Goal: Information Seeking & Learning: Learn about a topic

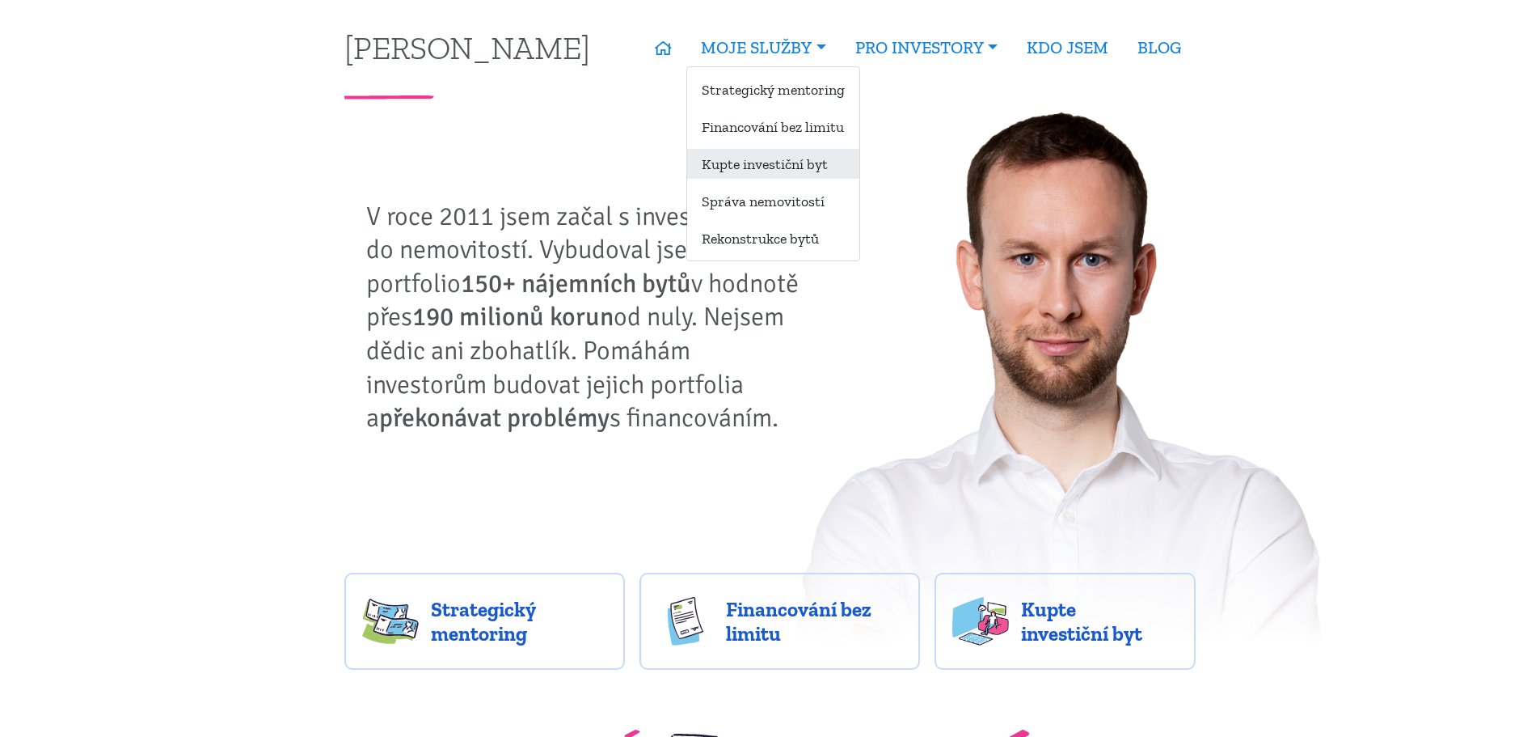
click at [772, 167] on link "Kupte investiční byt" at bounding box center [773, 164] width 172 height 30
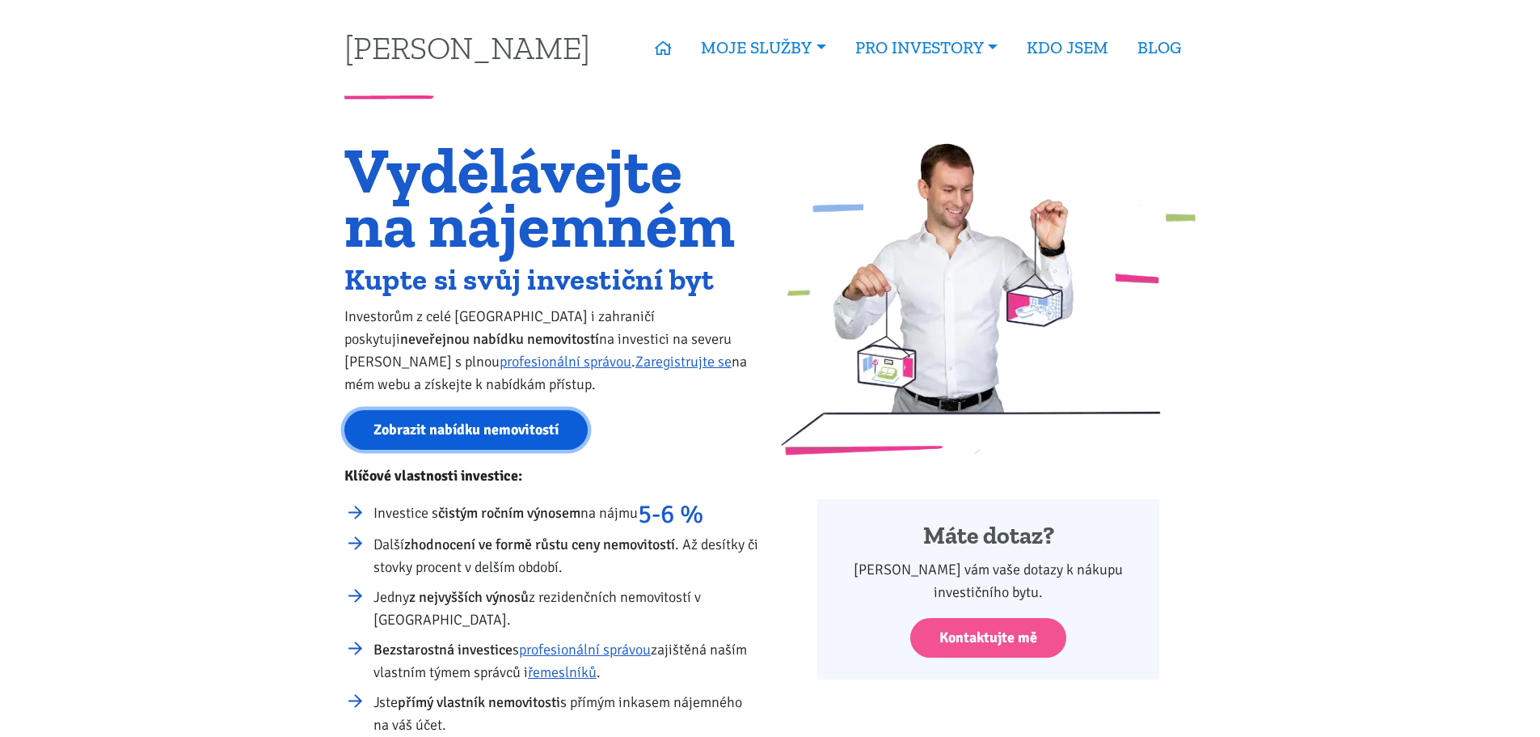
click at [502, 431] on link "Zobrazit nabídku nemovitostí" at bounding box center [465, 430] width 243 height 40
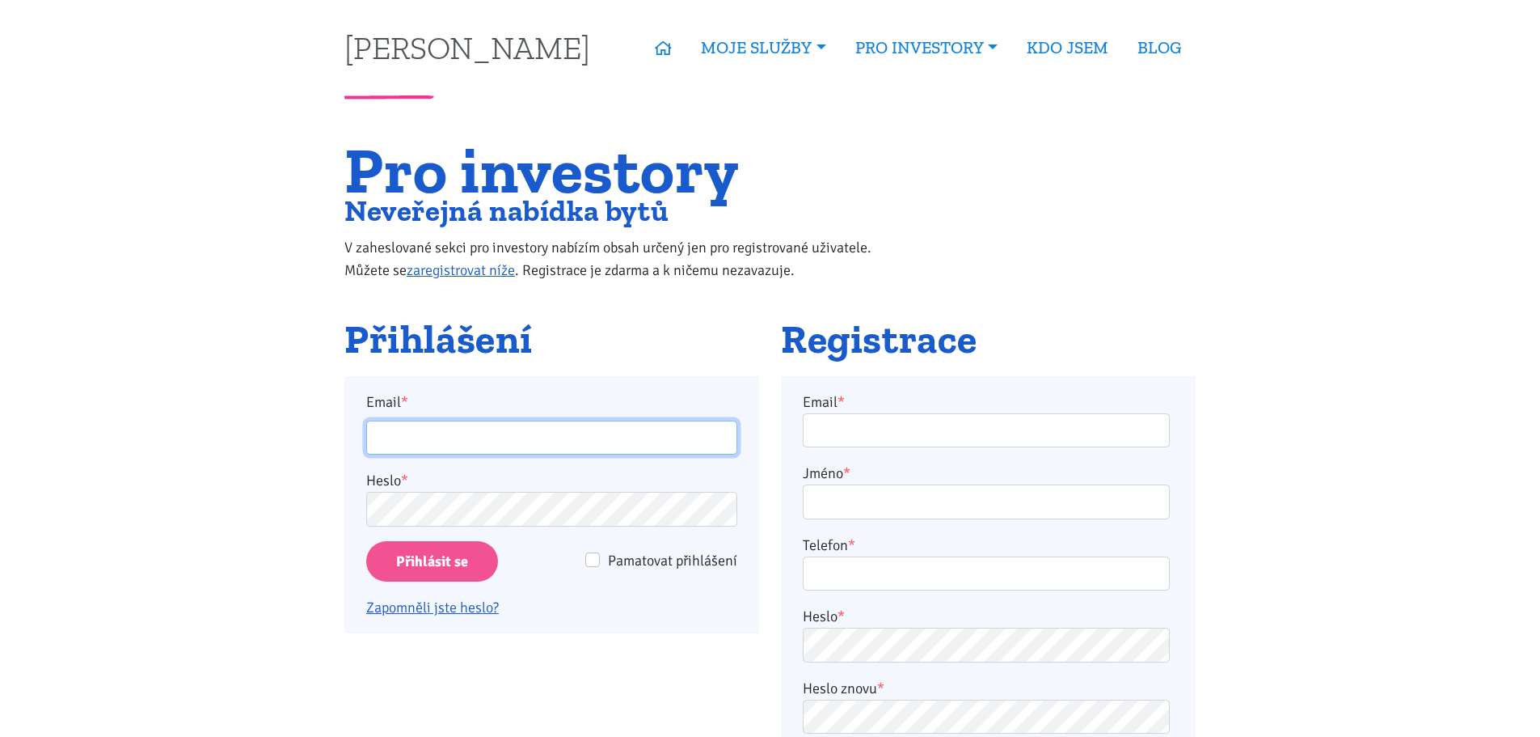
click at [421, 439] on input "Email *" at bounding box center [551, 437] width 371 height 35
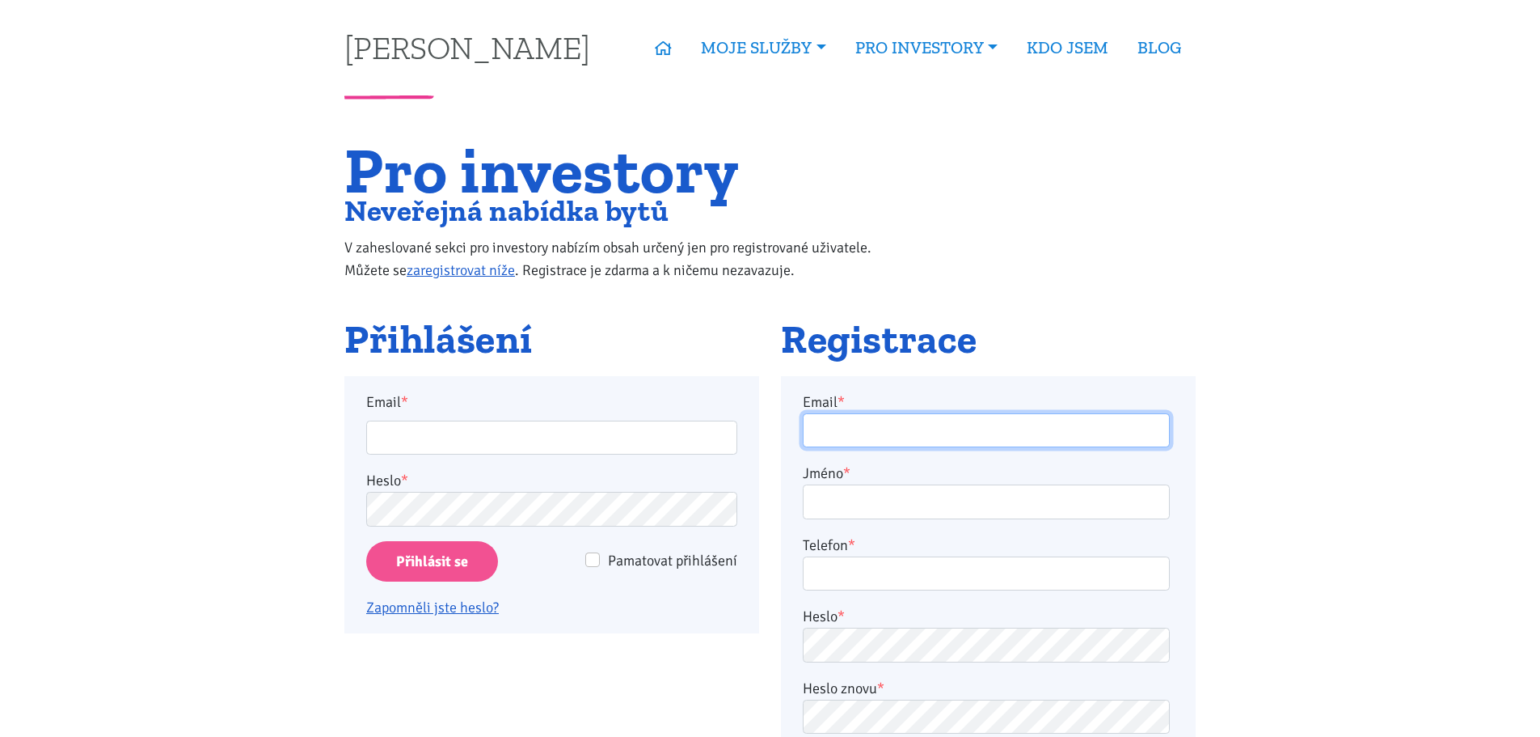
click at [880, 428] on input "Email *" at bounding box center [986, 430] width 367 height 35
type input "caltam@seznam.cz"
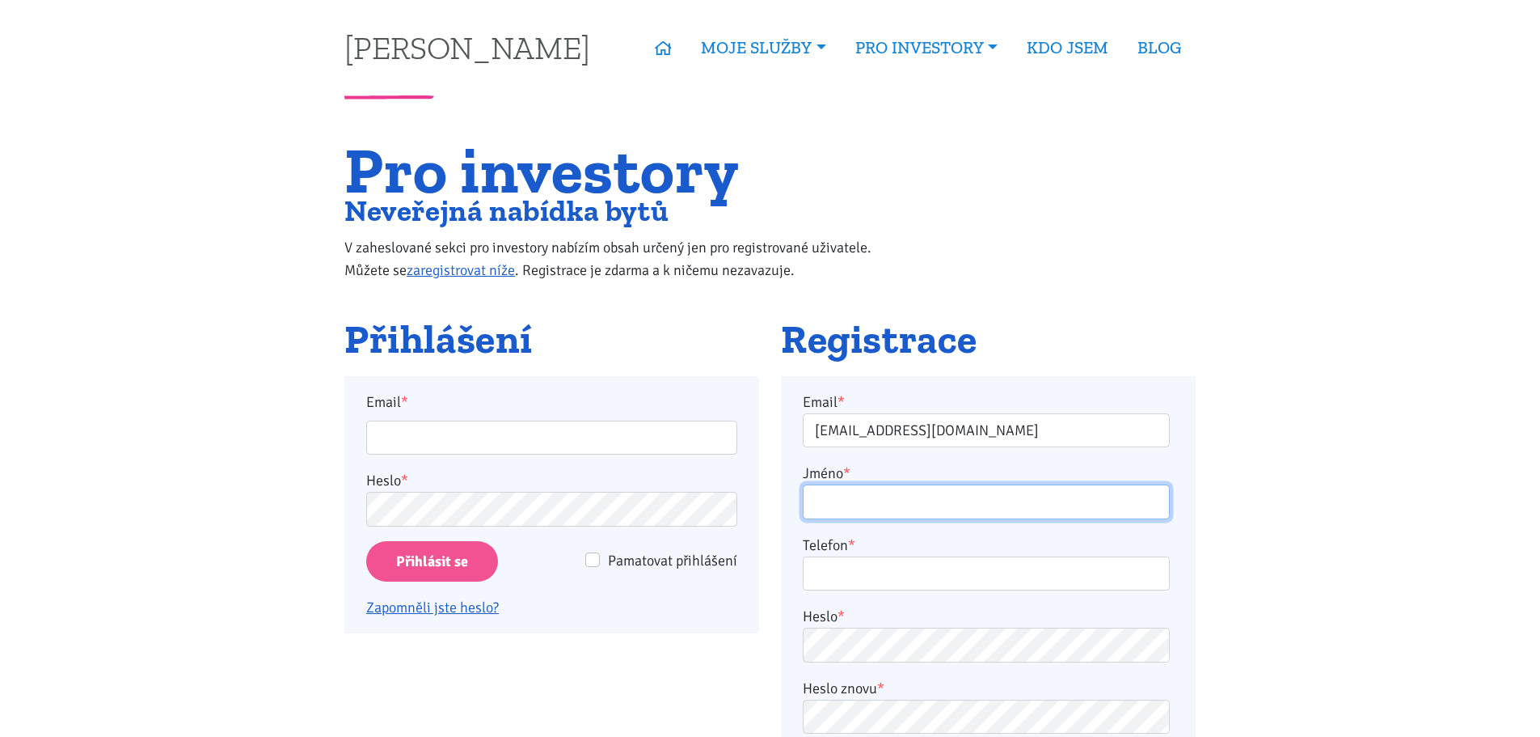
type input "Michal Calta"
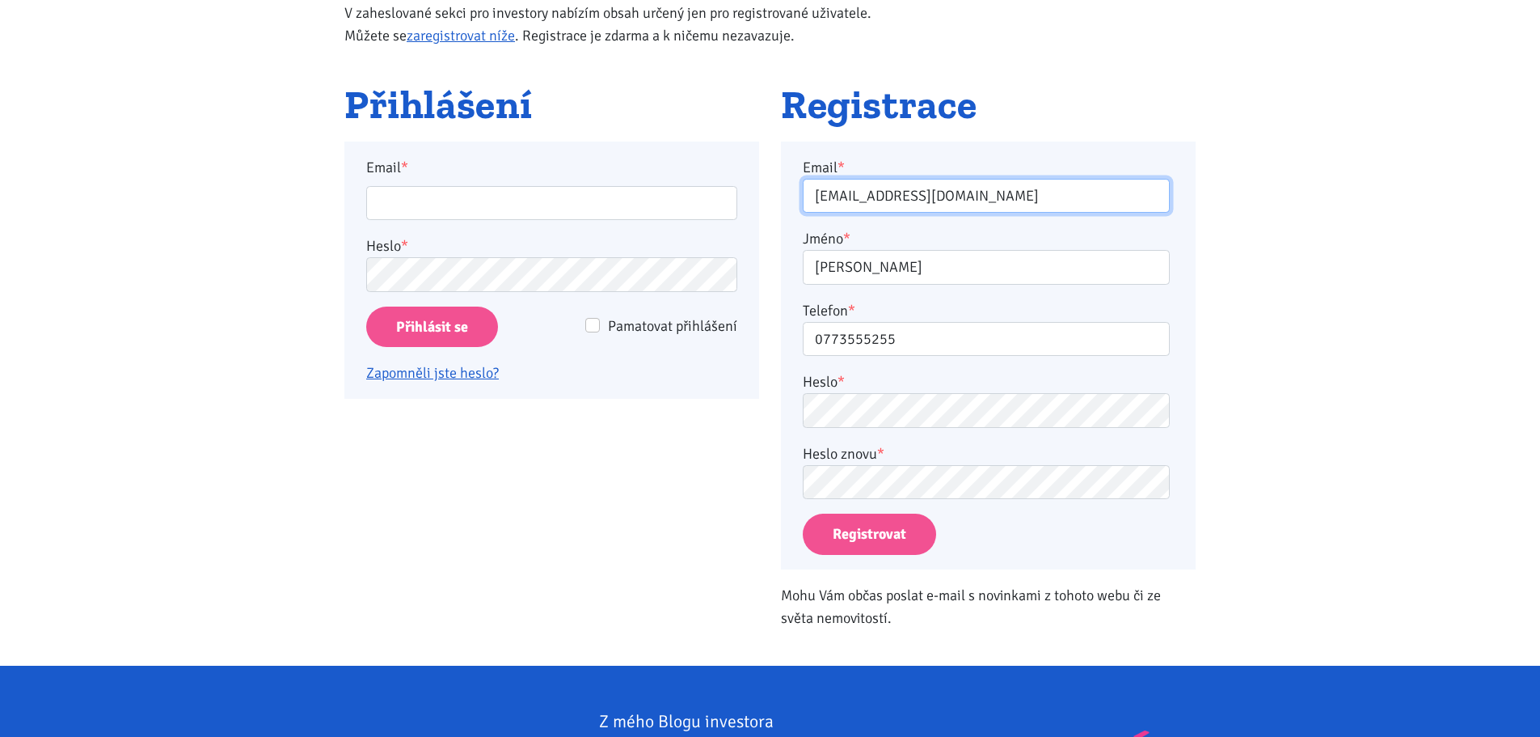
scroll to position [243, 0]
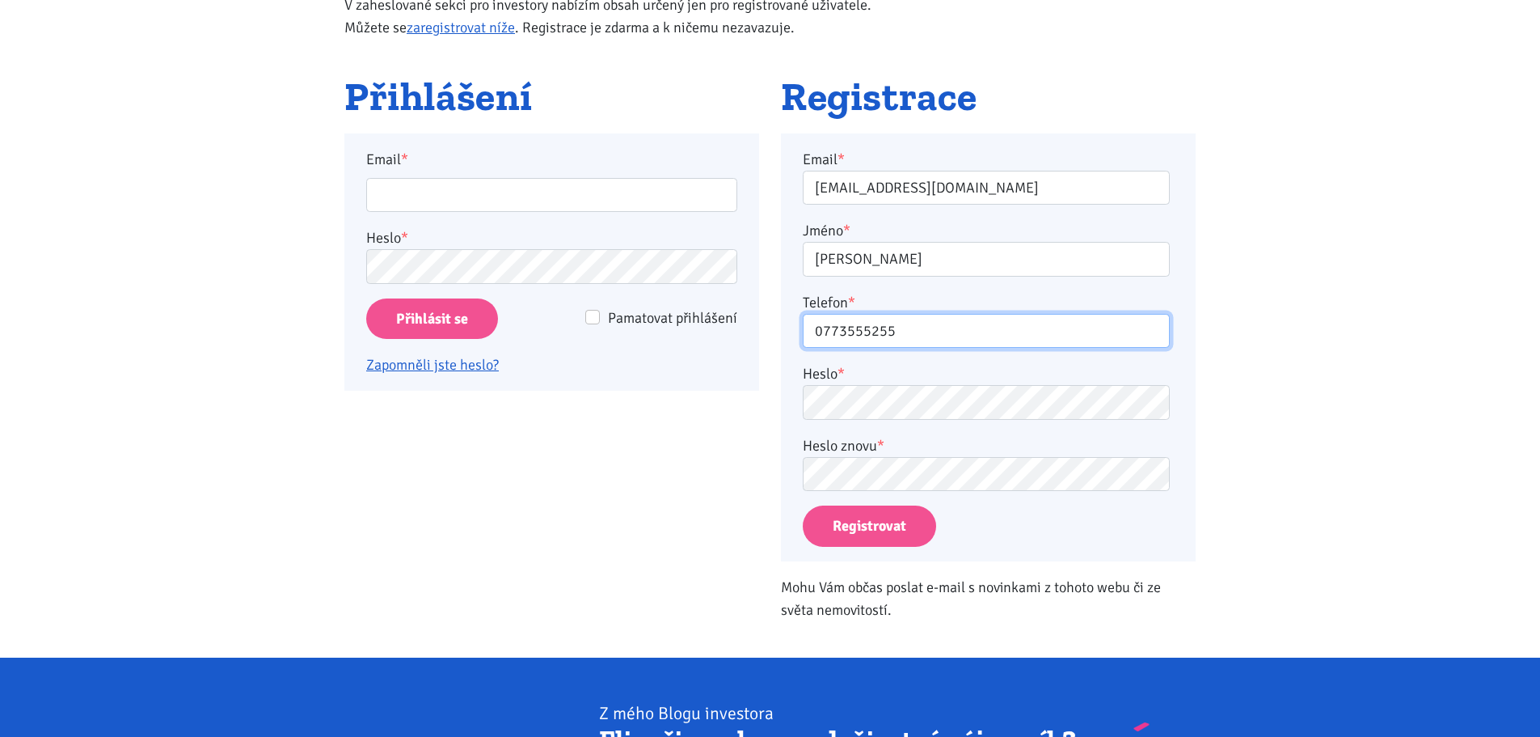
click at [821, 334] on input "0773555255" at bounding box center [986, 331] width 367 height 35
type input "773555255"
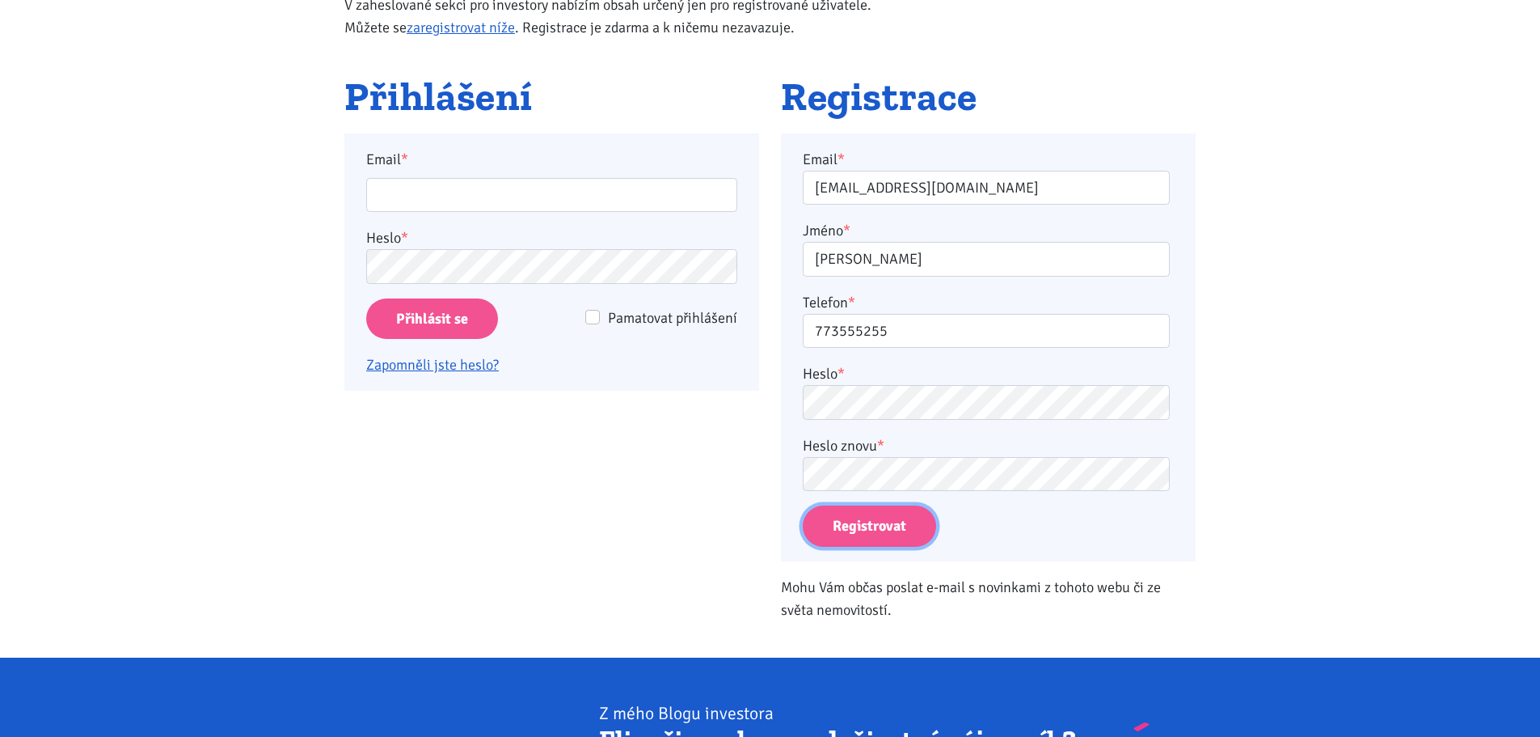
click at [868, 527] on button "Registrovat" at bounding box center [869, 525] width 133 height 41
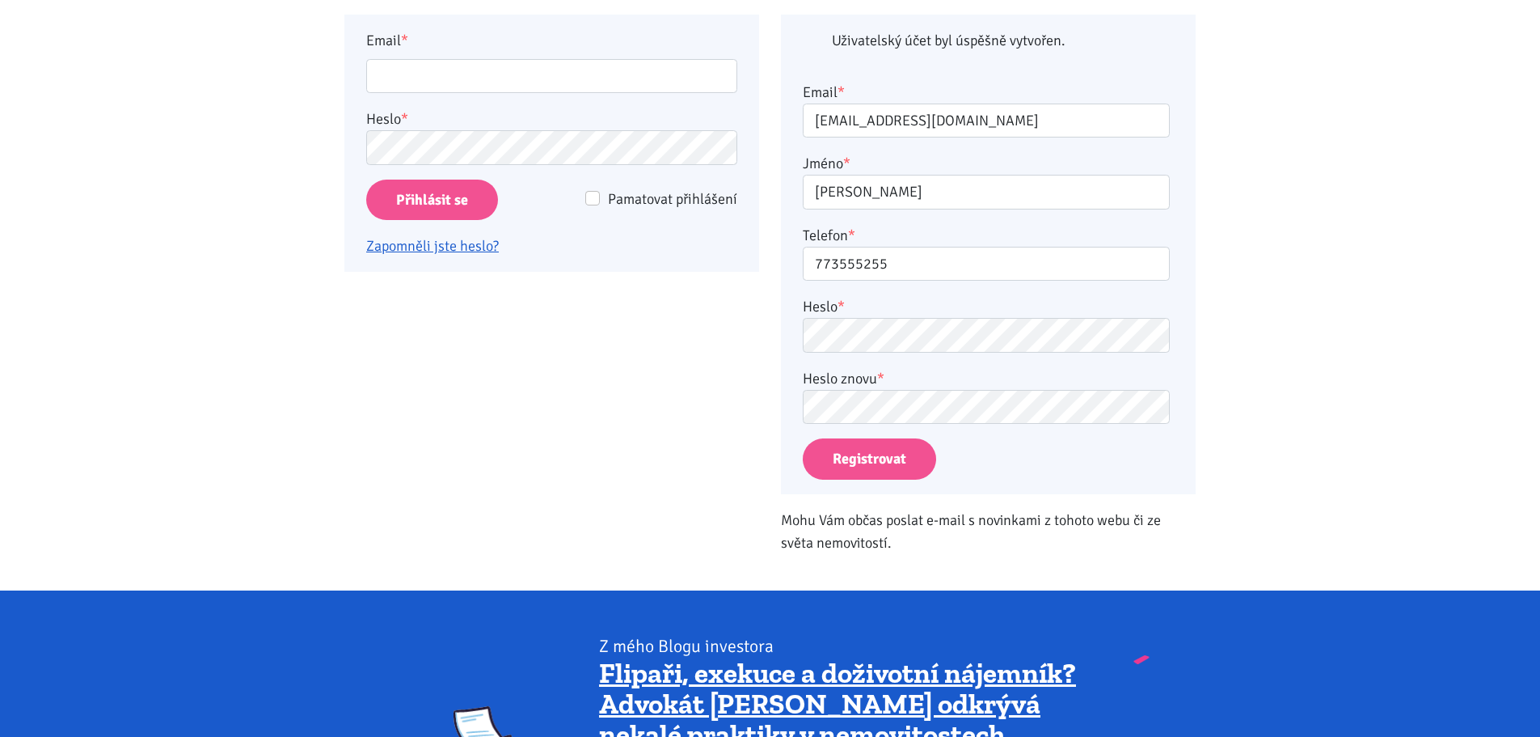
scroll to position [376, 0]
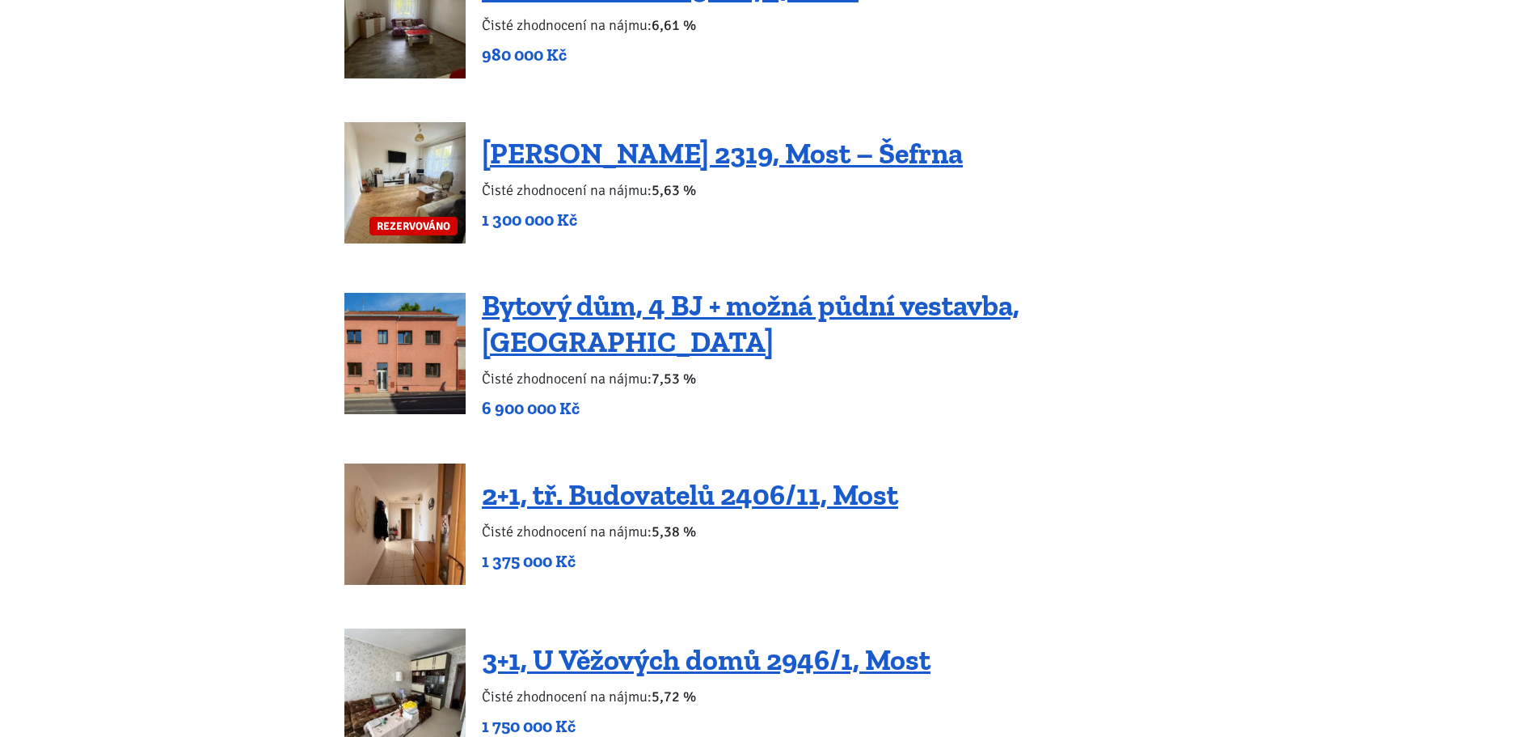
scroll to position [1940, 0]
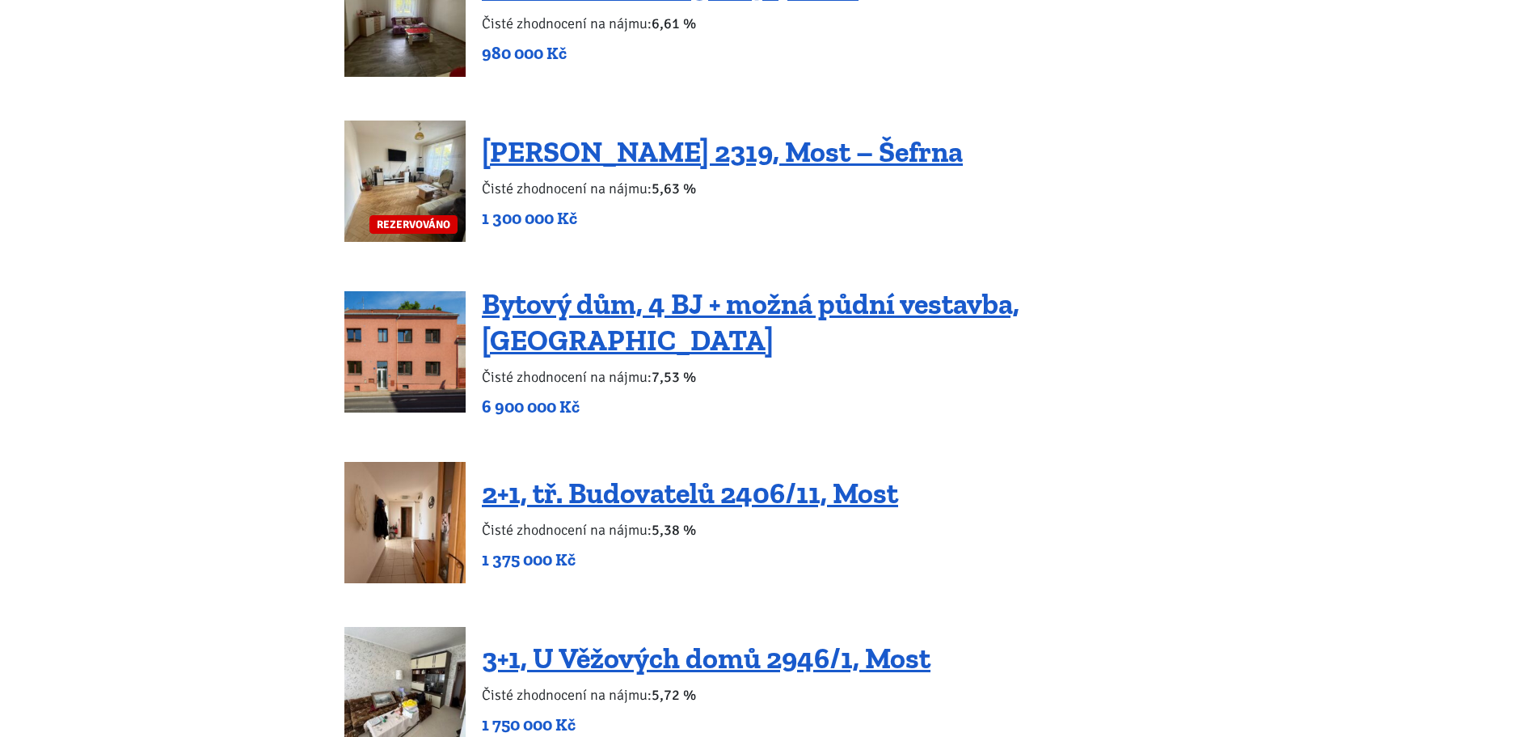
click at [407, 351] on img at bounding box center [404, 351] width 121 height 121
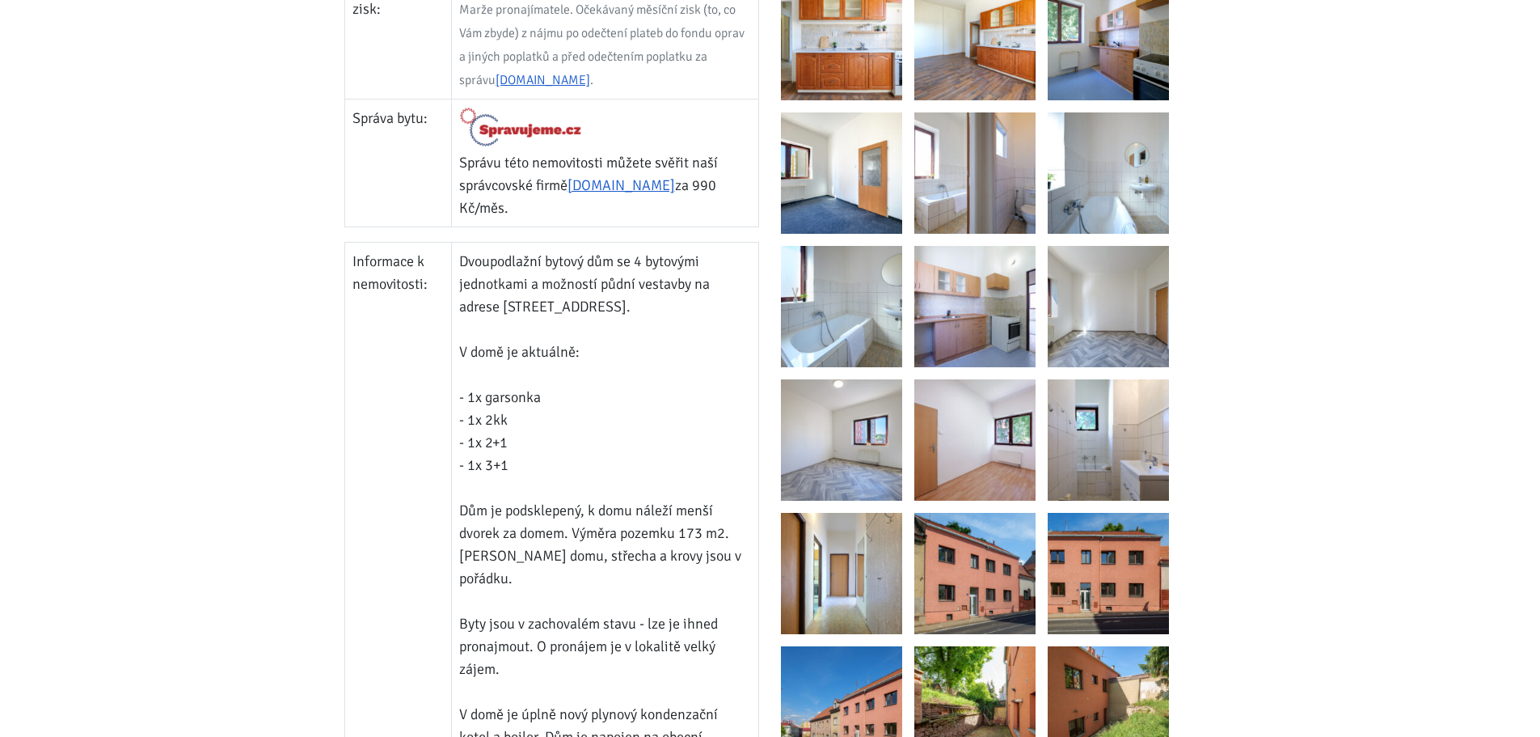
scroll to position [1132, 0]
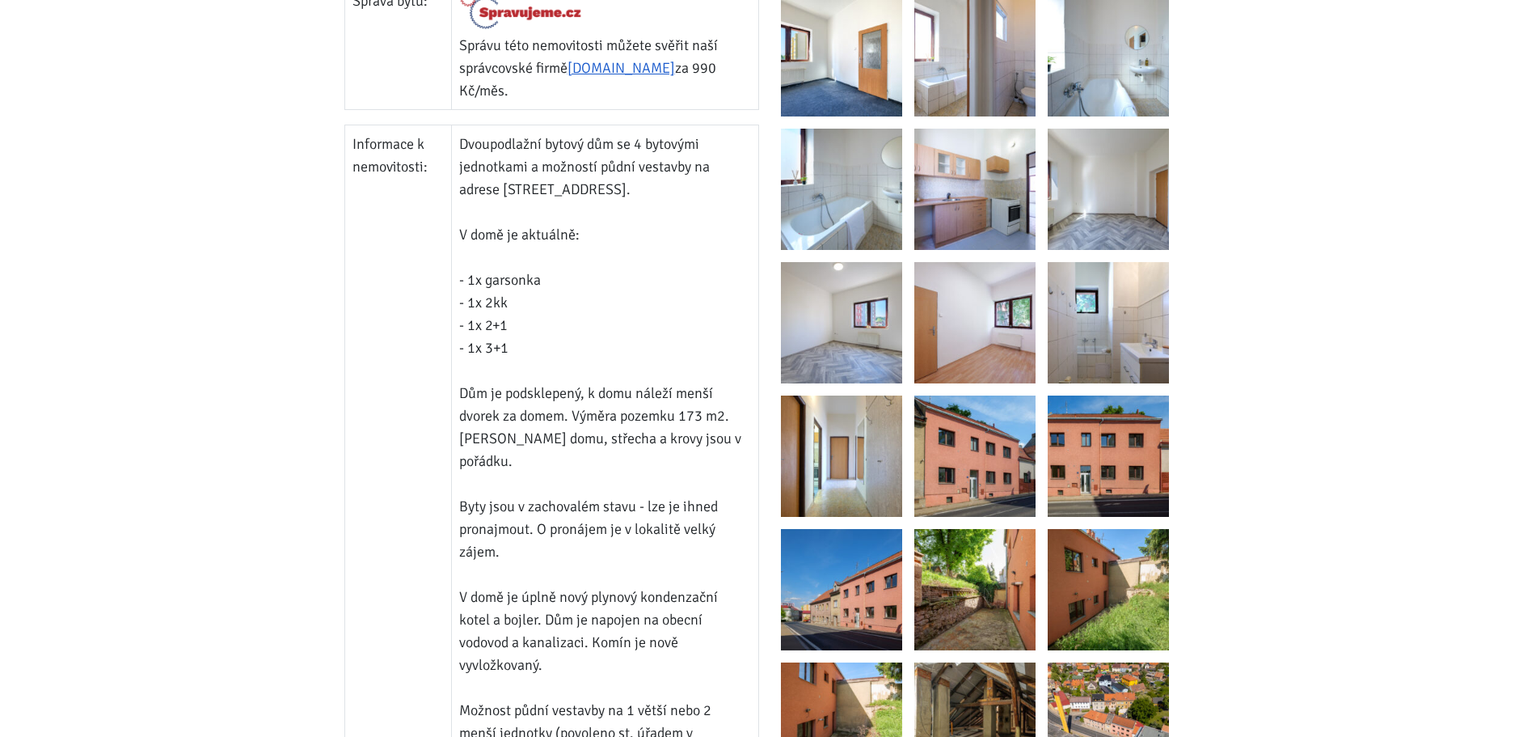
click at [997, 471] on img at bounding box center [974, 455] width 121 height 121
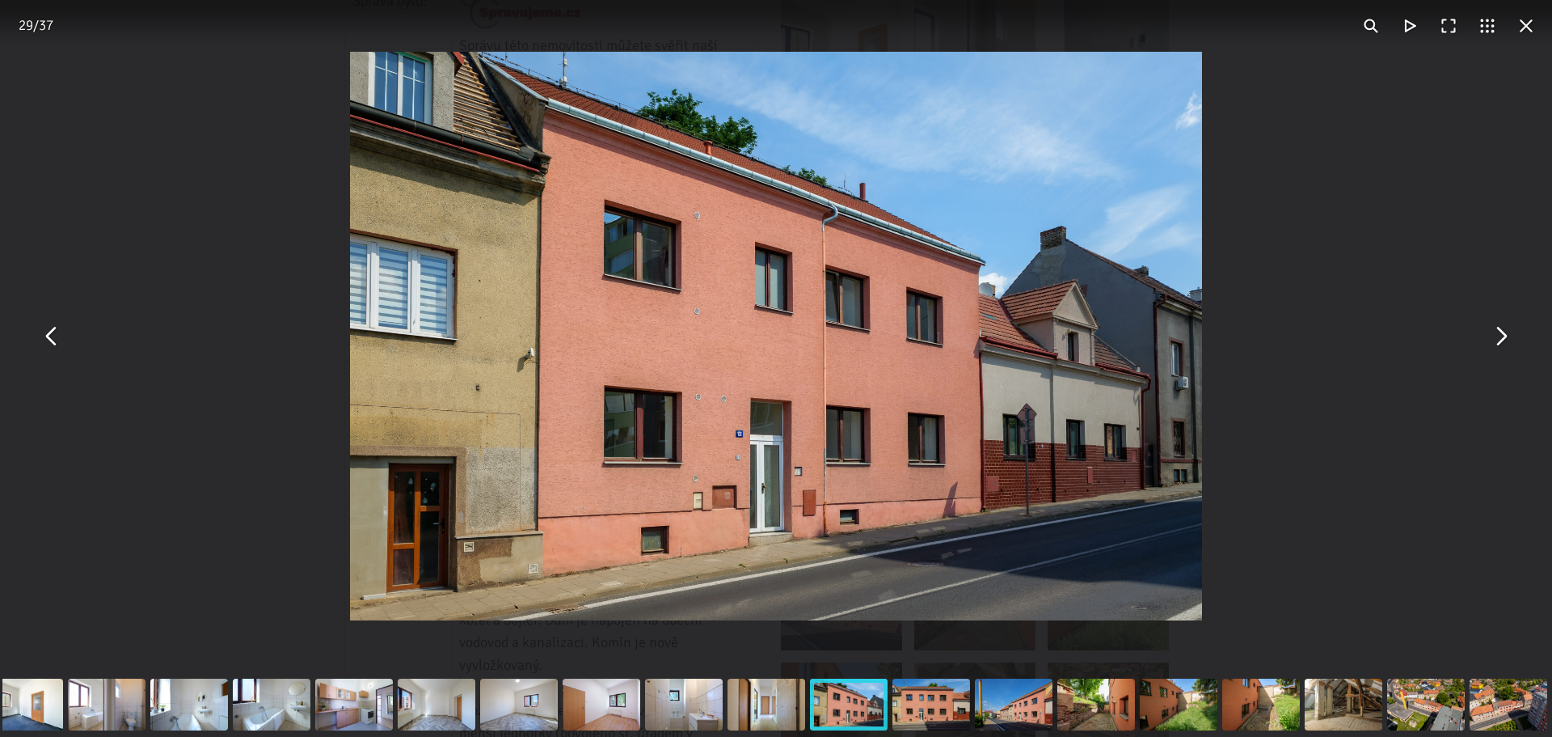
click at [1512, 340] on button "You can close this modal content with the ESC key" at bounding box center [1500, 336] width 39 height 39
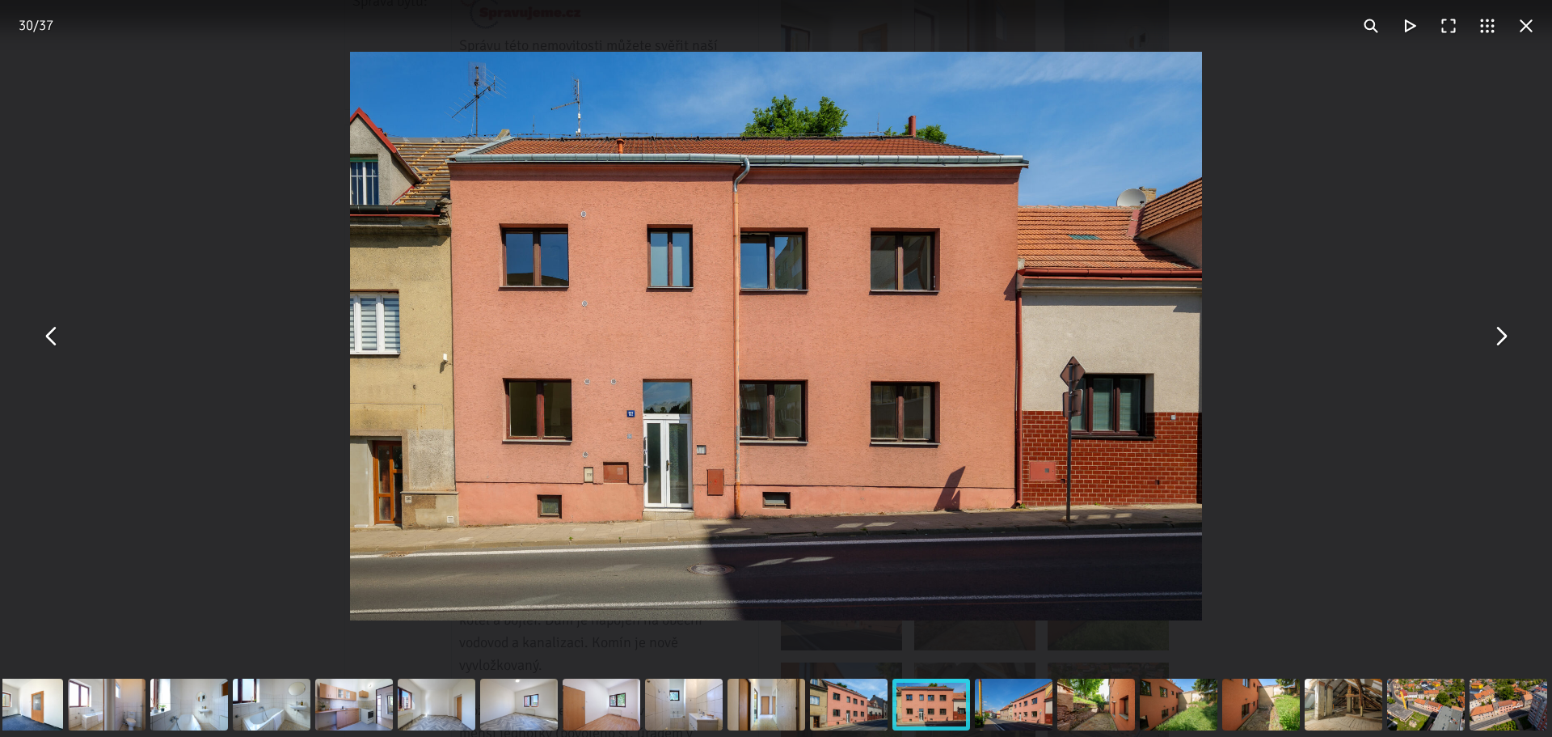
click at [1508, 340] on button "You can close this modal content with the ESC key" at bounding box center [1500, 336] width 39 height 39
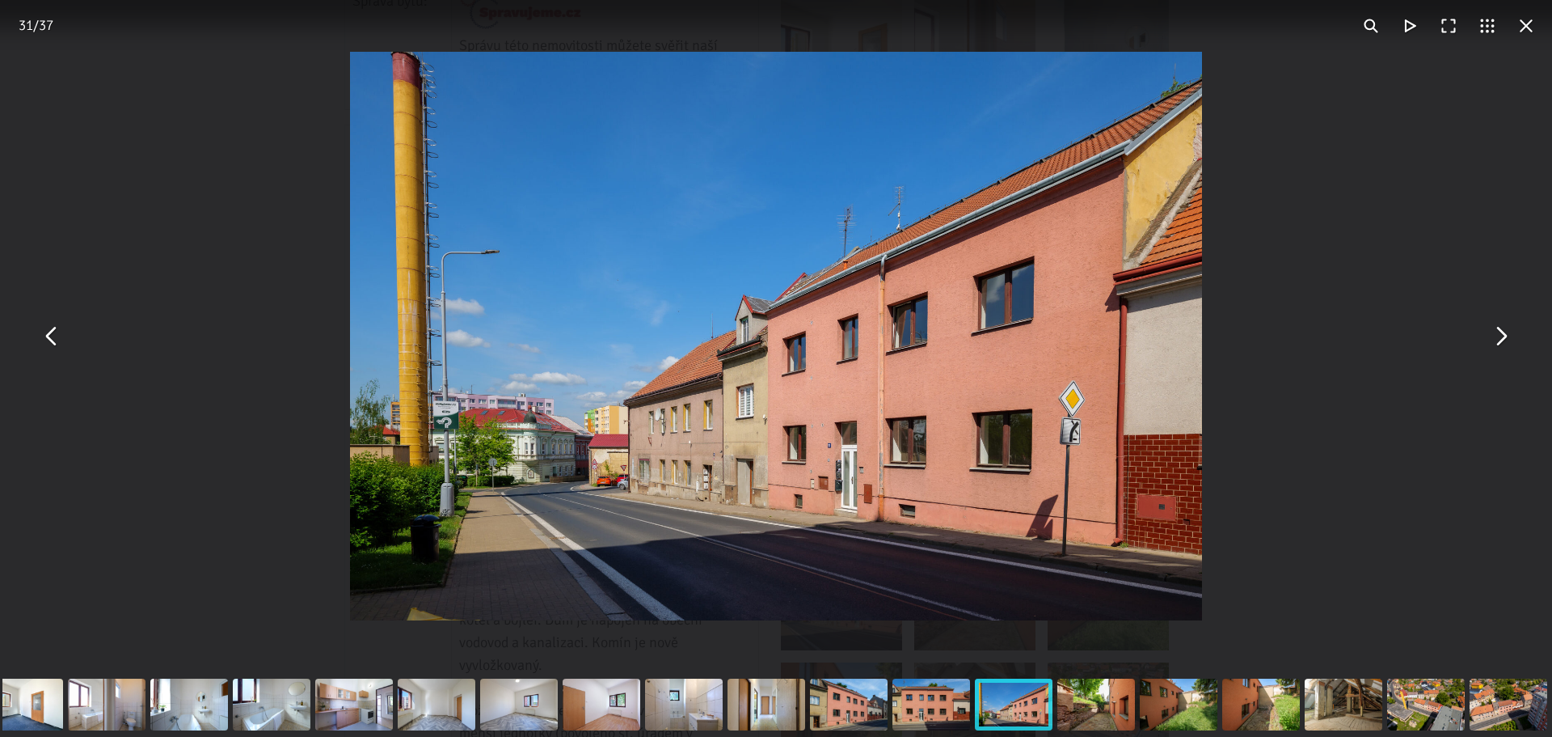
click at [1508, 340] on button "You can close this modal content with the ESC key" at bounding box center [1500, 336] width 39 height 39
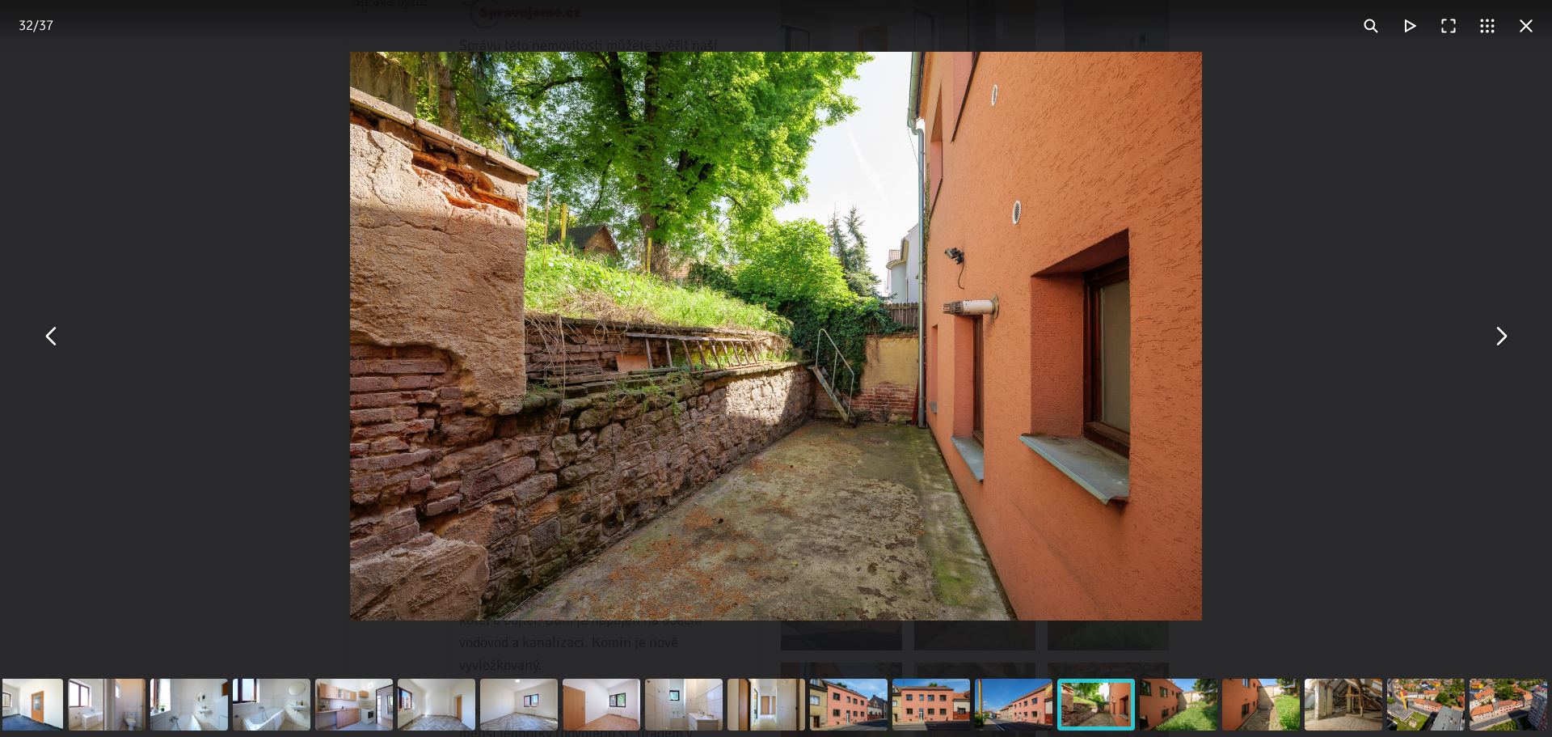
click at [1508, 340] on button "You can close this modal content with the ESC key" at bounding box center [1500, 336] width 39 height 39
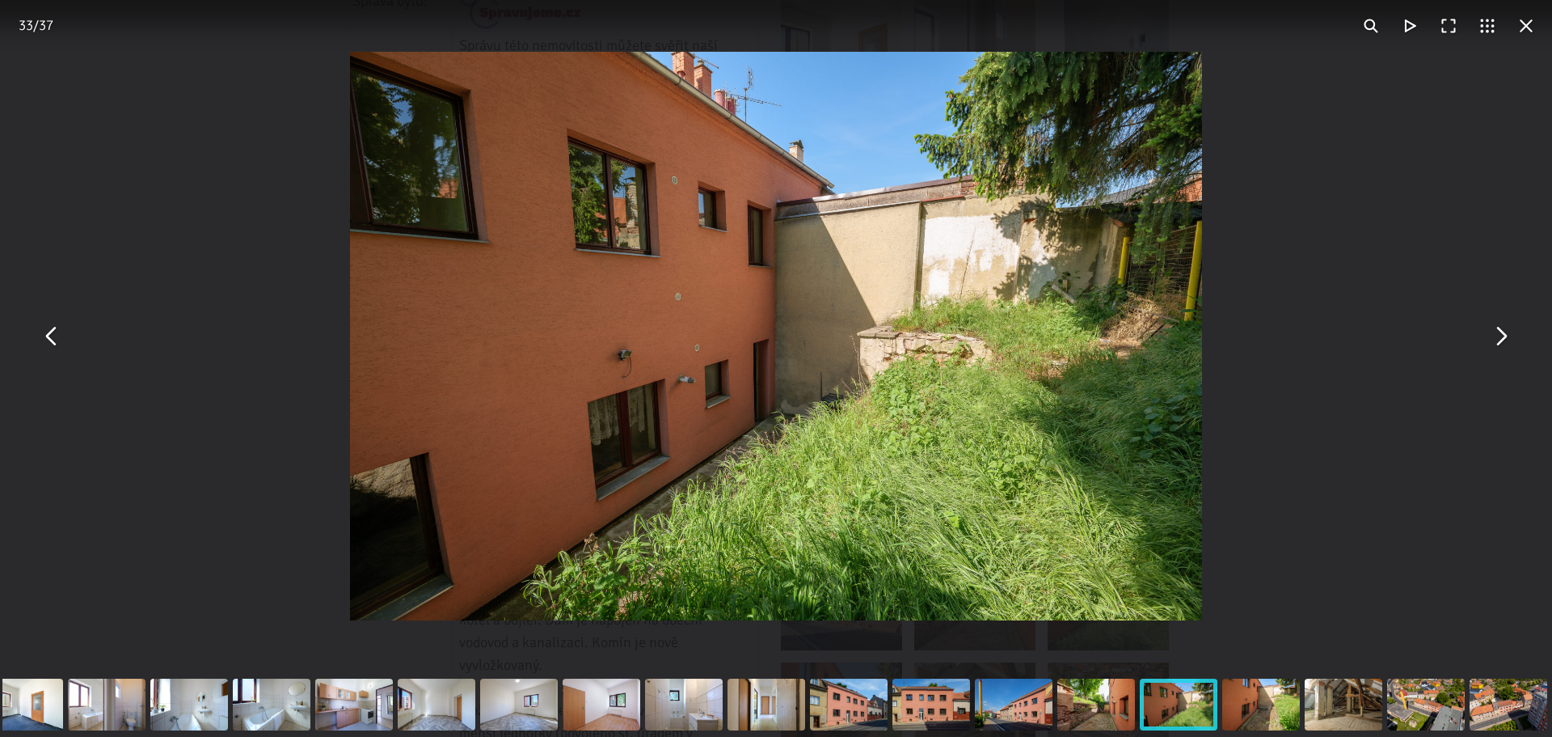
click at [1508, 340] on button "You can close this modal content with the ESC key" at bounding box center [1500, 336] width 39 height 39
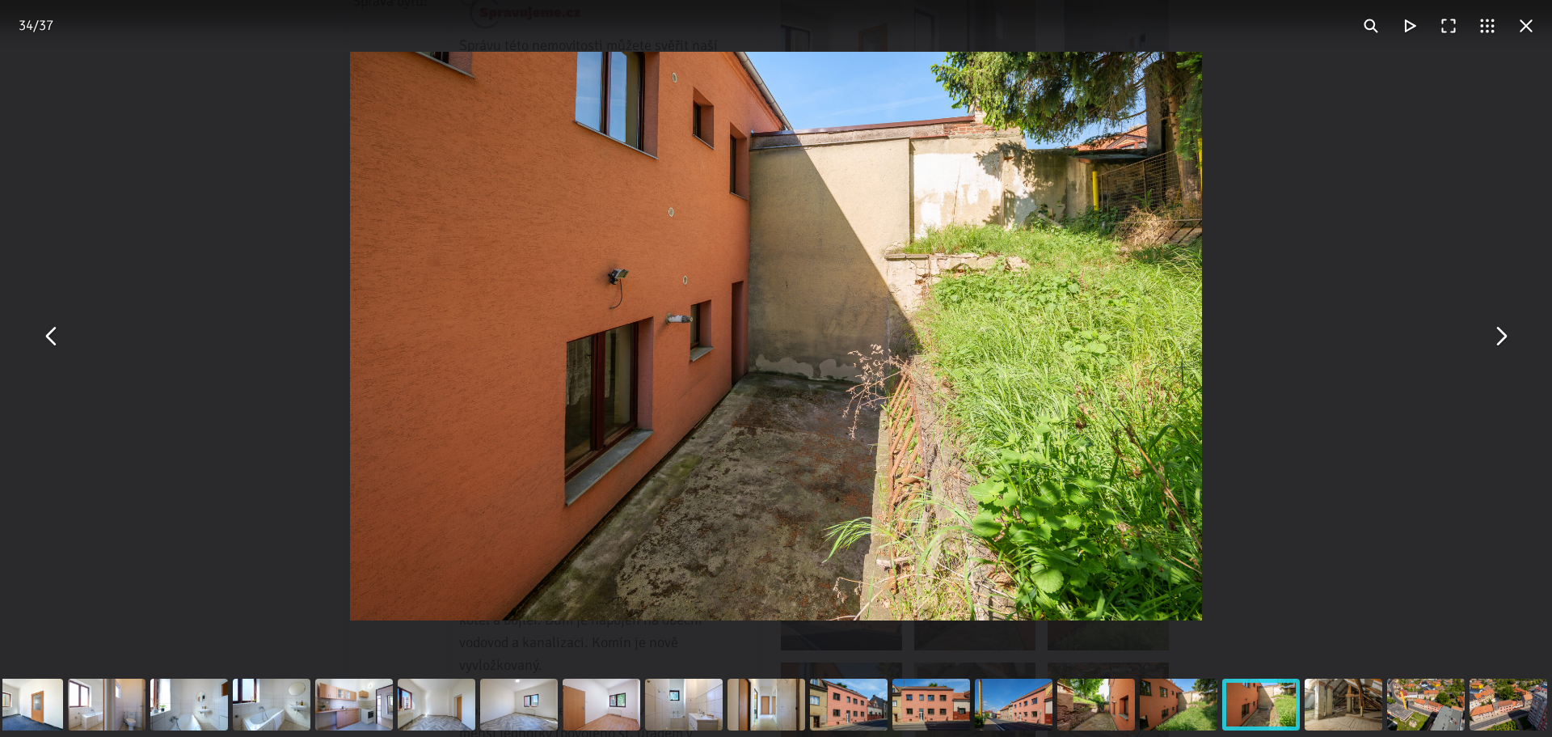
click at [1508, 340] on button "You can close this modal content with the ESC key" at bounding box center [1500, 336] width 39 height 39
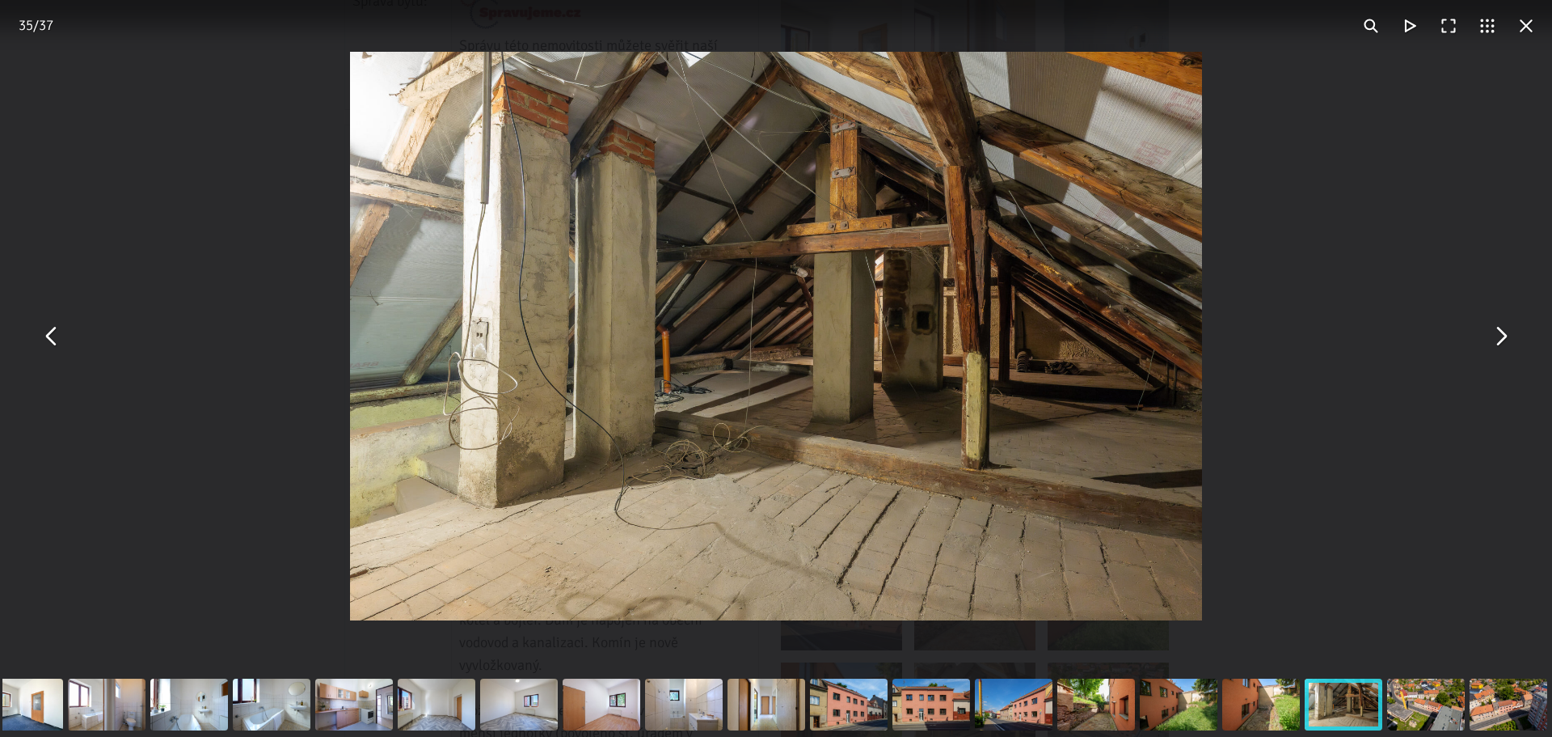
click at [1493, 339] on button "You can close this modal content with the ESC key" at bounding box center [1500, 336] width 39 height 39
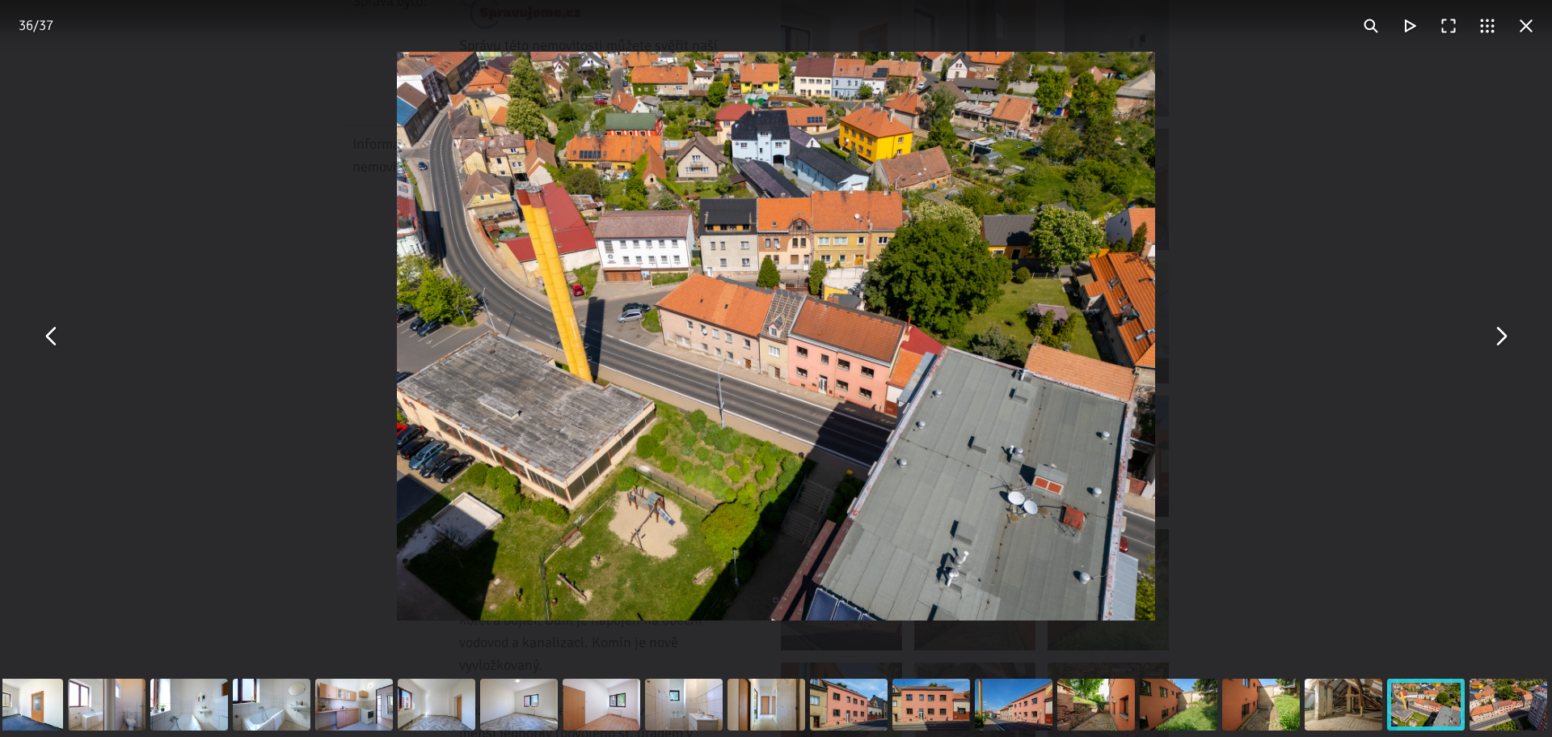
click at [1487, 342] on button "You can close this modal content with the ESC key" at bounding box center [1500, 336] width 39 height 39
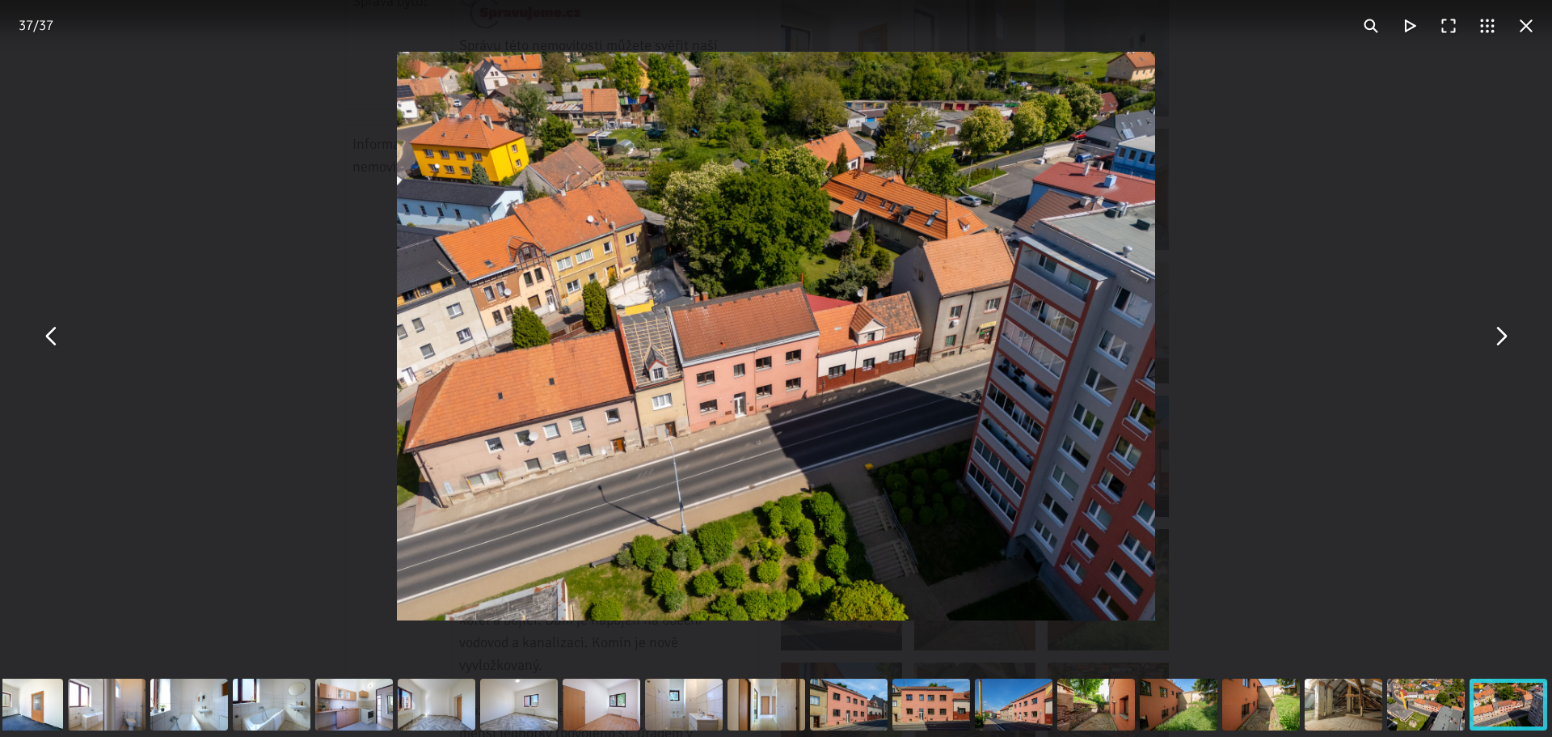
click at [1484, 344] on button "You can close this modal content with the ESC key" at bounding box center [1500, 336] width 39 height 39
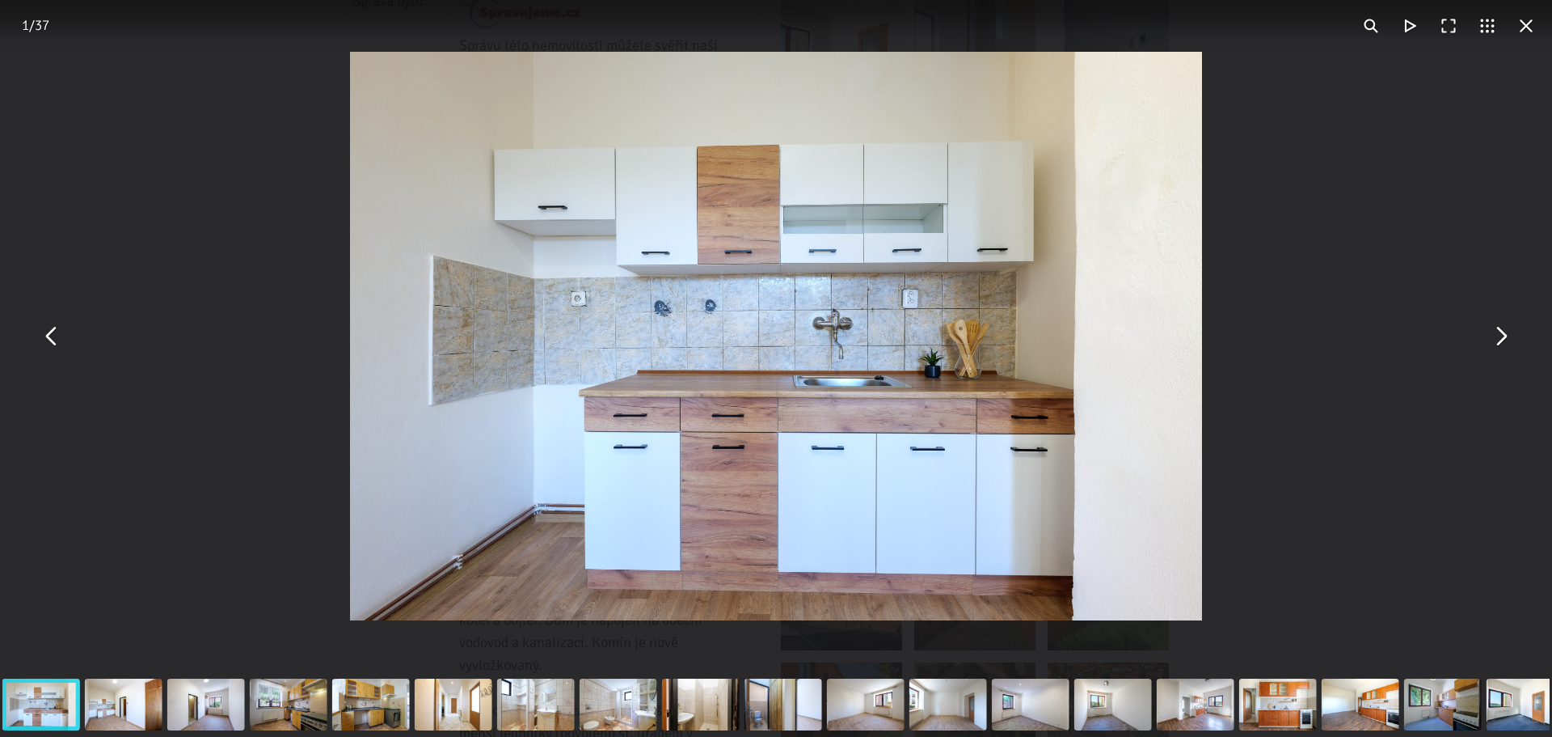
click at [1480, 344] on div "You can close this modal content with the ESC key" at bounding box center [776, 336] width 1552 height 672
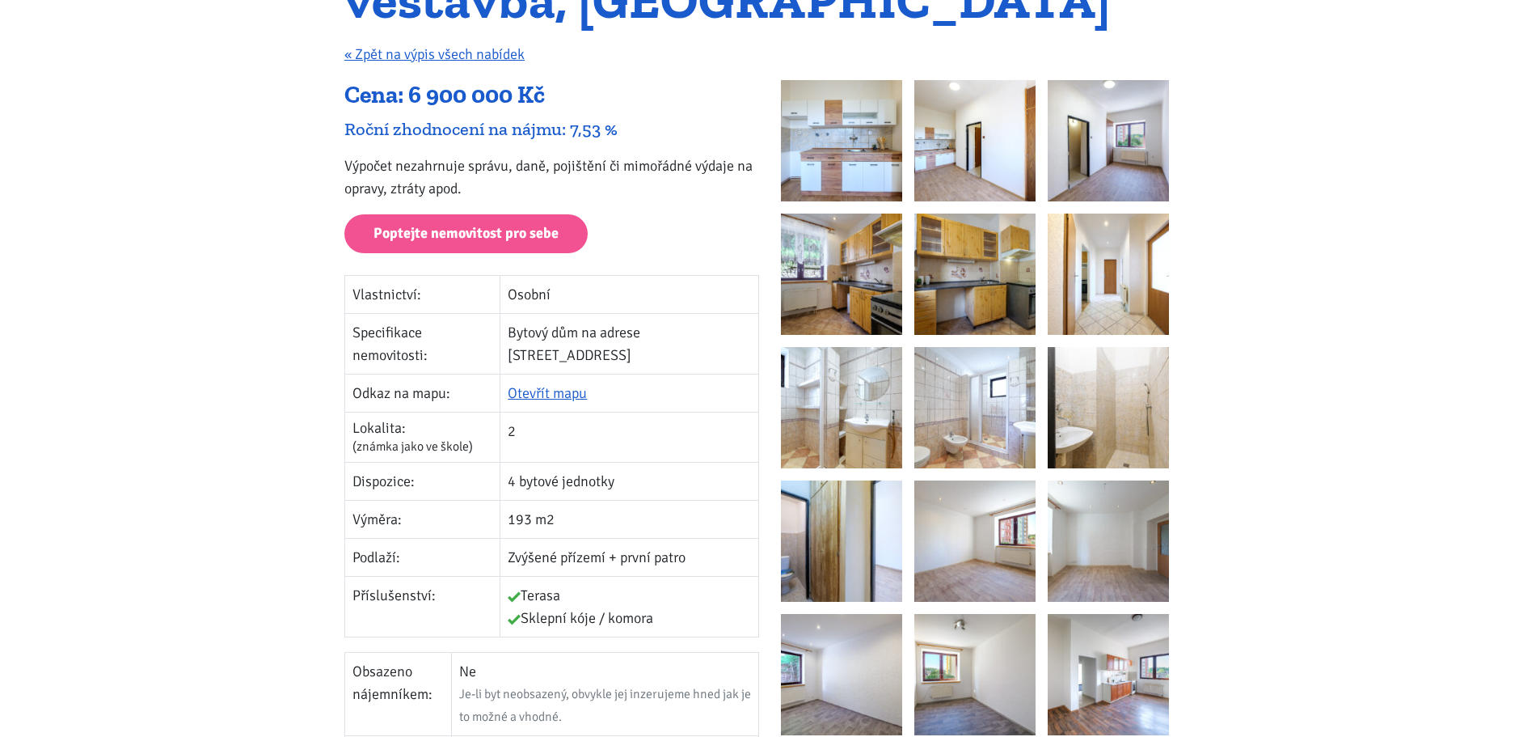
scroll to position [162, 0]
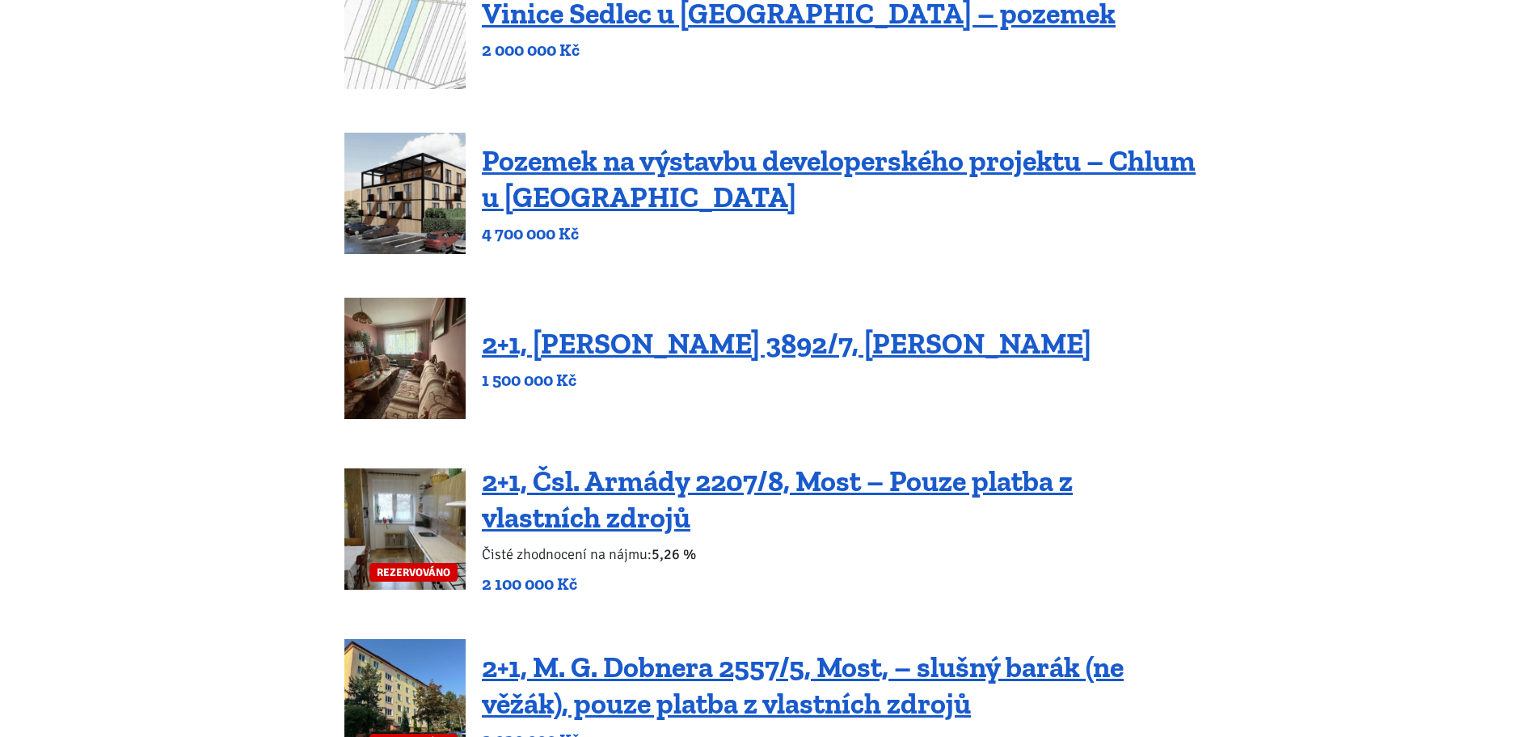
scroll to position [404, 0]
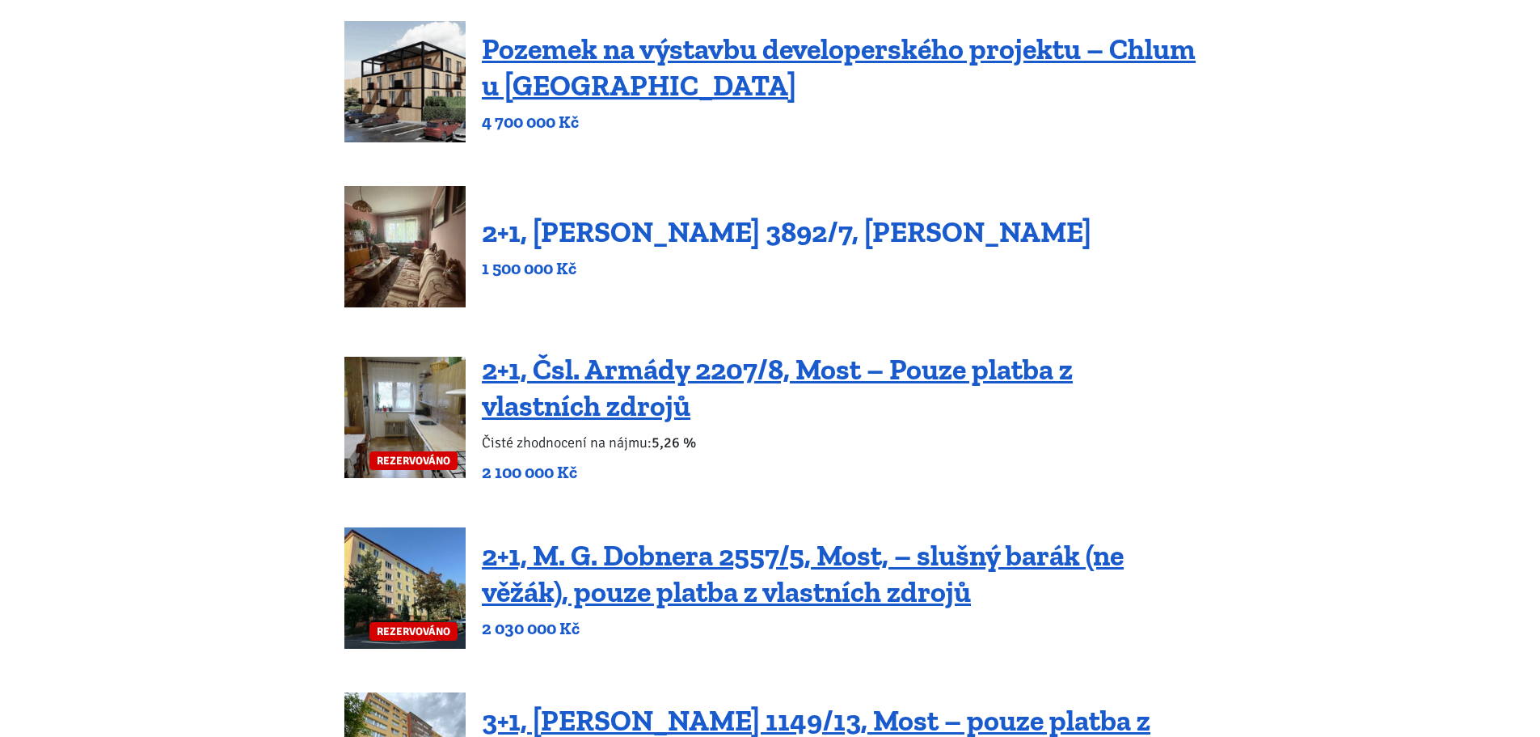
click at [576, 230] on link "2+1, [PERSON_NAME] 3892/7, [PERSON_NAME]" at bounding box center [787, 231] width 610 height 35
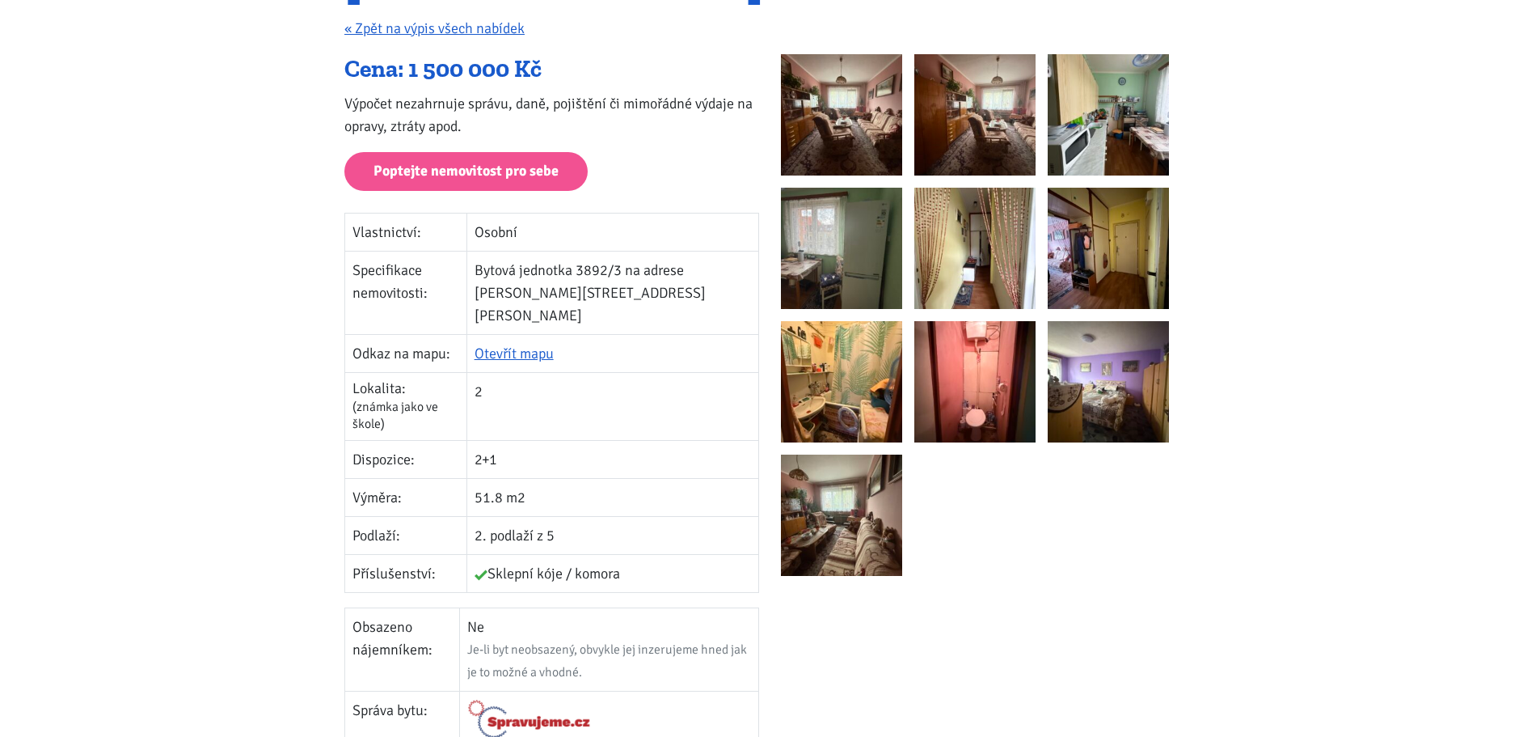
scroll to position [162, 0]
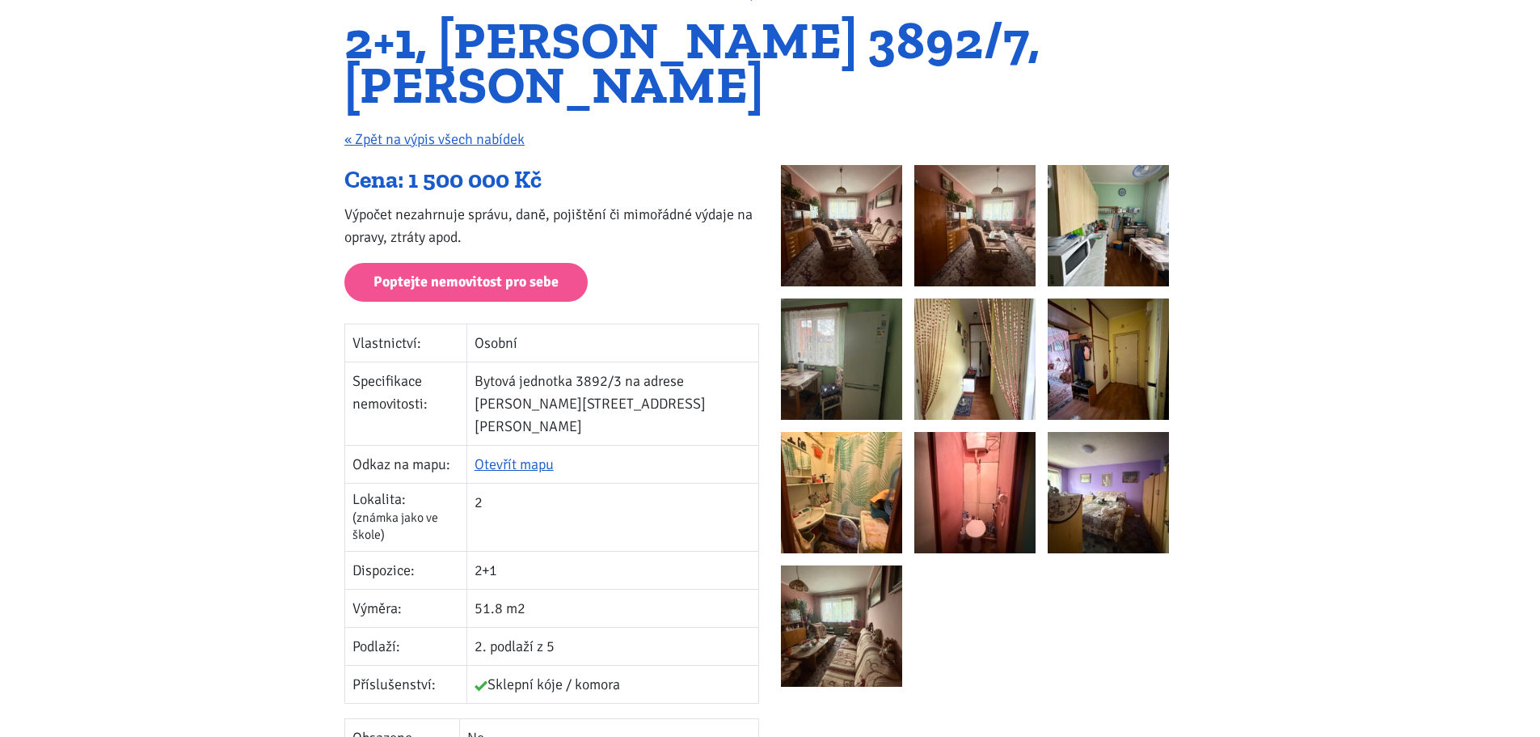
click at [864, 223] on img at bounding box center [841, 225] width 121 height 121
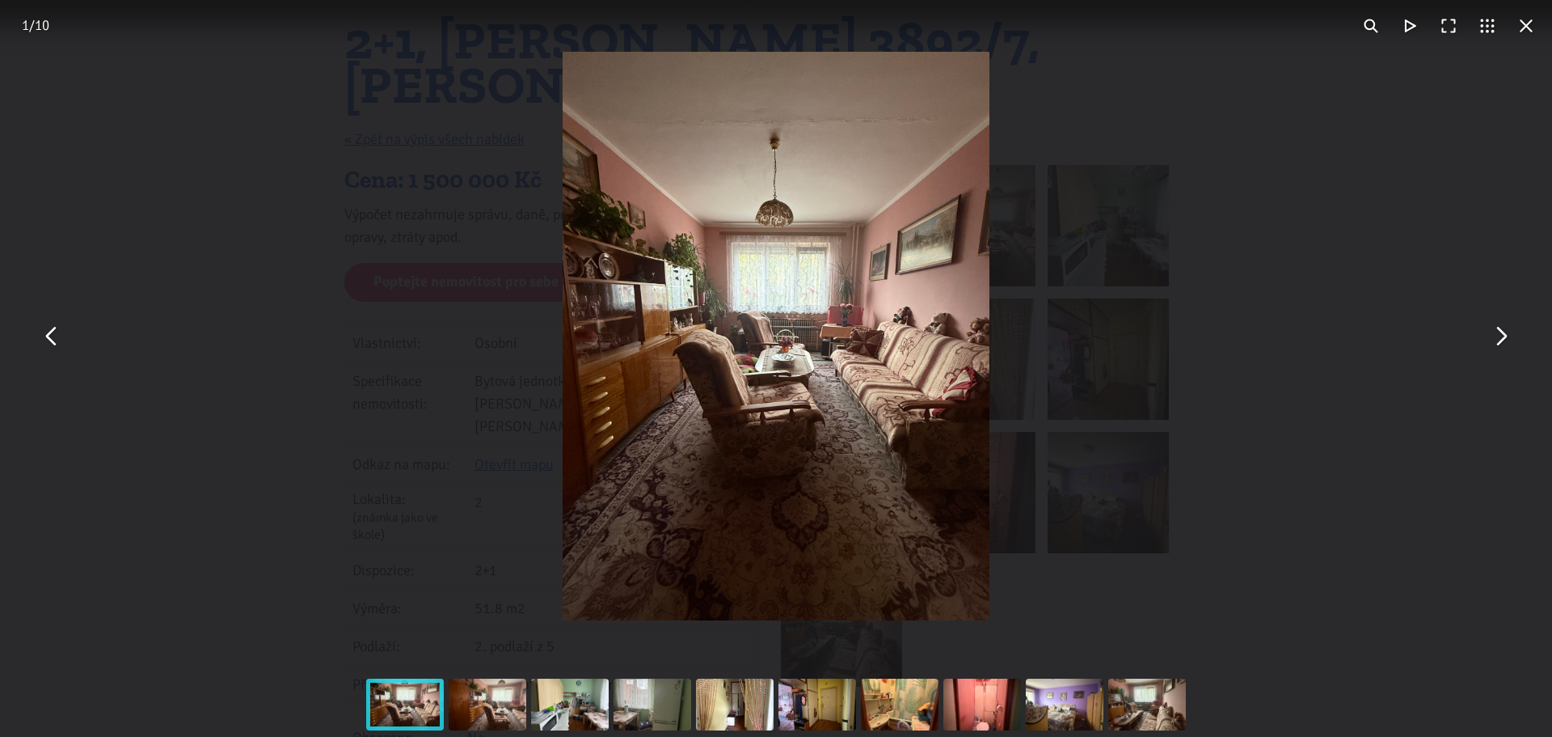
click at [1509, 346] on button "You can close this modal content with the ESC key" at bounding box center [1500, 336] width 39 height 39
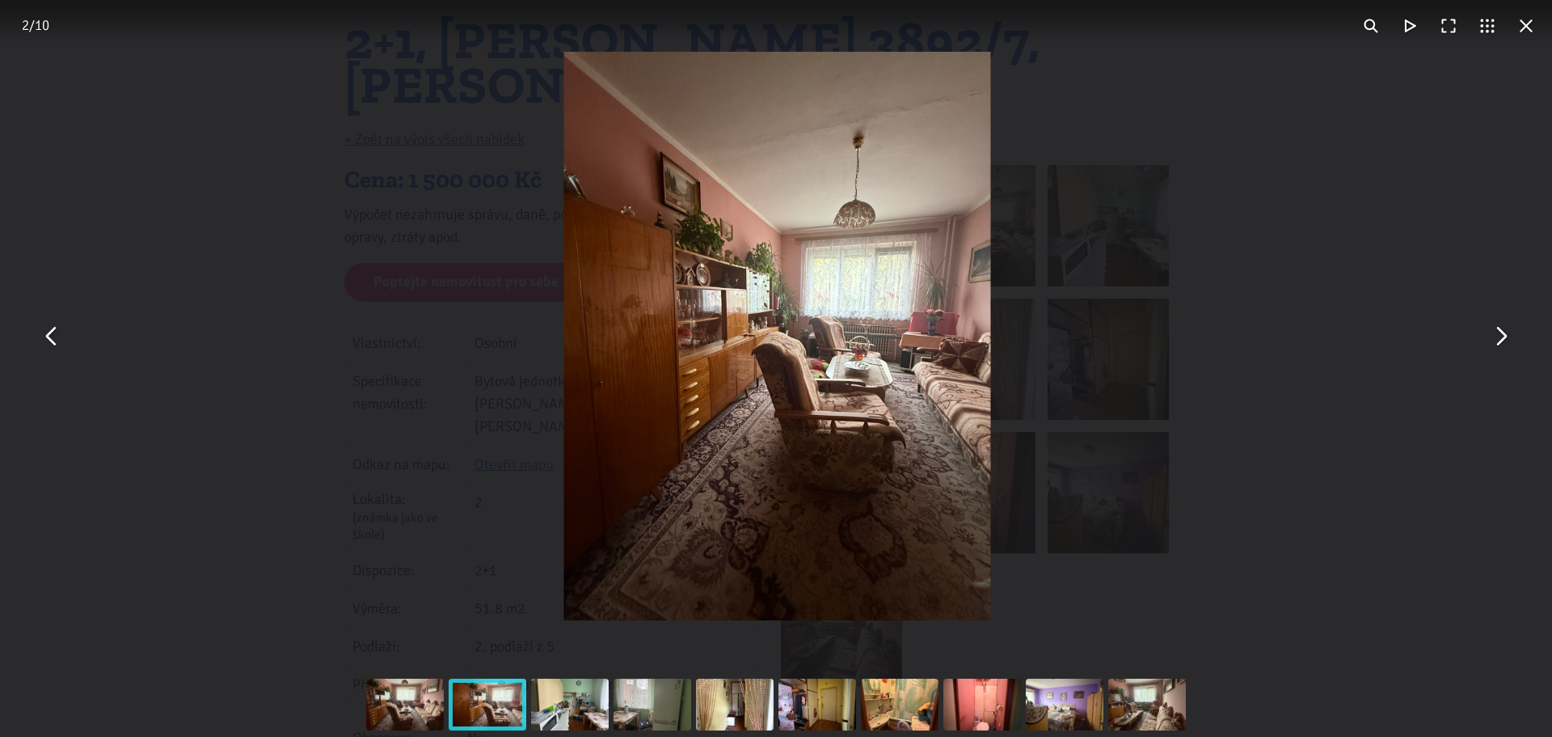
click at [1509, 346] on button "You can close this modal content with the ESC key" at bounding box center [1500, 336] width 39 height 39
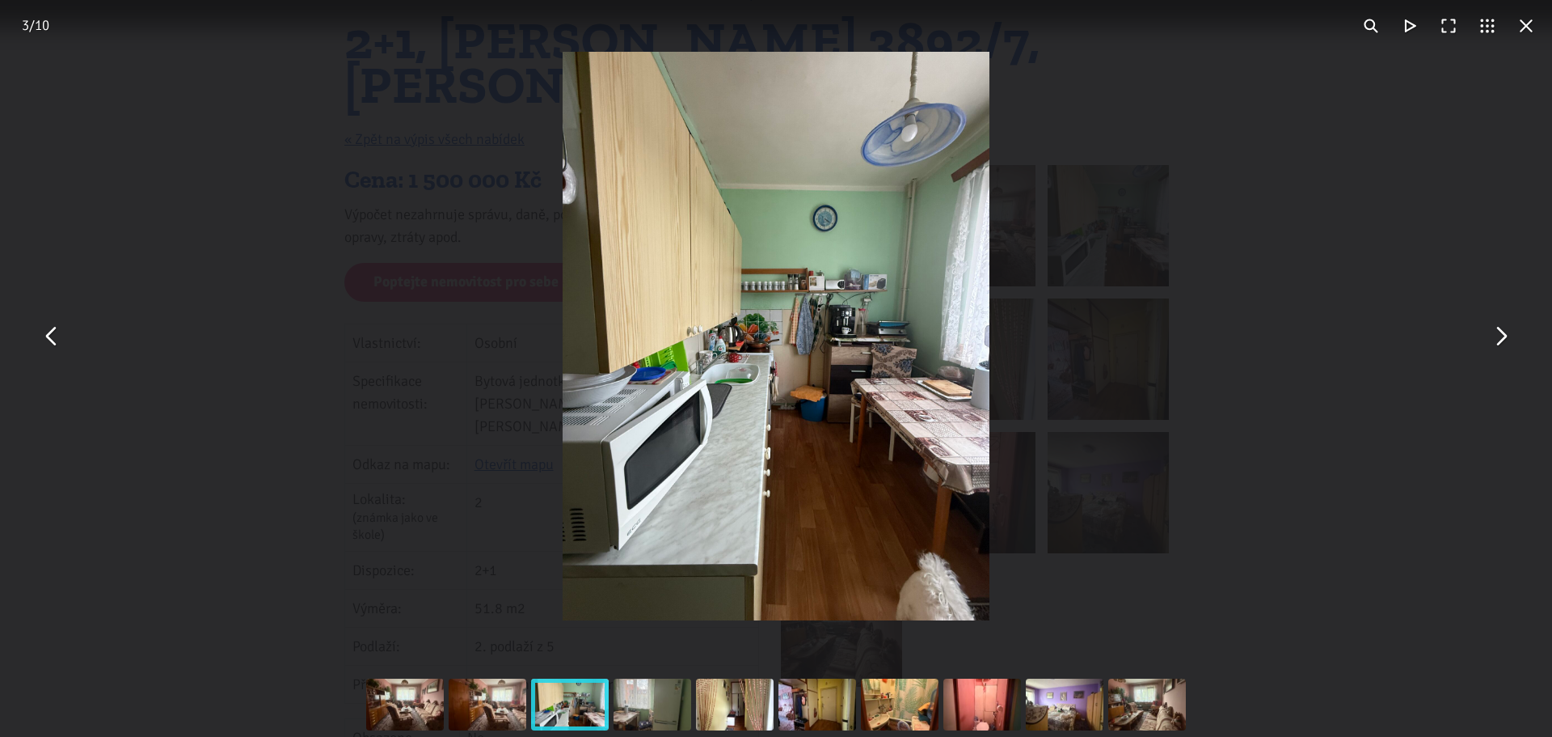
click at [1509, 346] on button "You can close this modal content with the ESC key" at bounding box center [1500, 336] width 39 height 39
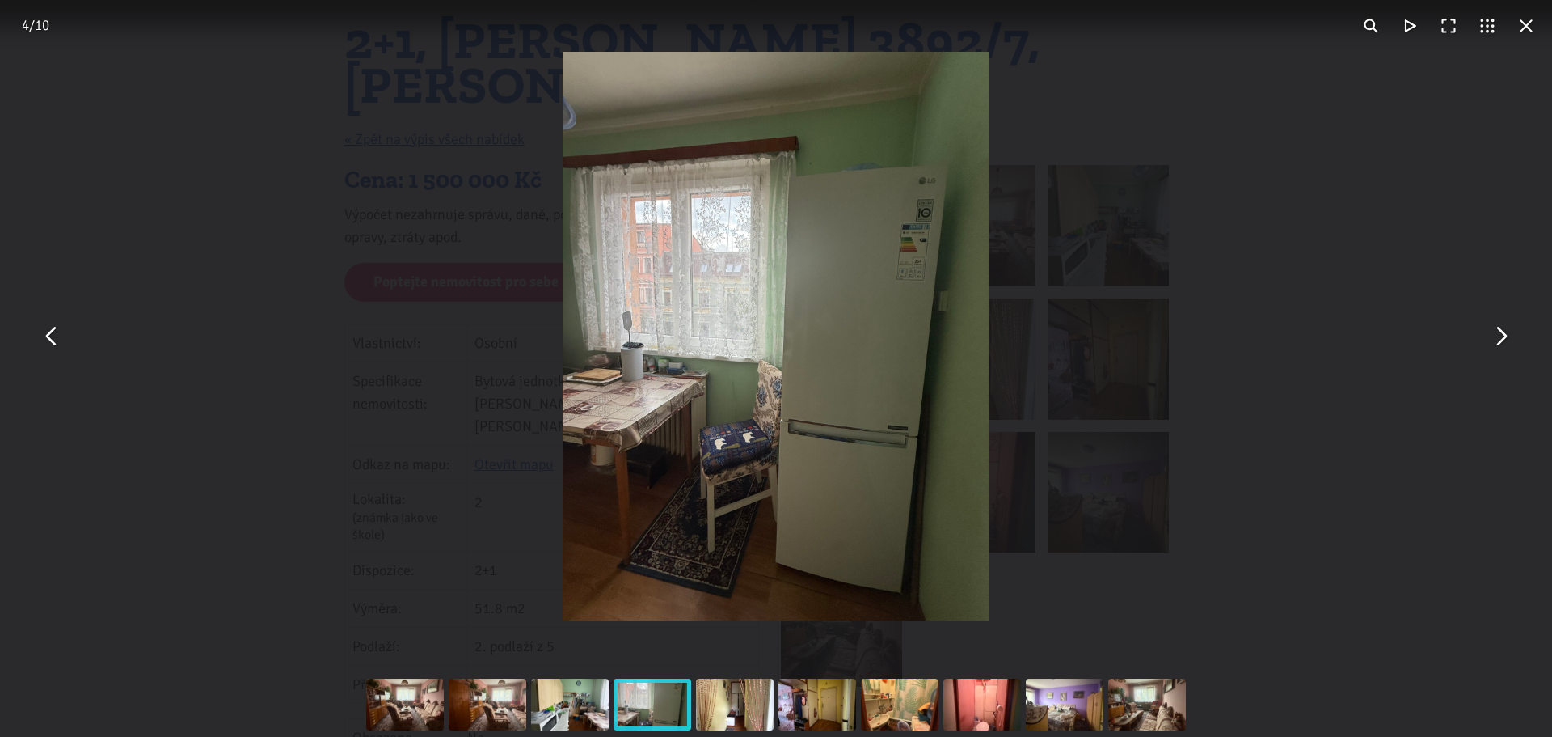
click at [1509, 346] on button "You can close this modal content with the ESC key" at bounding box center [1500, 336] width 39 height 39
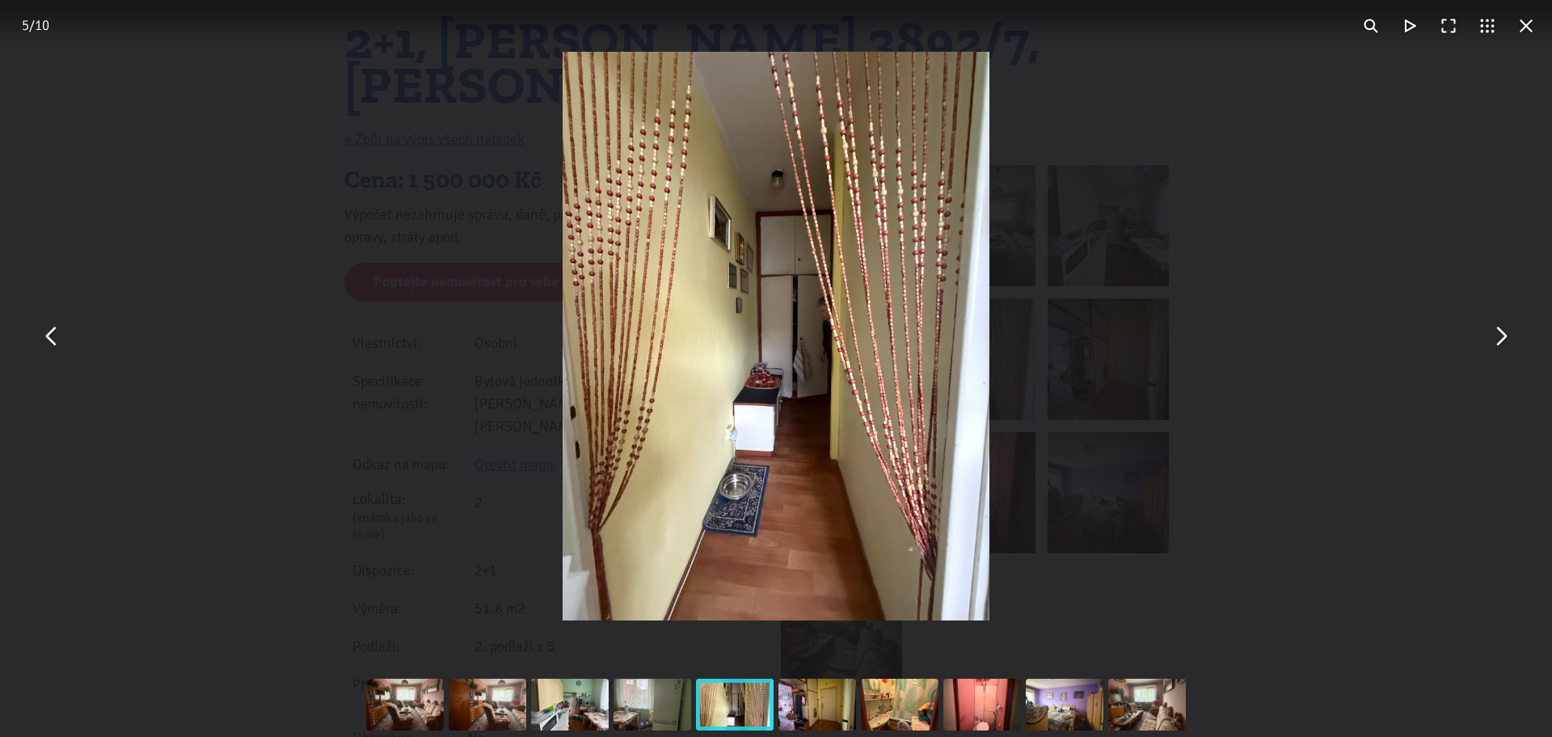
click at [1509, 346] on button "You can close this modal content with the ESC key" at bounding box center [1500, 336] width 39 height 39
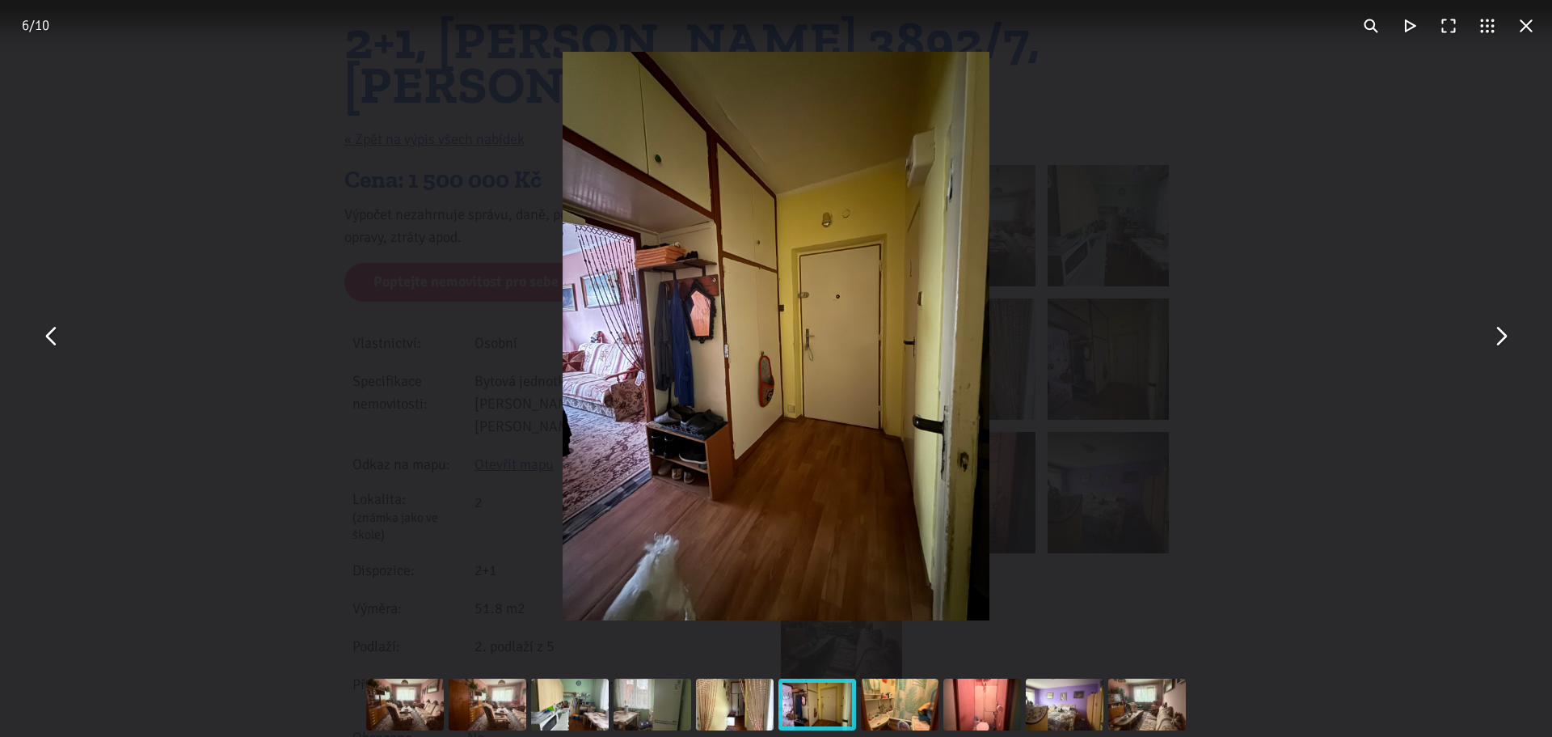
click at [1509, 346] on button "You can close this modal content with the ESC key" at bounding box center [1500, 336] width 39 height 39
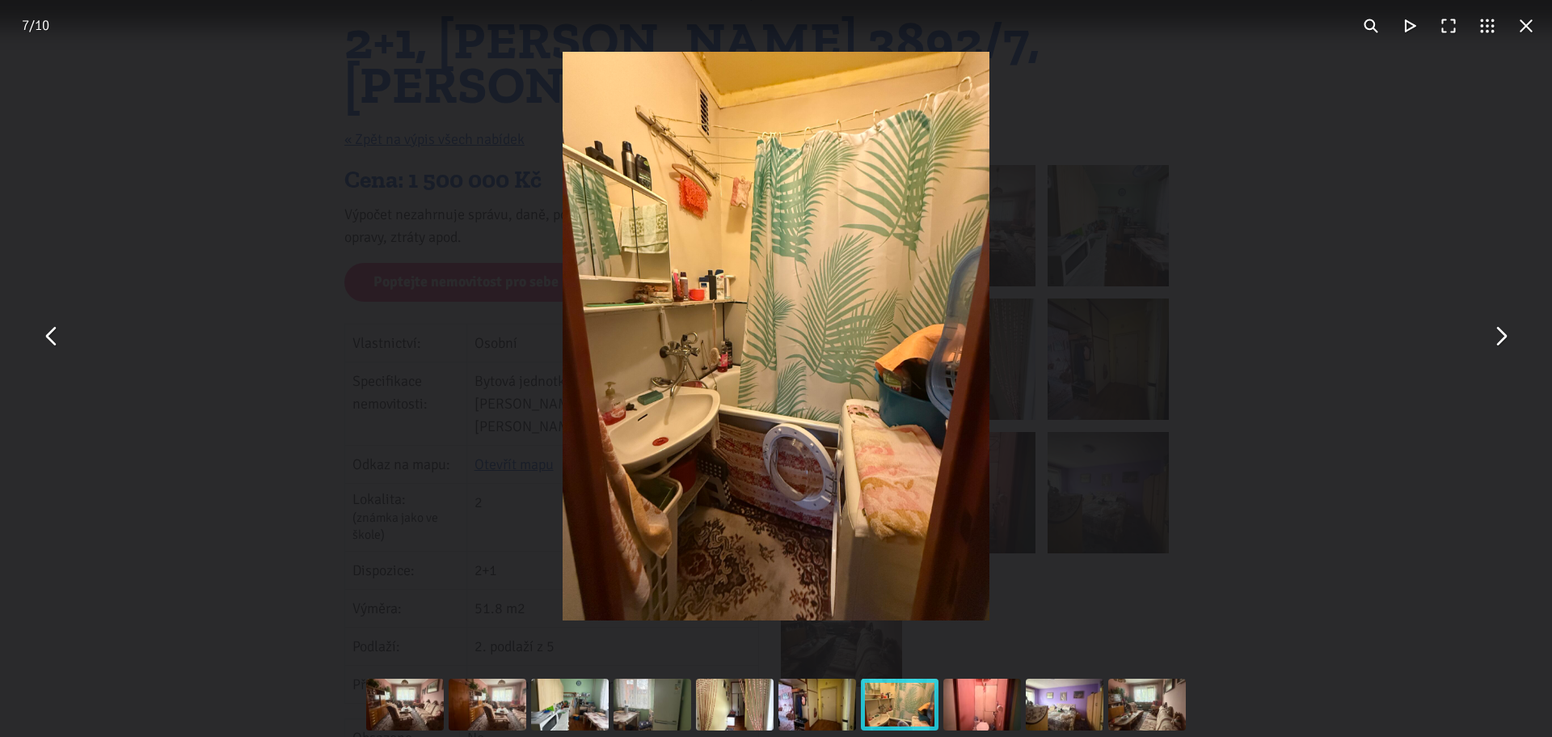
click at [1509, 346] on button "You can close this modal content with the ESC key" at bounding box center [1500, 336] width 39 height 39
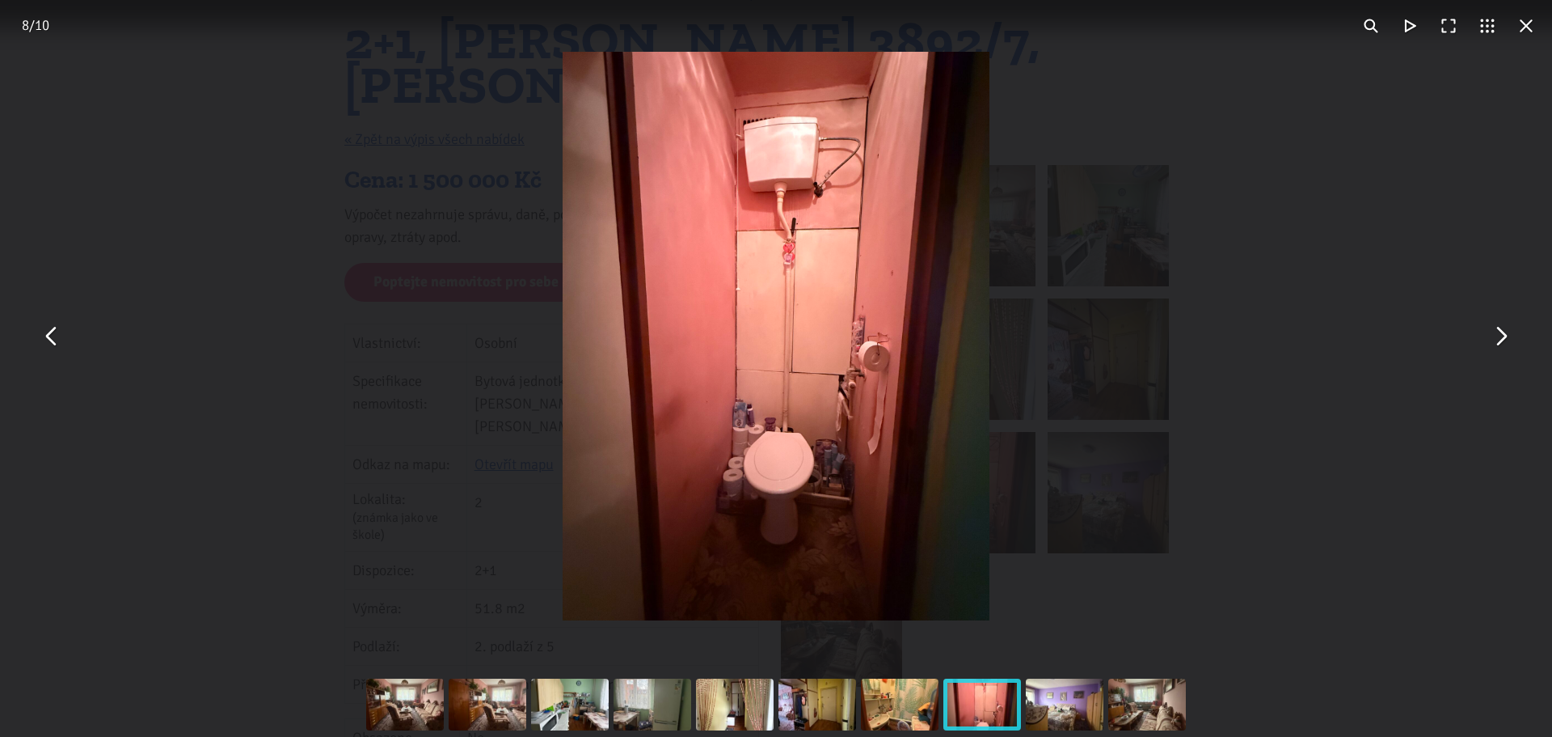
click at [1509, 346] on button "You can close this modal content with the ESC key" at bounding box center [1500, 336] width 39 height 39
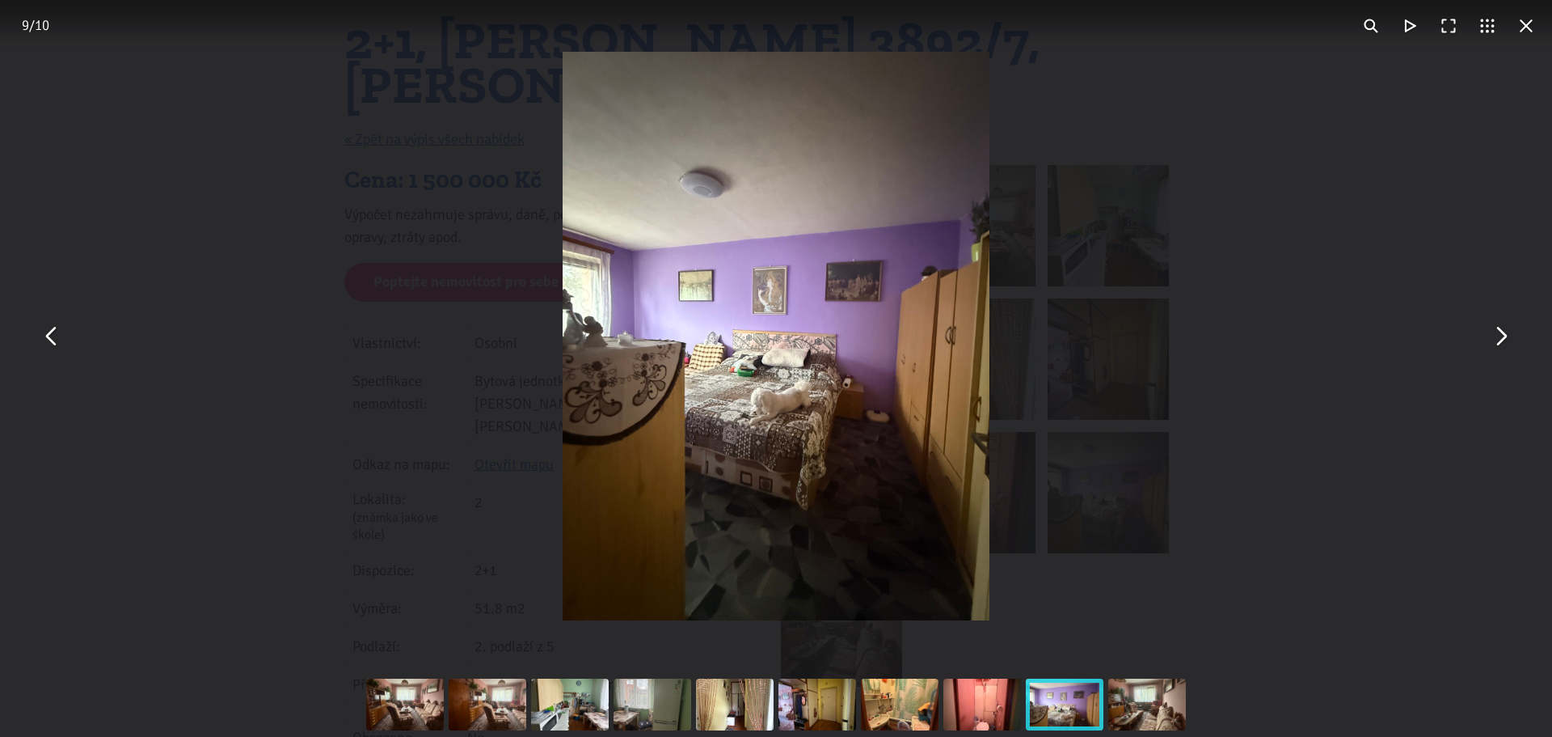
click at [1509, 346] on button "You can close this modal content with the ESC key" at bounding box center [1500, 336] width 39 height 39
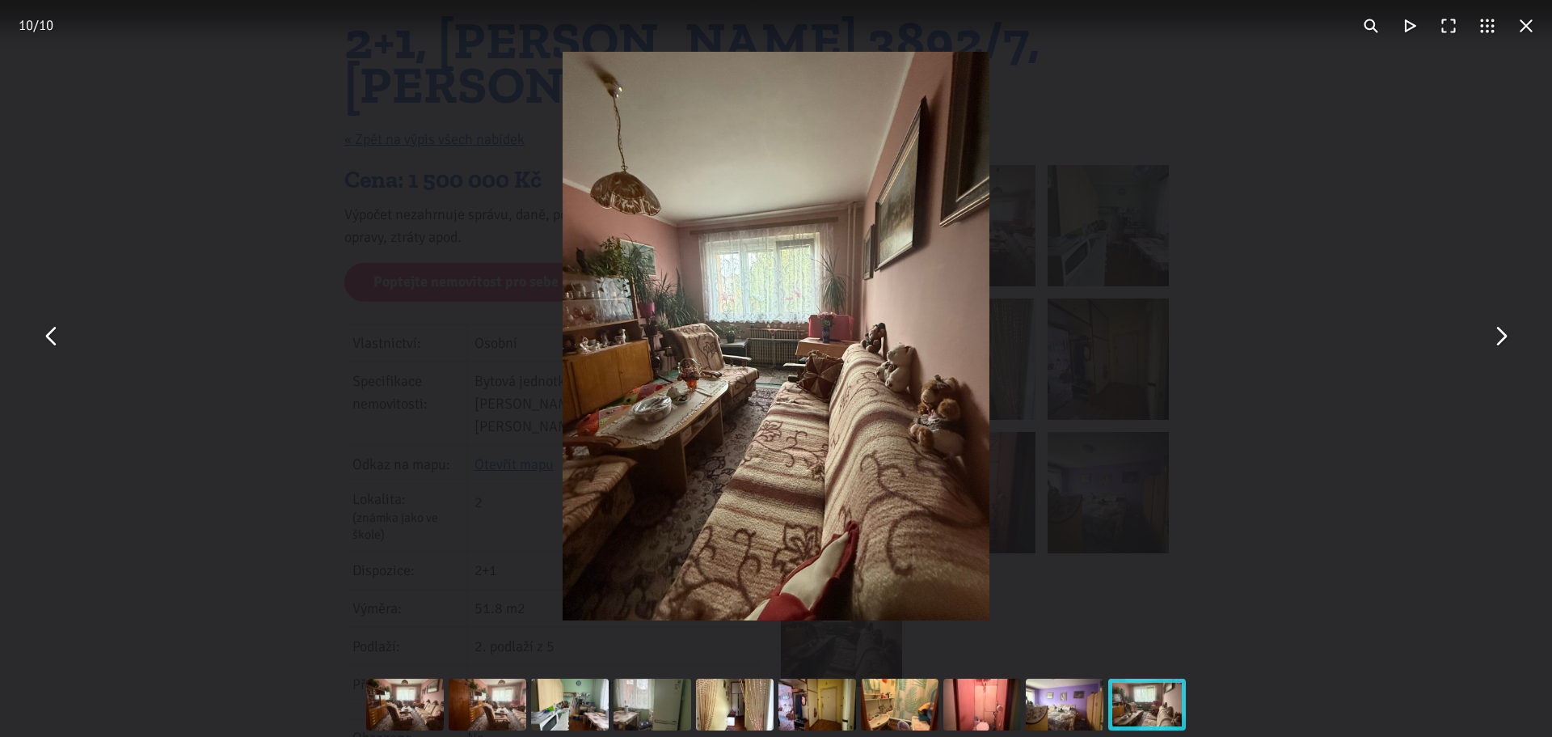
click at [1509, 346] on button "You can close this modal content with the ESC key" at bounding box center [1500, 336] width 39 height 39
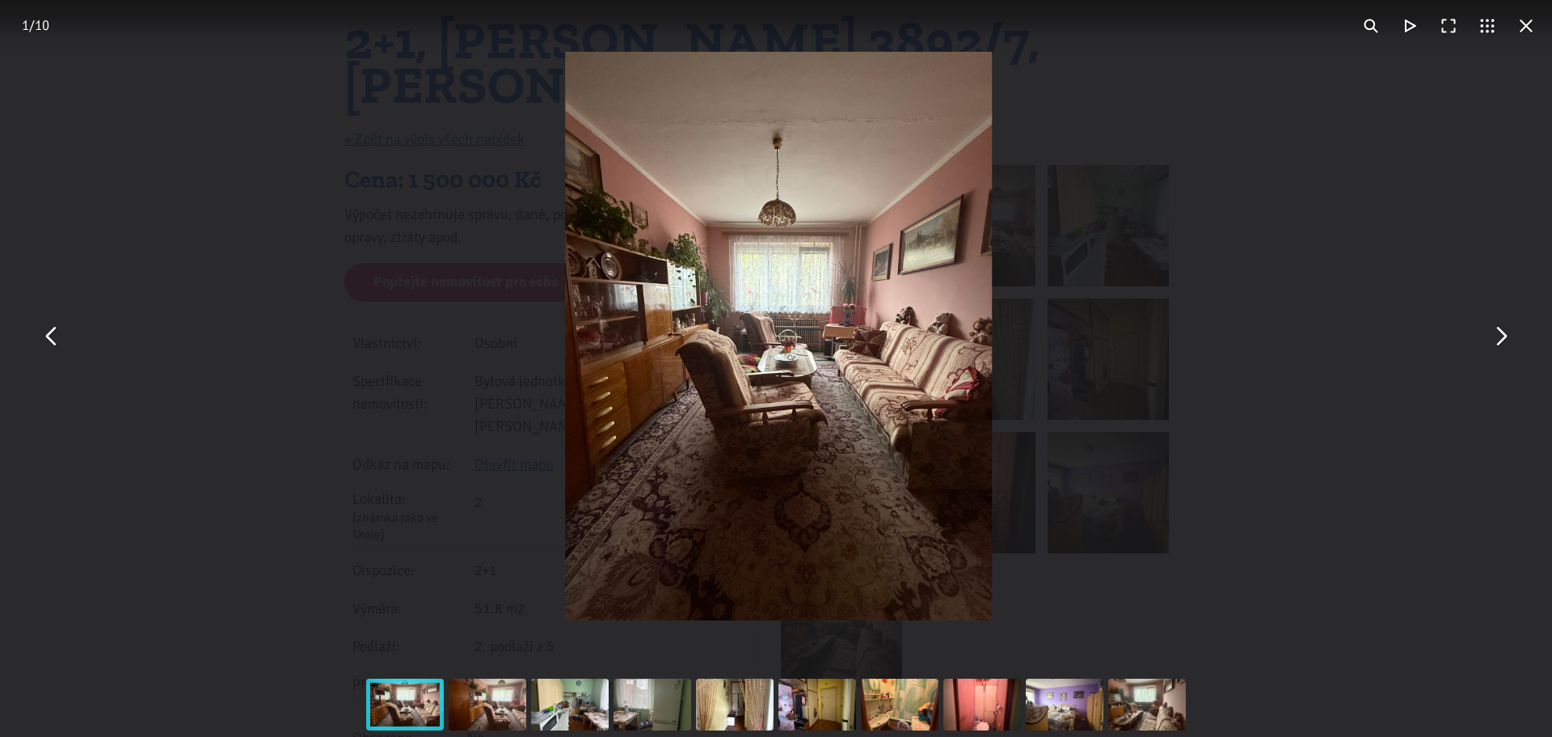
click at [1509, 346] on button "You can close this modal content with the ESC key" at bounding box center [1500, 336] width 39 height 39
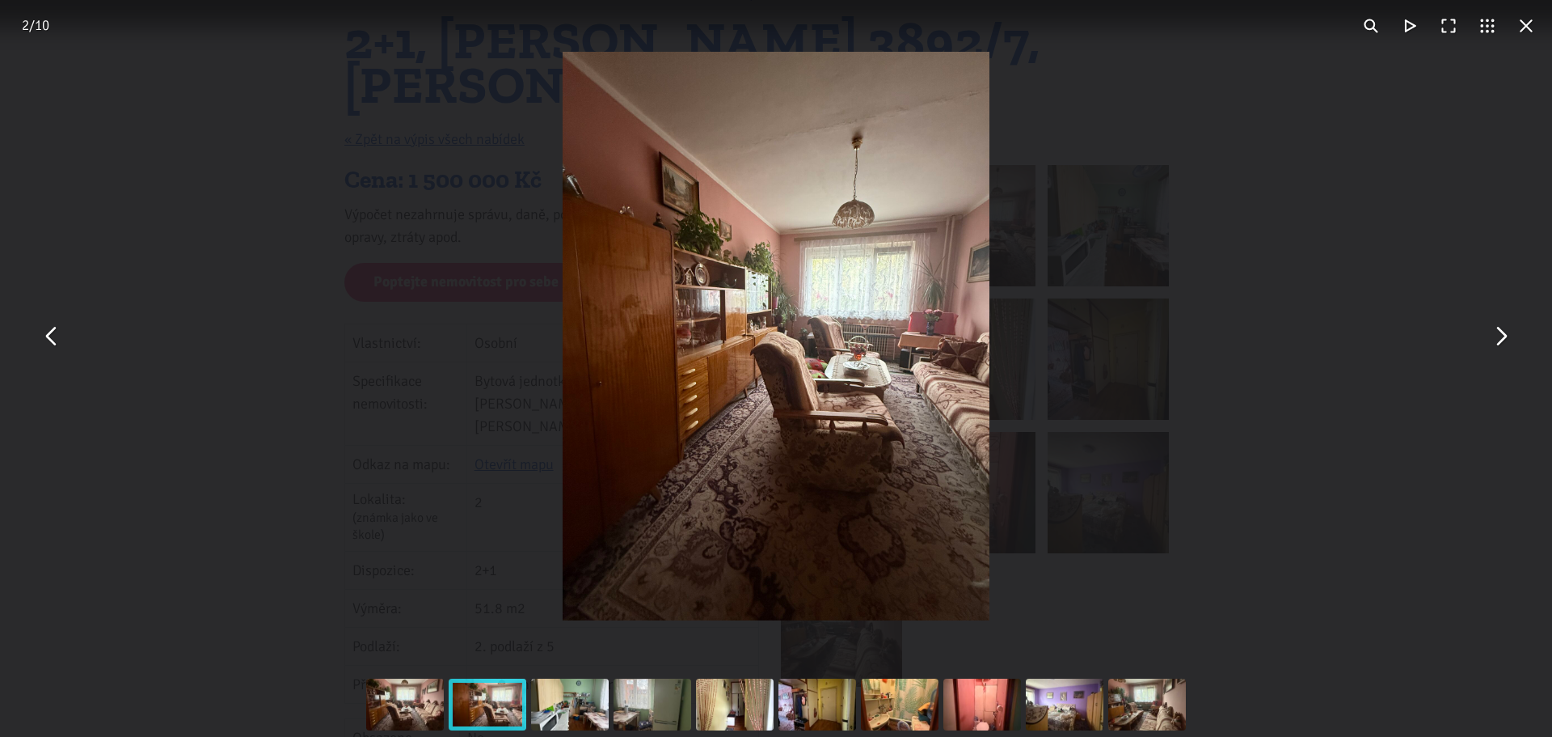
click at [1522, 25] on button "You can close this modal content with the ESC key" at bounding box center [1526, 25] width 39 height 39
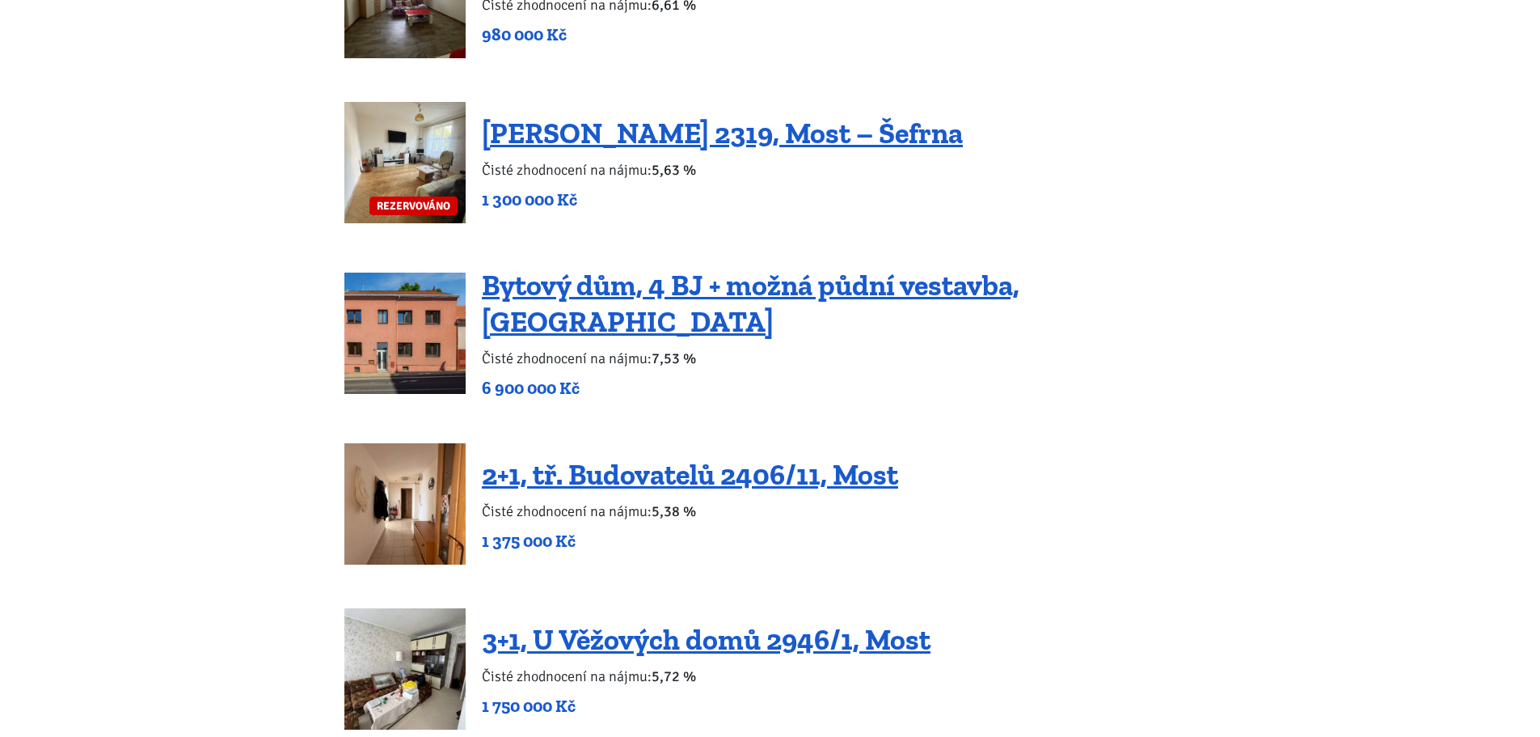
scroll to position [1940, 0]
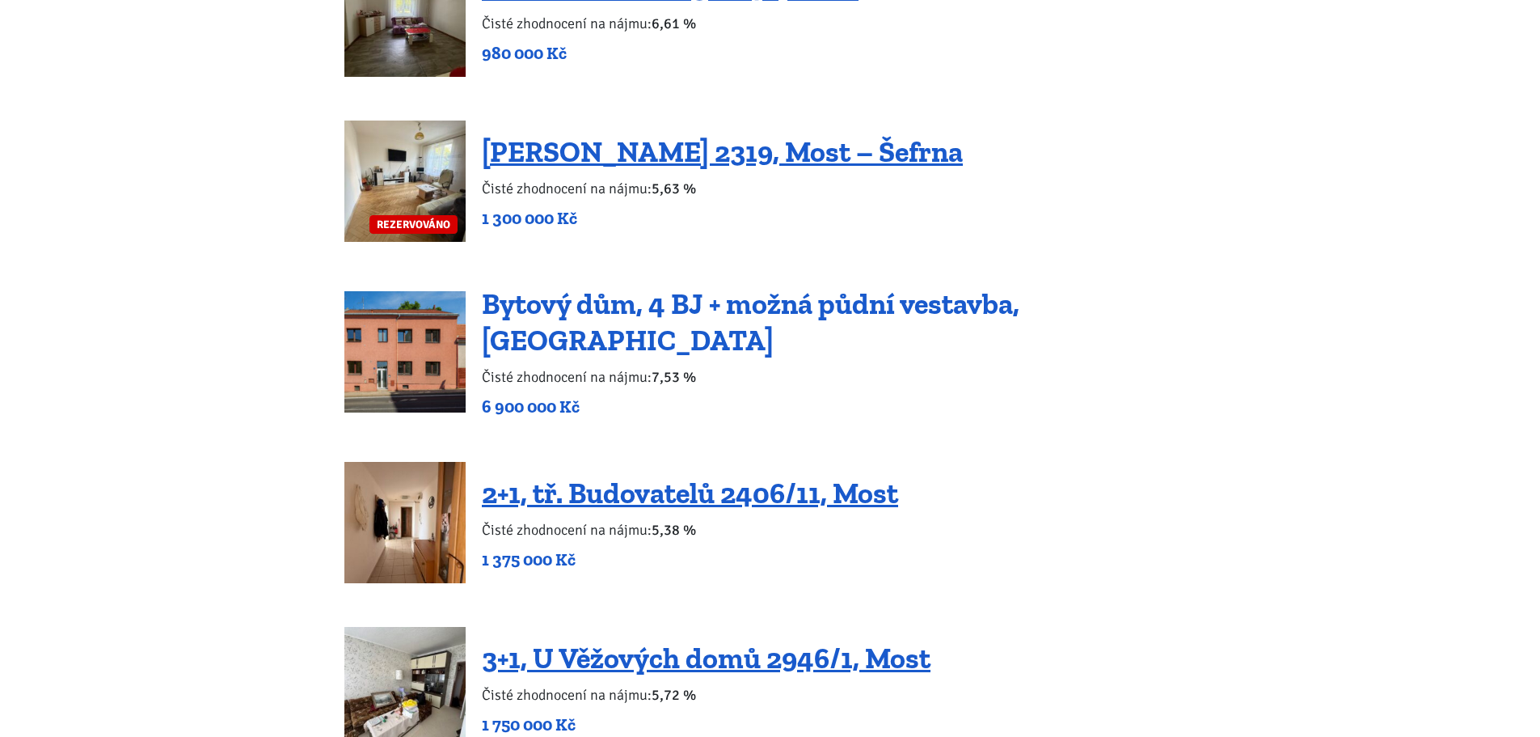
click at [596, 327] on link "Bytový dům, 4 BJ + možná půdní vestavba, [GEOGRAPHIC_DATA]" at bounding box center [751, 321] width 538 height 71
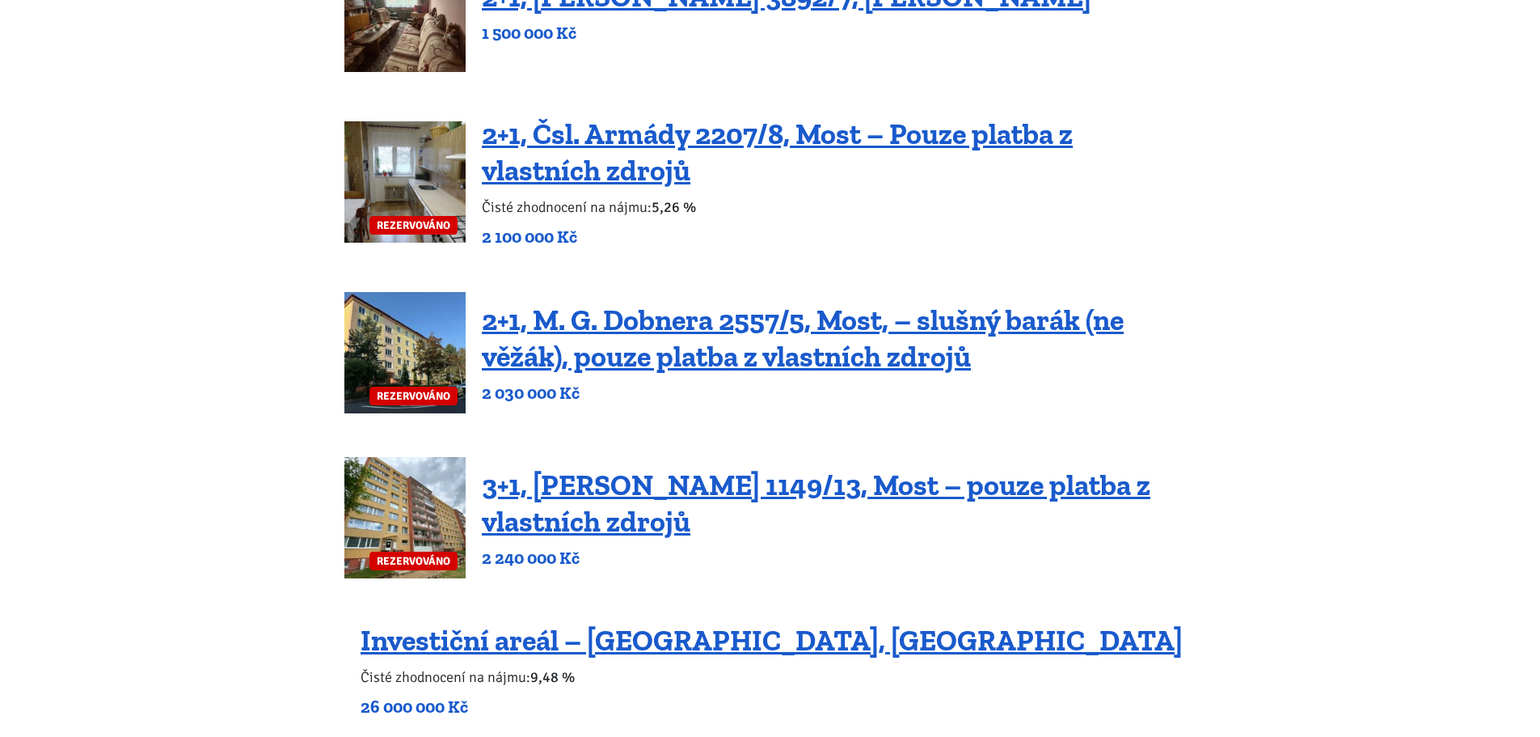
scroll to position [647, 0]
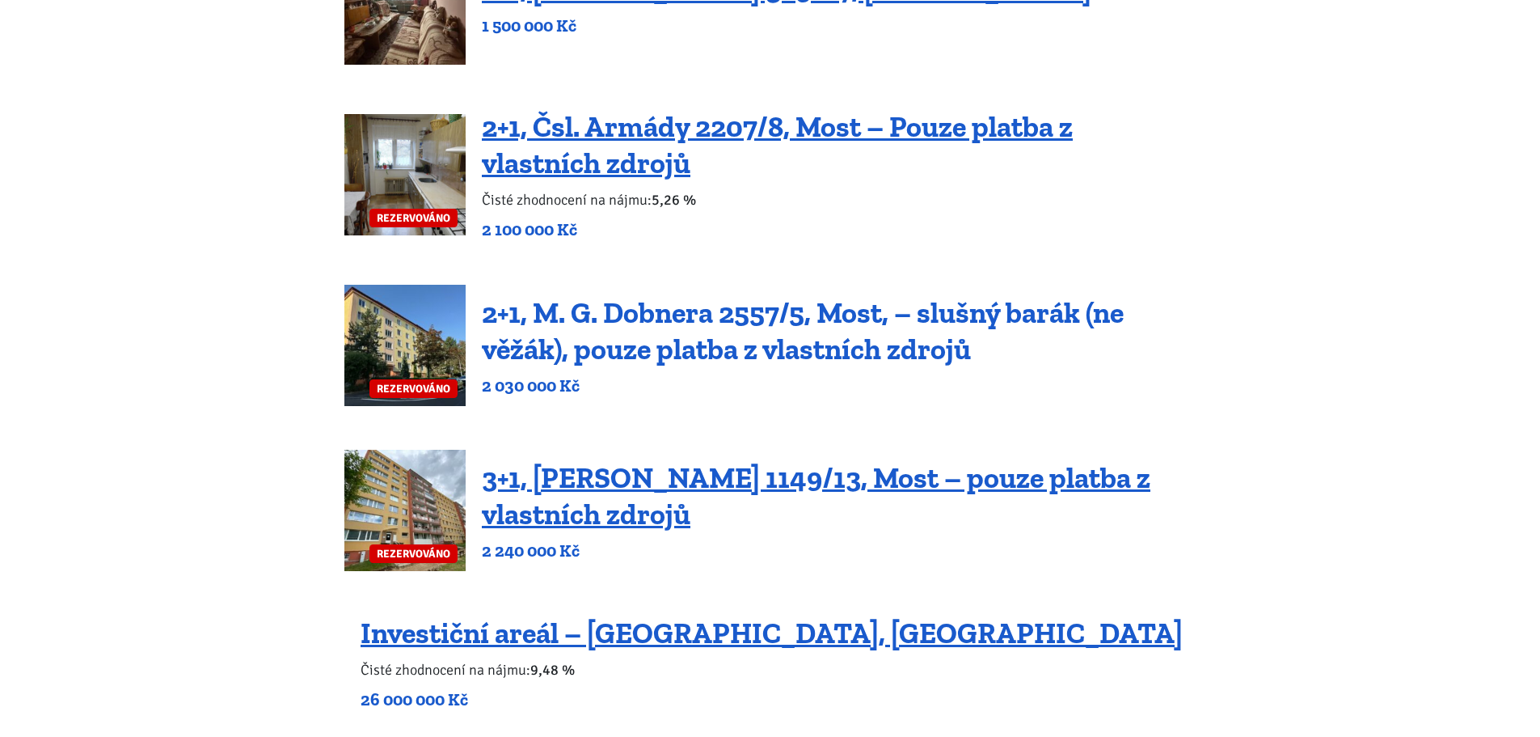
click at [521, 315] on link "2+1, M. G. Dobnera 2557/5, Most, – slušný barák (ne věžák), pouze platba z vlas…" at bounding box center [803, 330] width 642 height 71
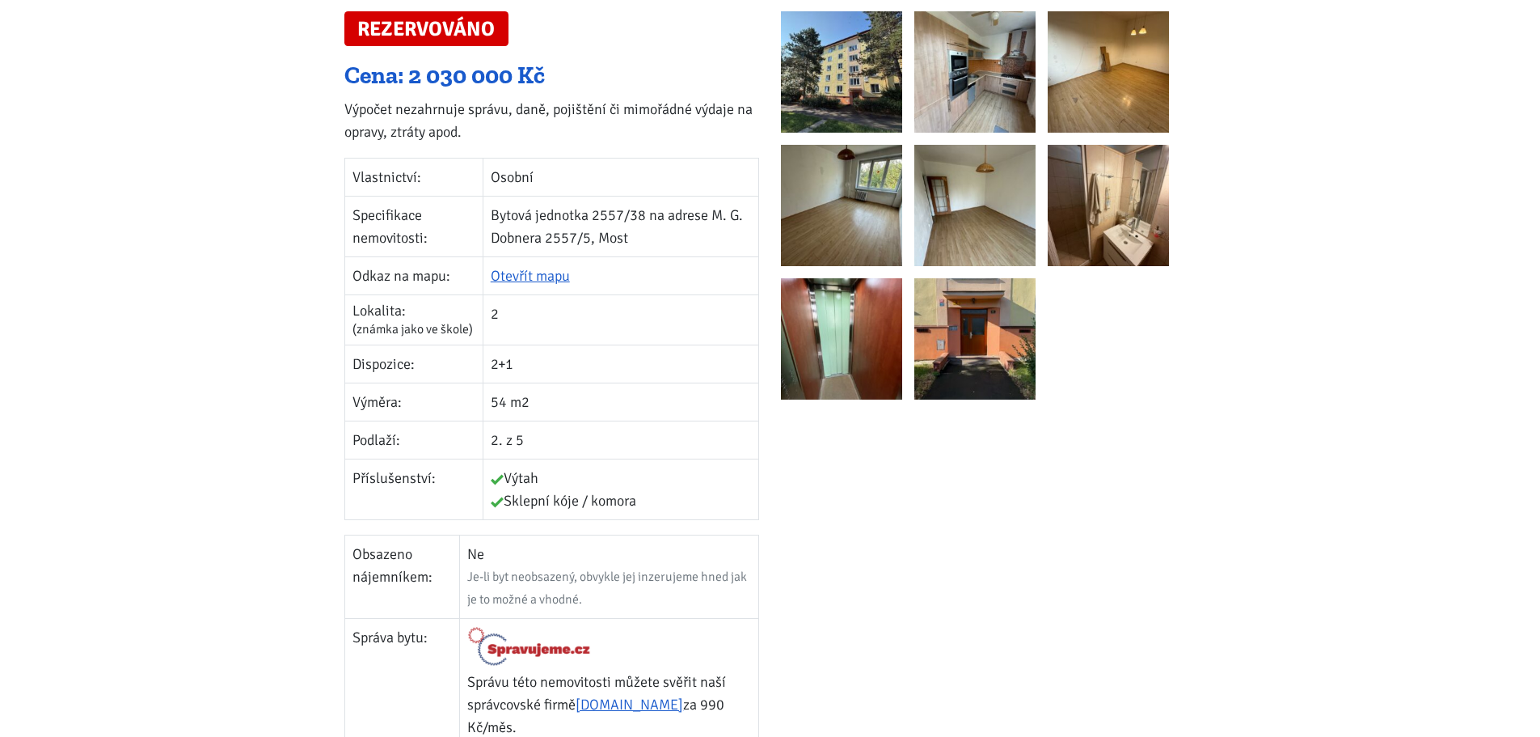
scroll to position [162, 0]
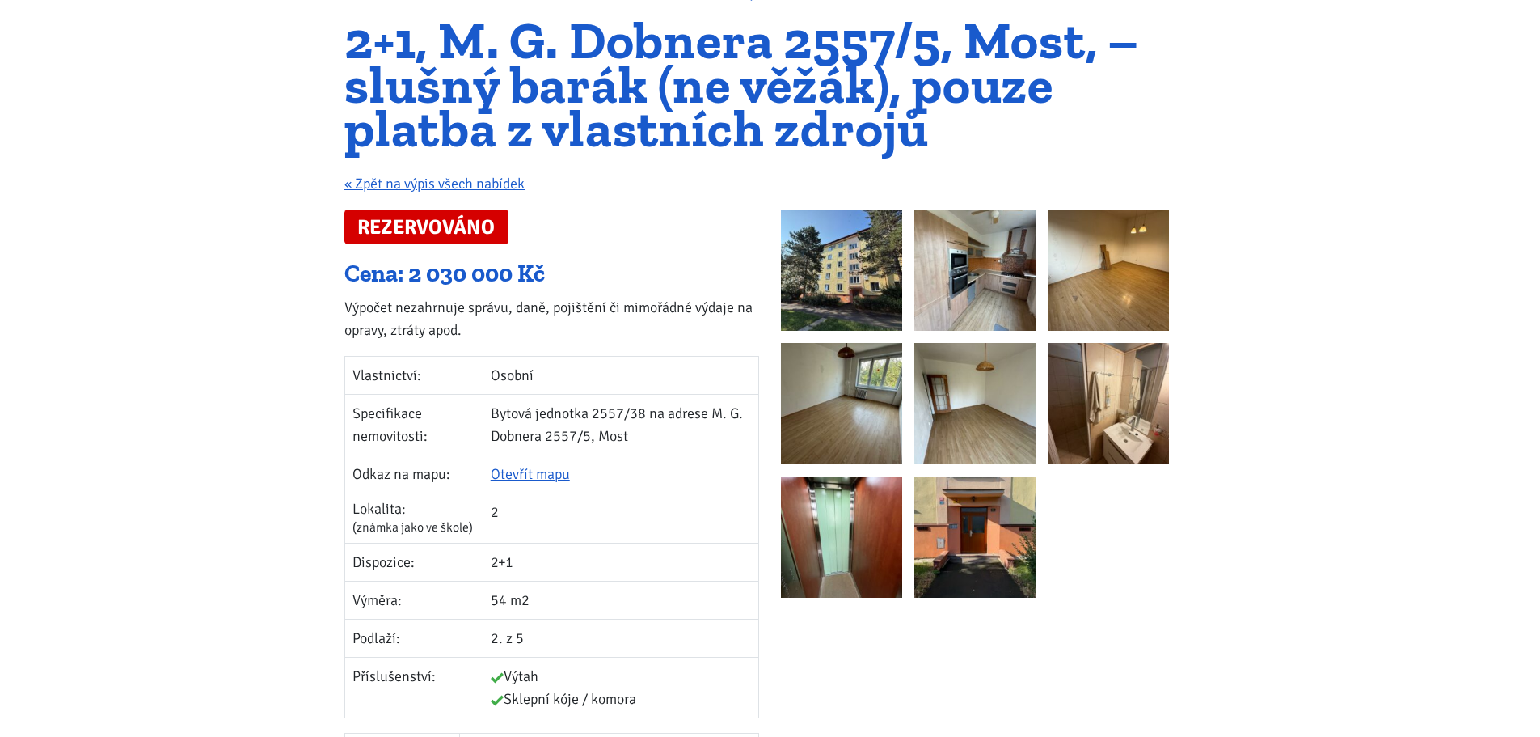
click at [840, 291] on img at bounding box center [841, 269] width 121 height 121
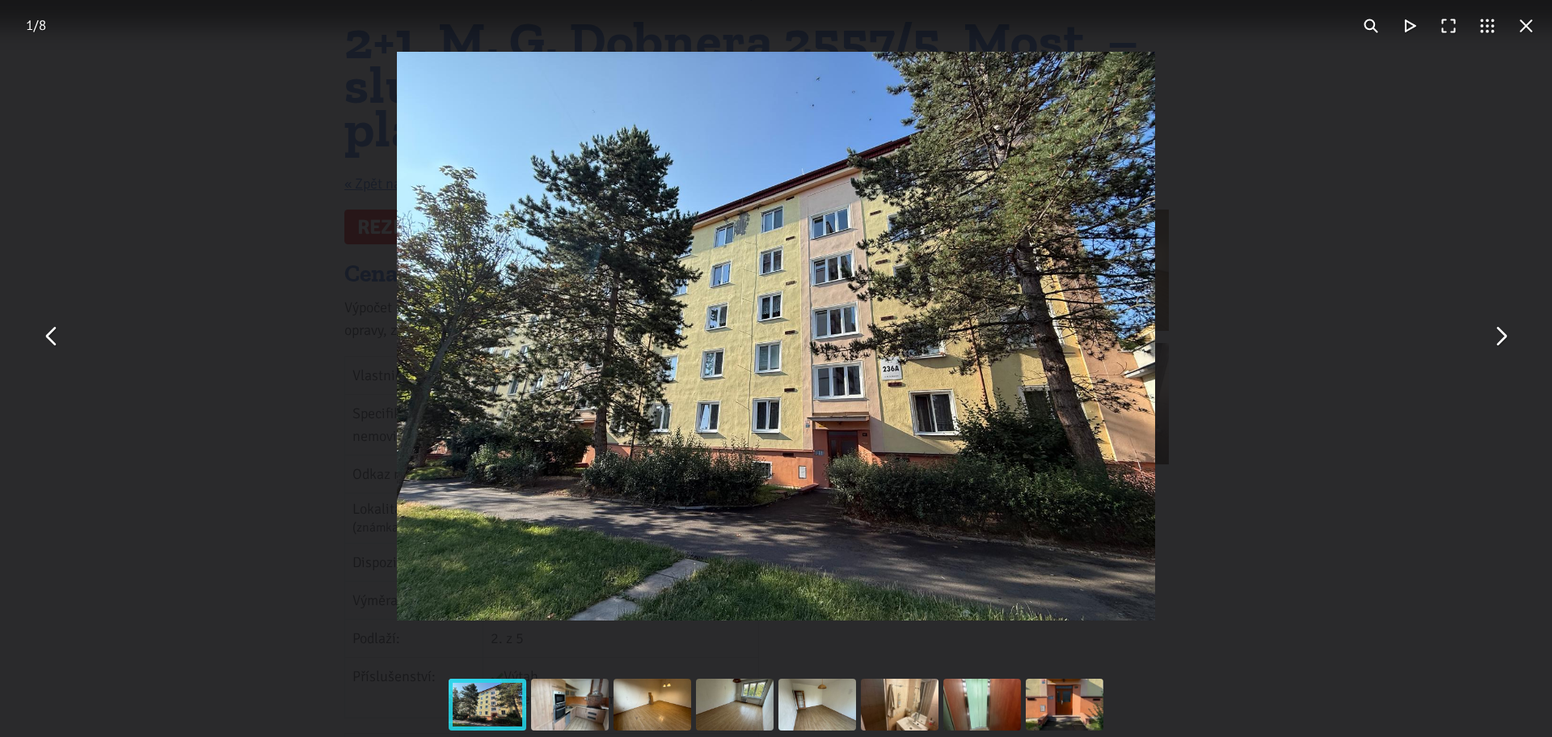
click at [1506, 342] on button "You can close this modal content with the ESC key" at bounding box center [1500, 336] width 39 height 39
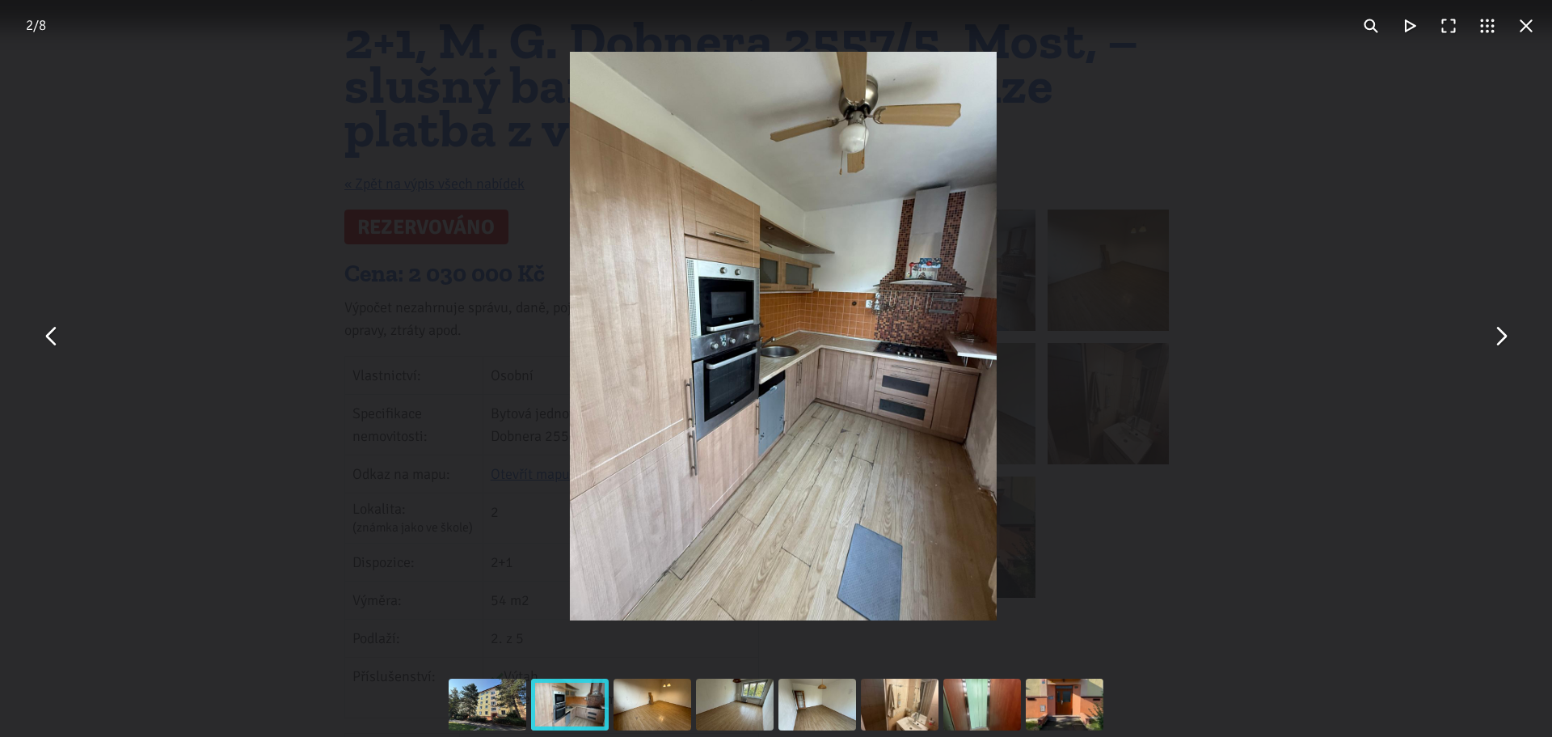
click at [1506, 342] on button "You can close this modal content with the ESC key" at bounding box center [1500, 336] width 39 height 39
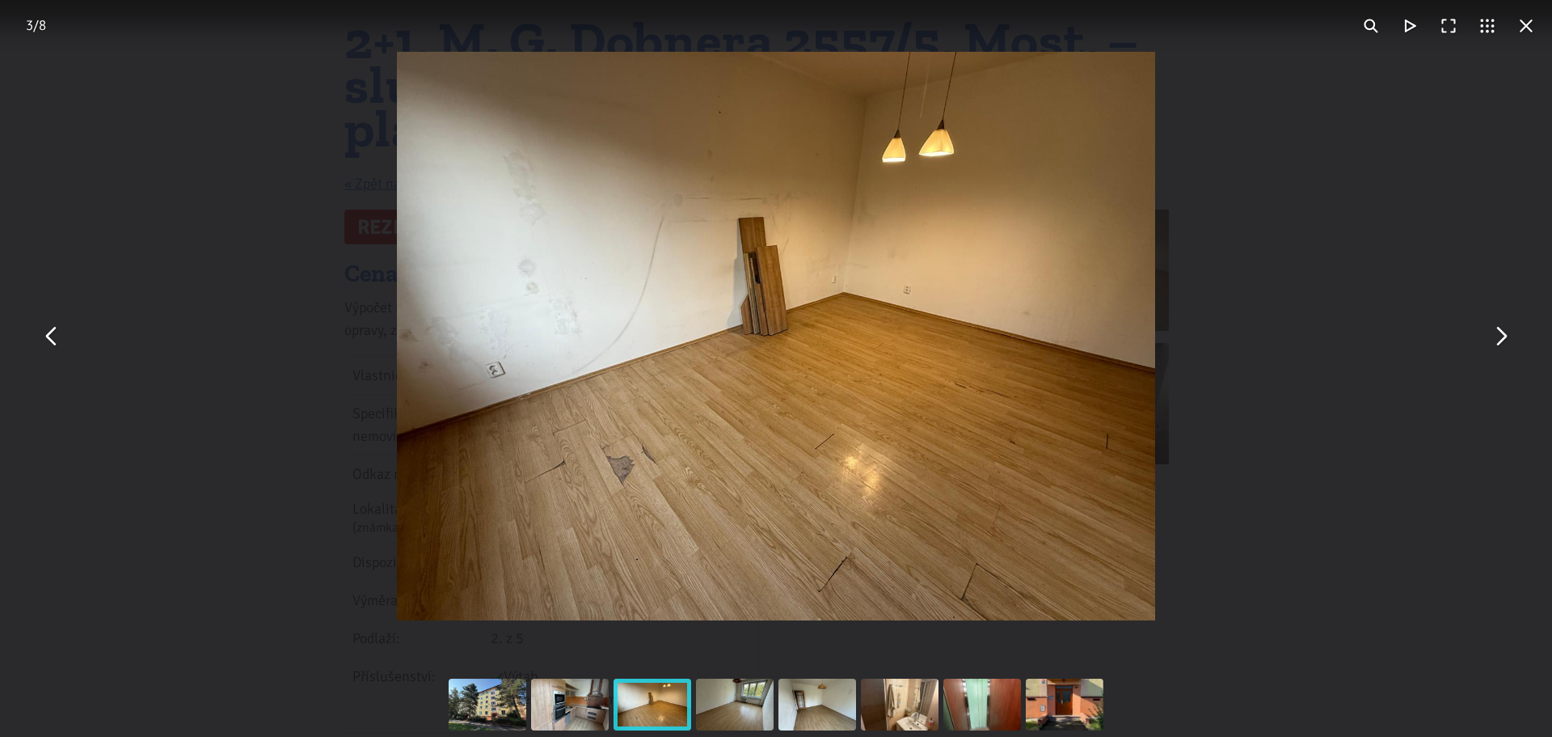
click at [1506, 342] on button "You can close this modal content with the ESC key" at bounding box center [1500, 336] width 39 height 39
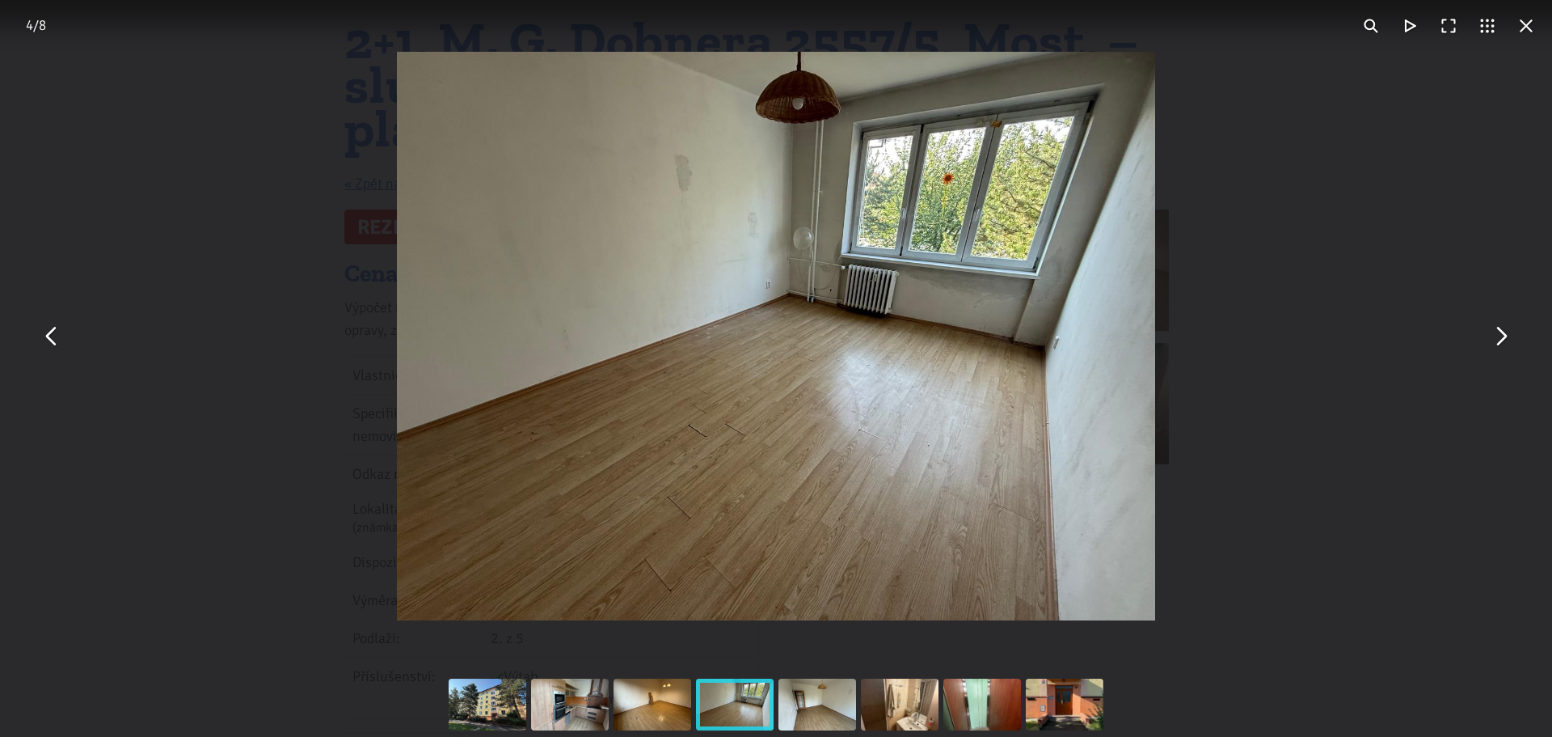
click at [1506, 342] on button "You can close this modal content with the ESC key" at bounding box center [1500, 336] width 39 height 39
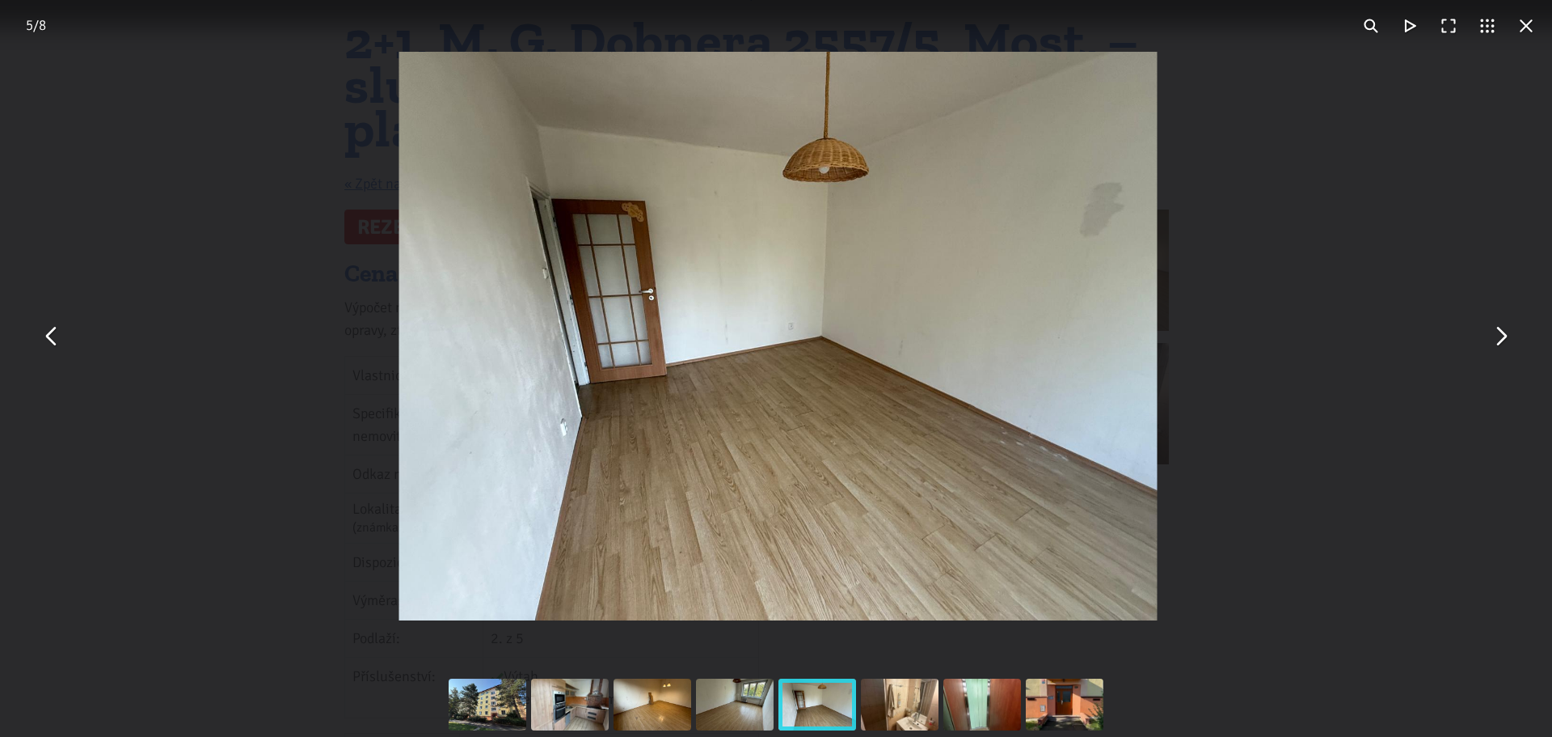
click at [1506, 342] on button "You can close this modal content with the ESC key" at bounding box center [1500, 336] width 39 height 39
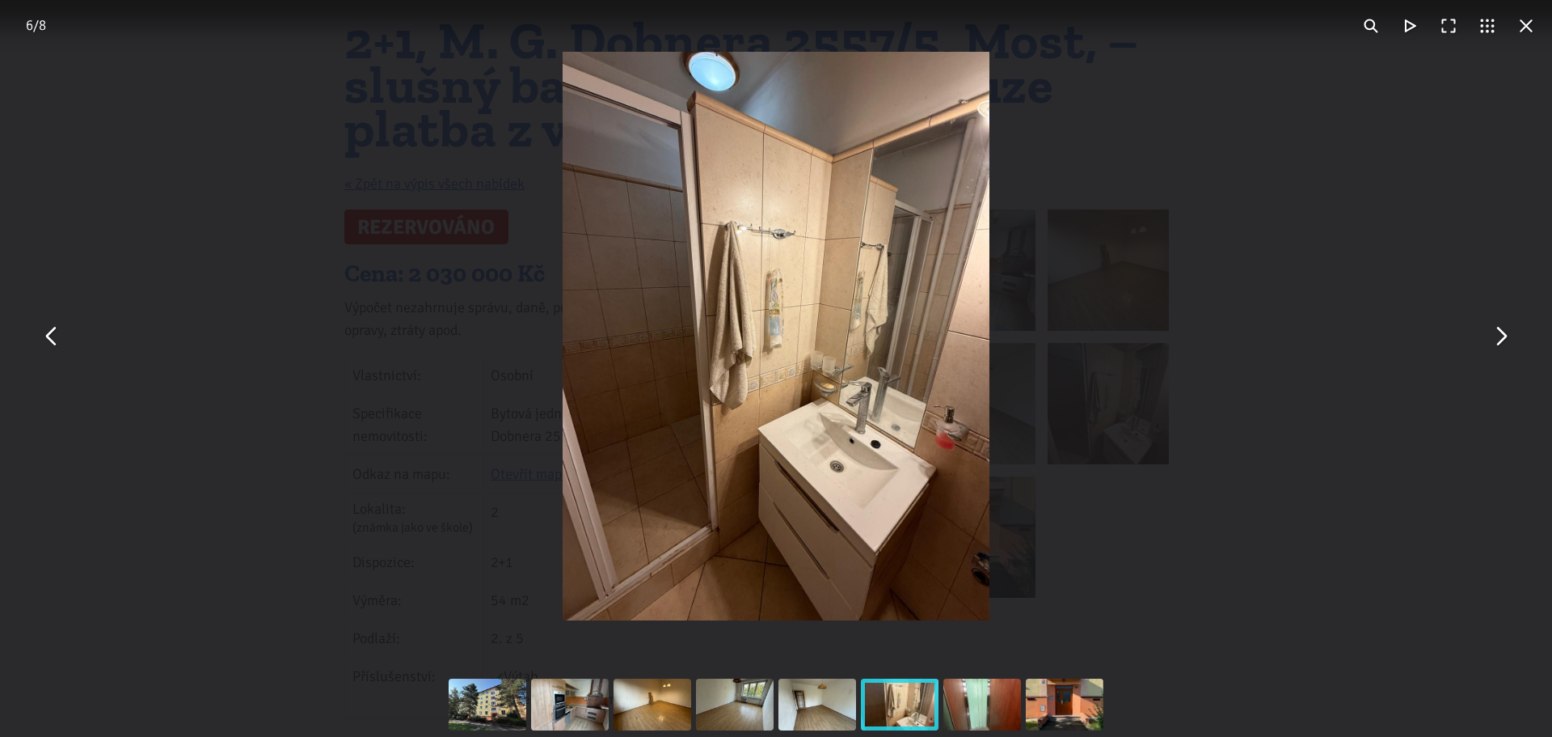
click at [1506, 342] on button "You can close this modal content with the ESC key" at bounding box center [1500, 336] width 39 height 39
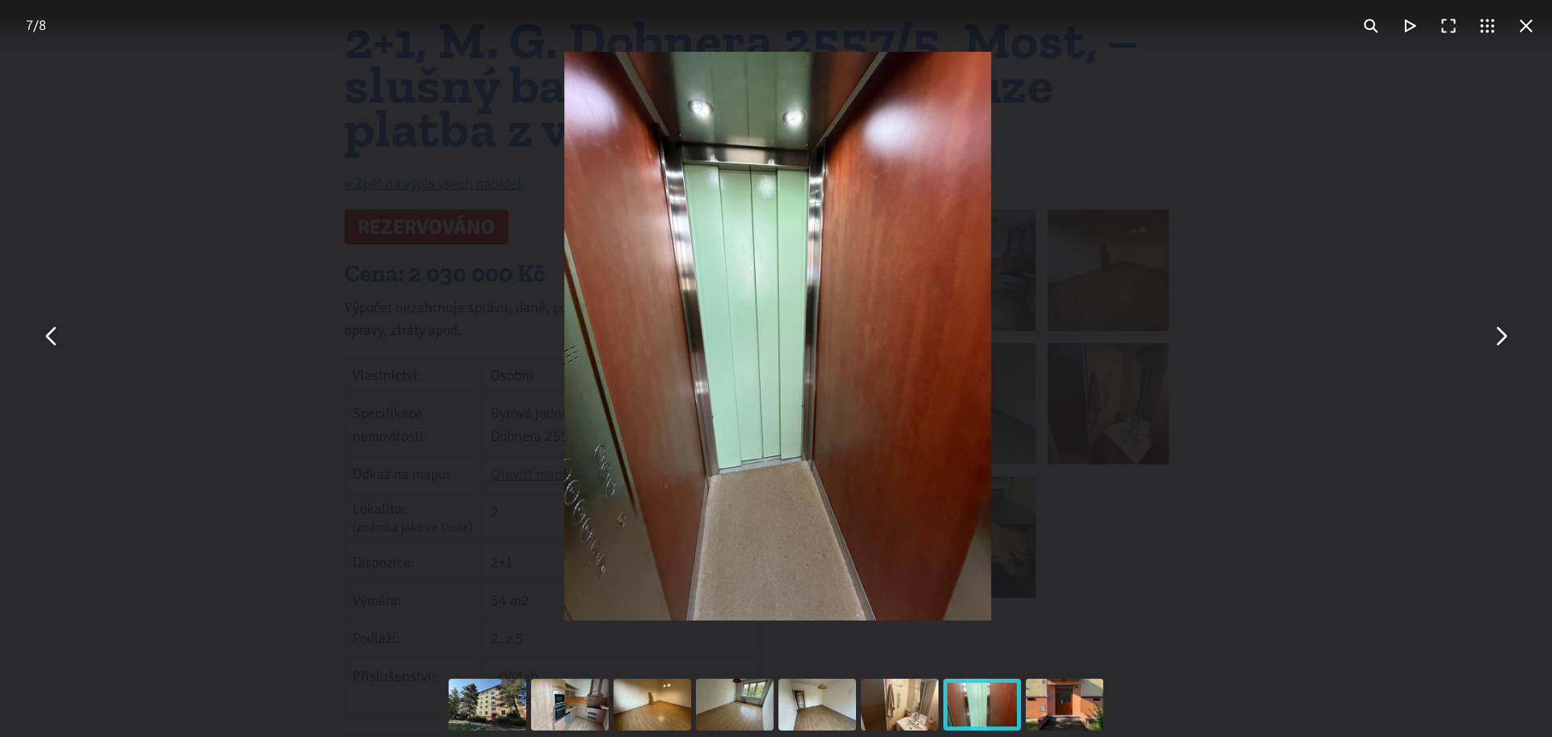
click at [1506, 342] on button "You can close this modal content with the ESC key" at bounding box center [1500, 336] width 39 height 39
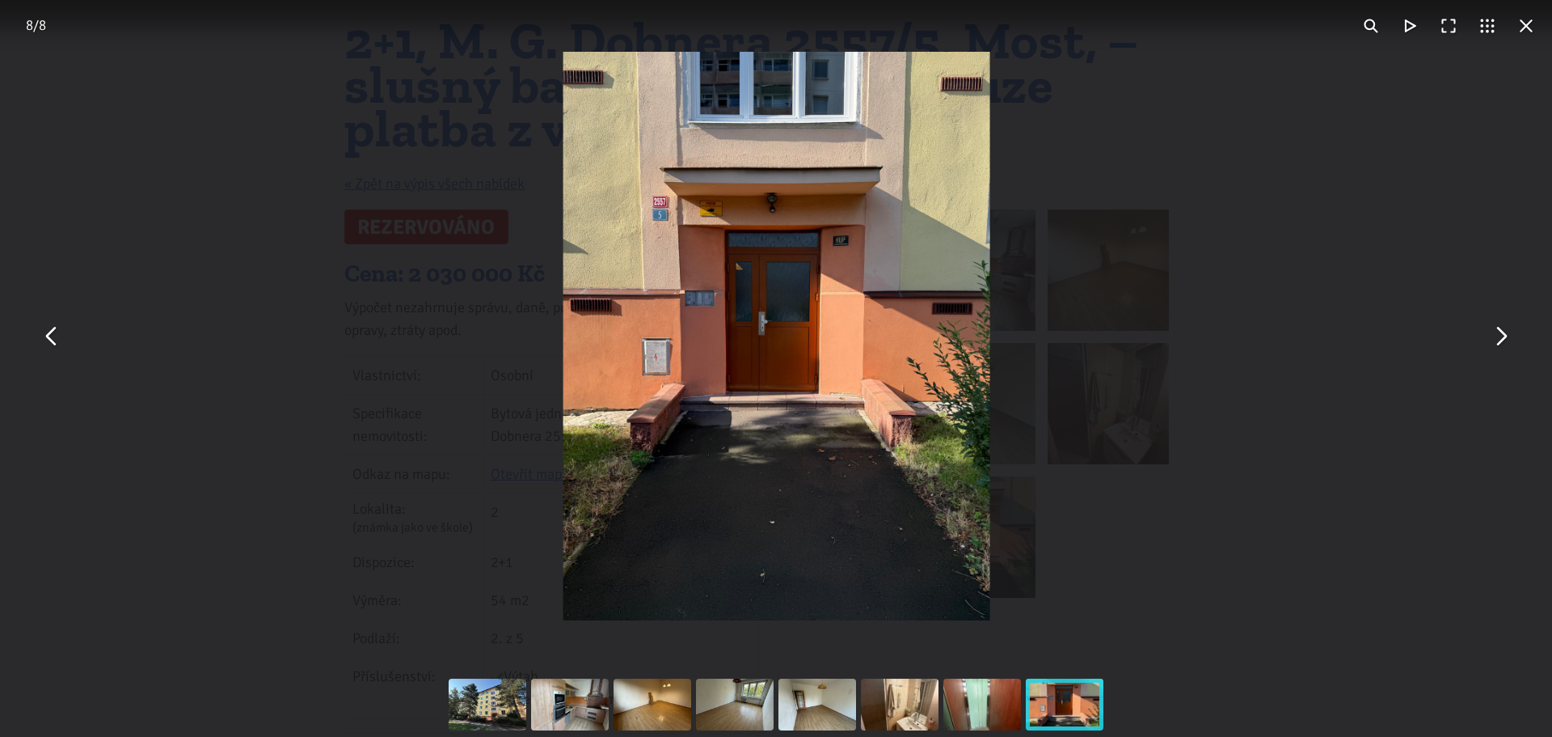
click at [1506, 342] on button "You can close this modal content with the ESC key" at bounding box center [1500, 336] width 39 height 39
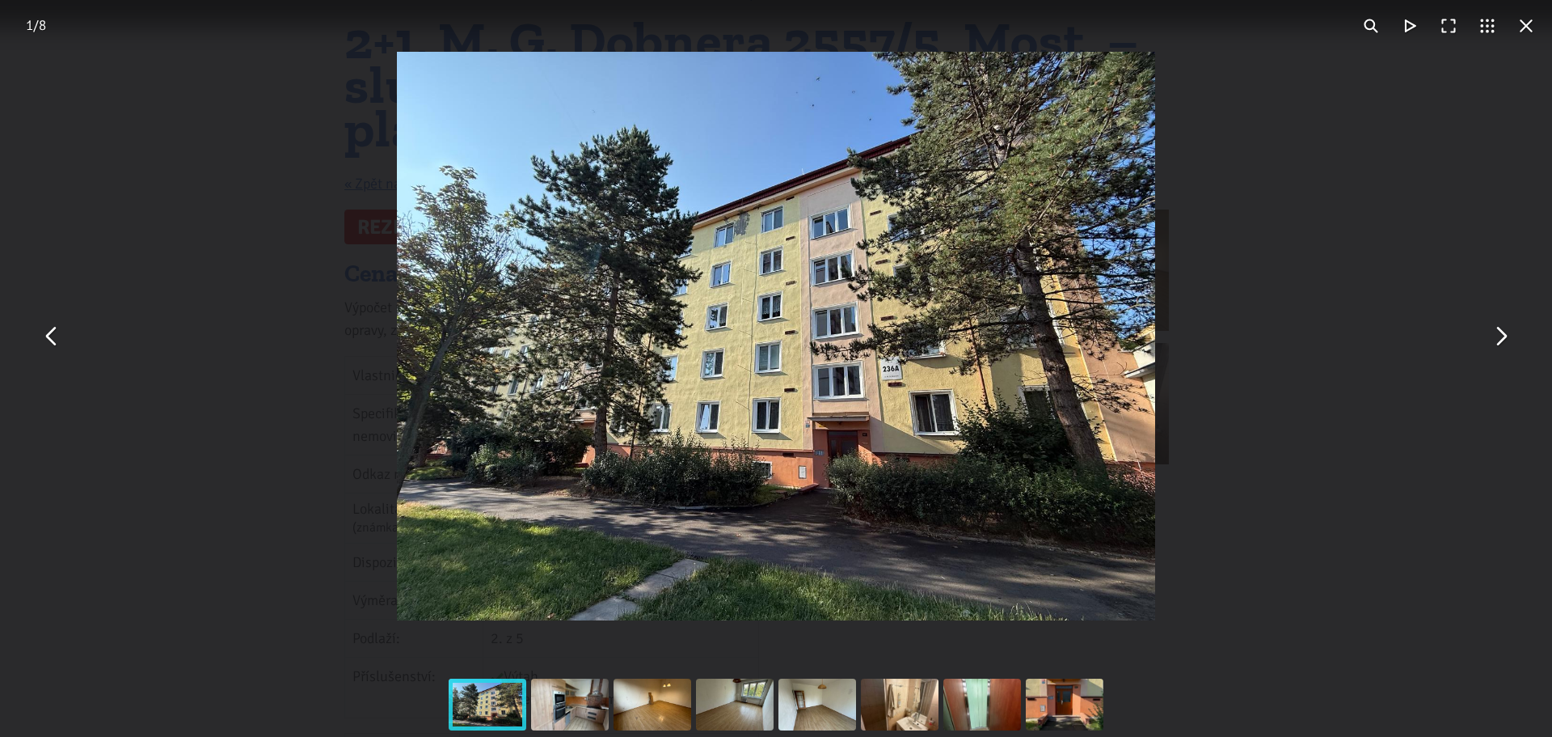
click at [1521, 24] on button "You can close this modal content with the ESC key" at bounding box center [1526, 25] width 39 height 39
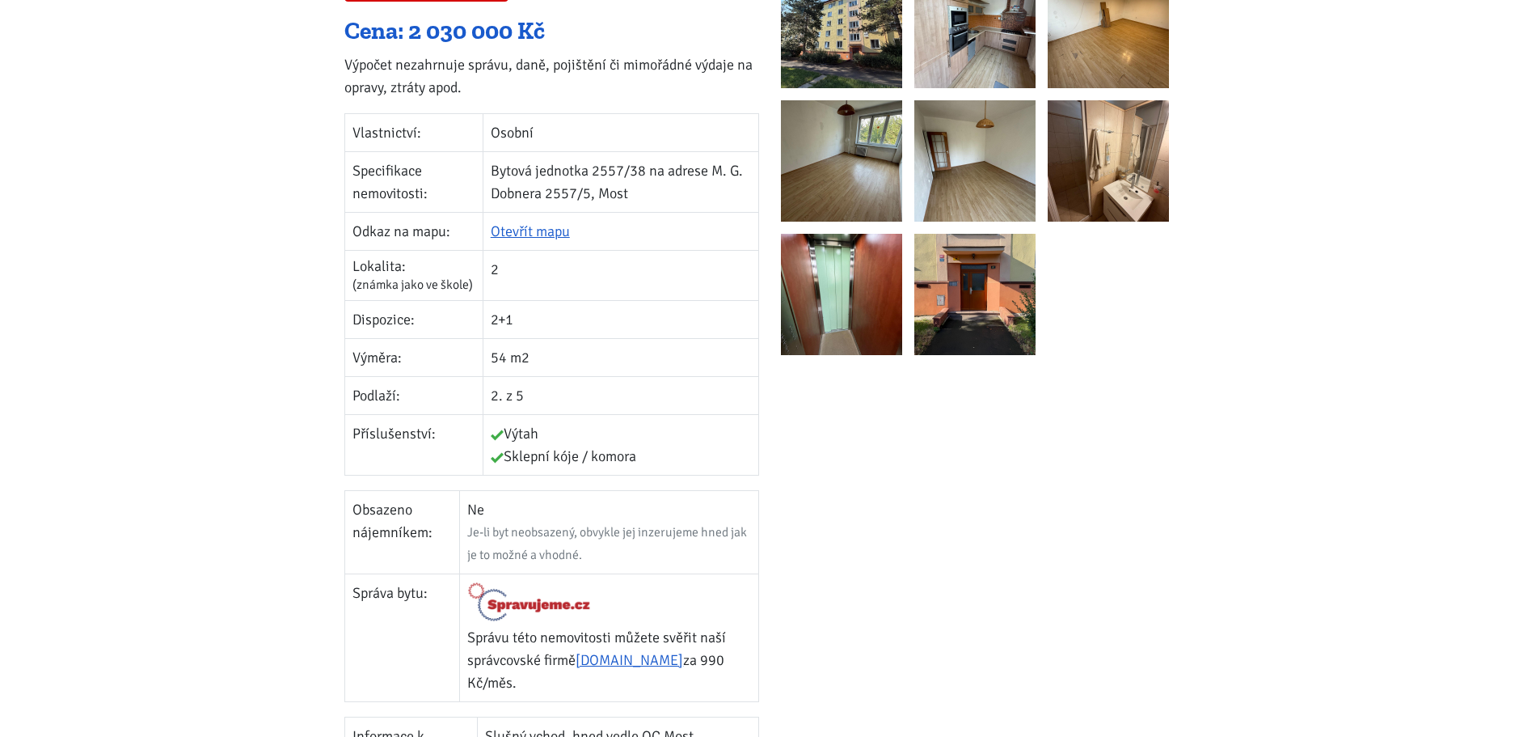
scroll to position [0, 0]
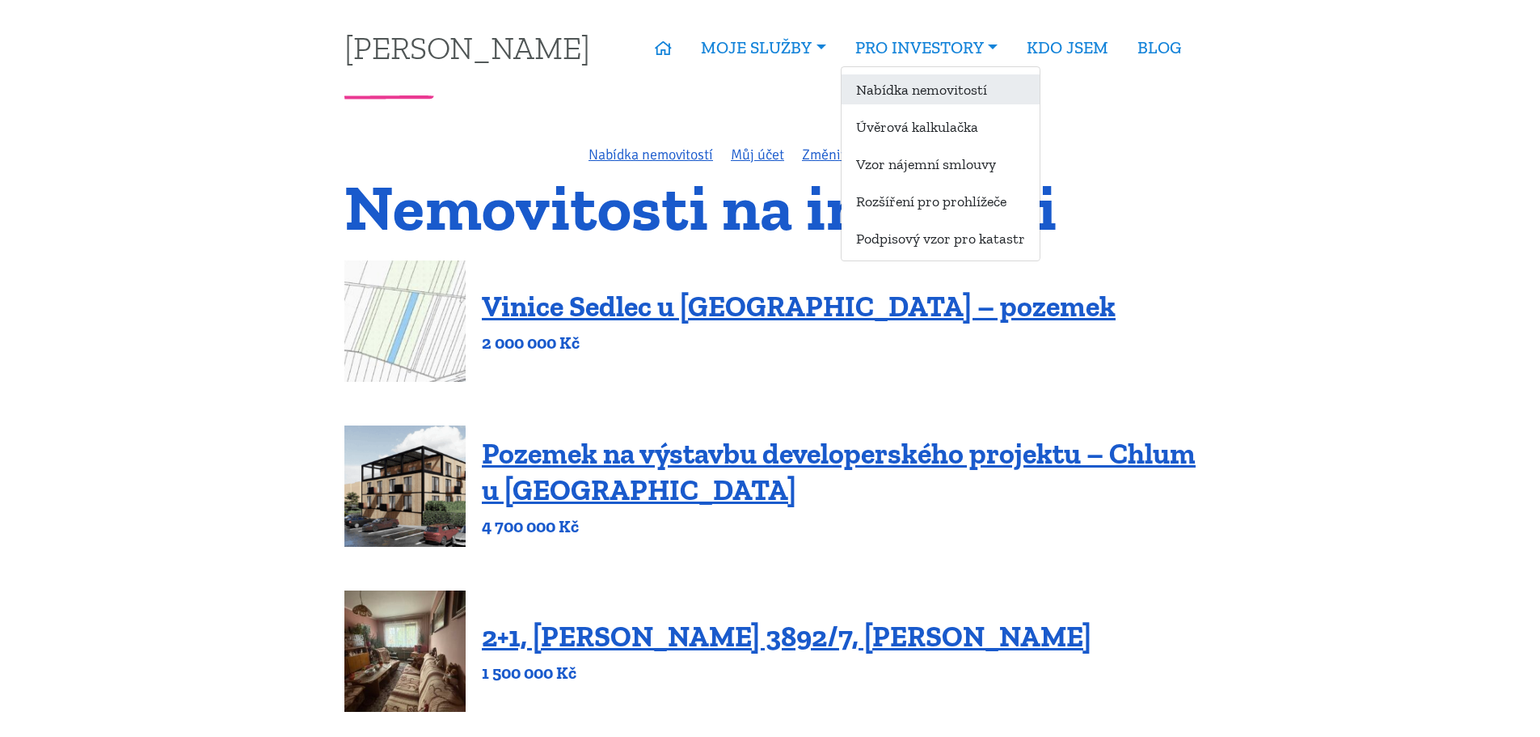
click at [926, 84] on link "Nabídka nemovitostí" at bounding box center [941, 89] width 198 height 30
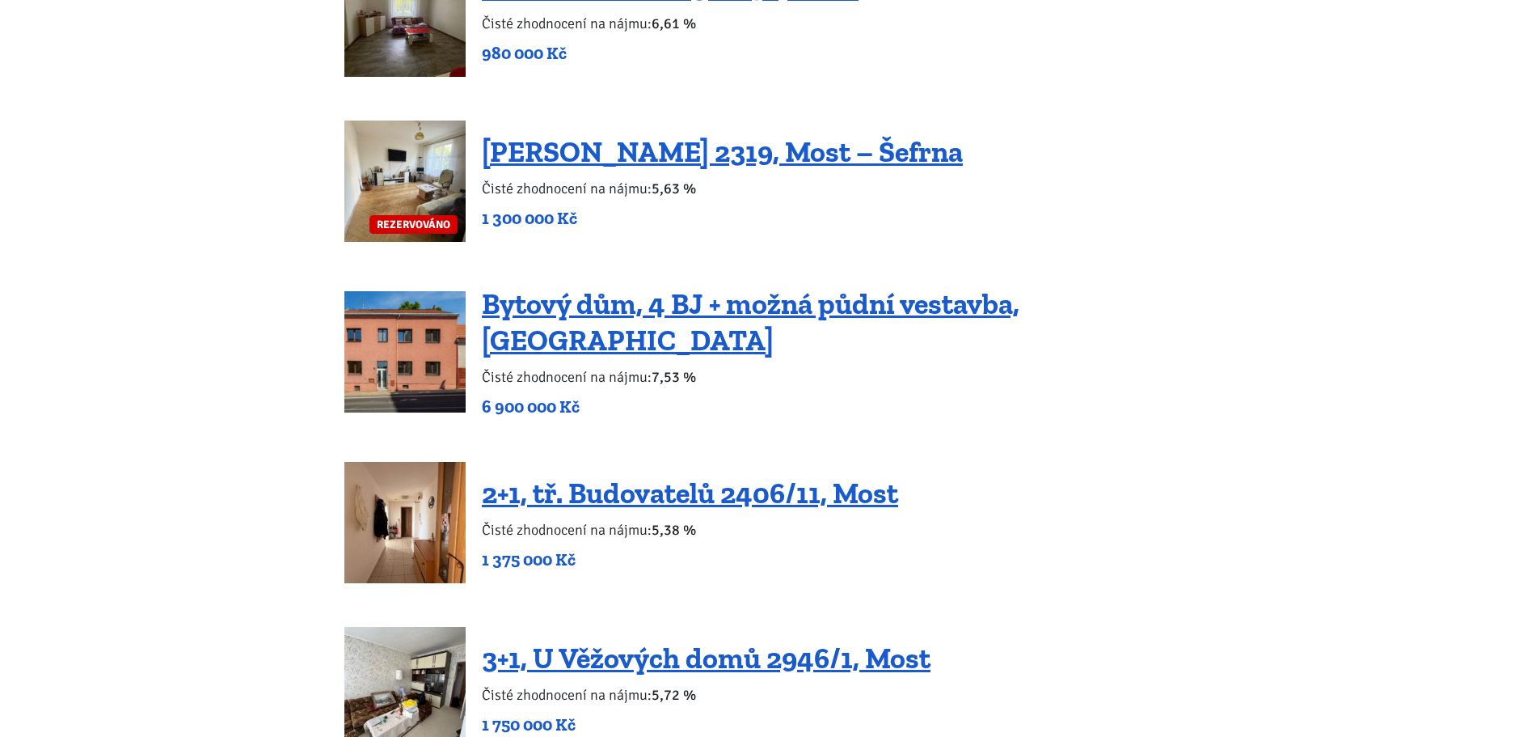
scroll to position [2102, 0]
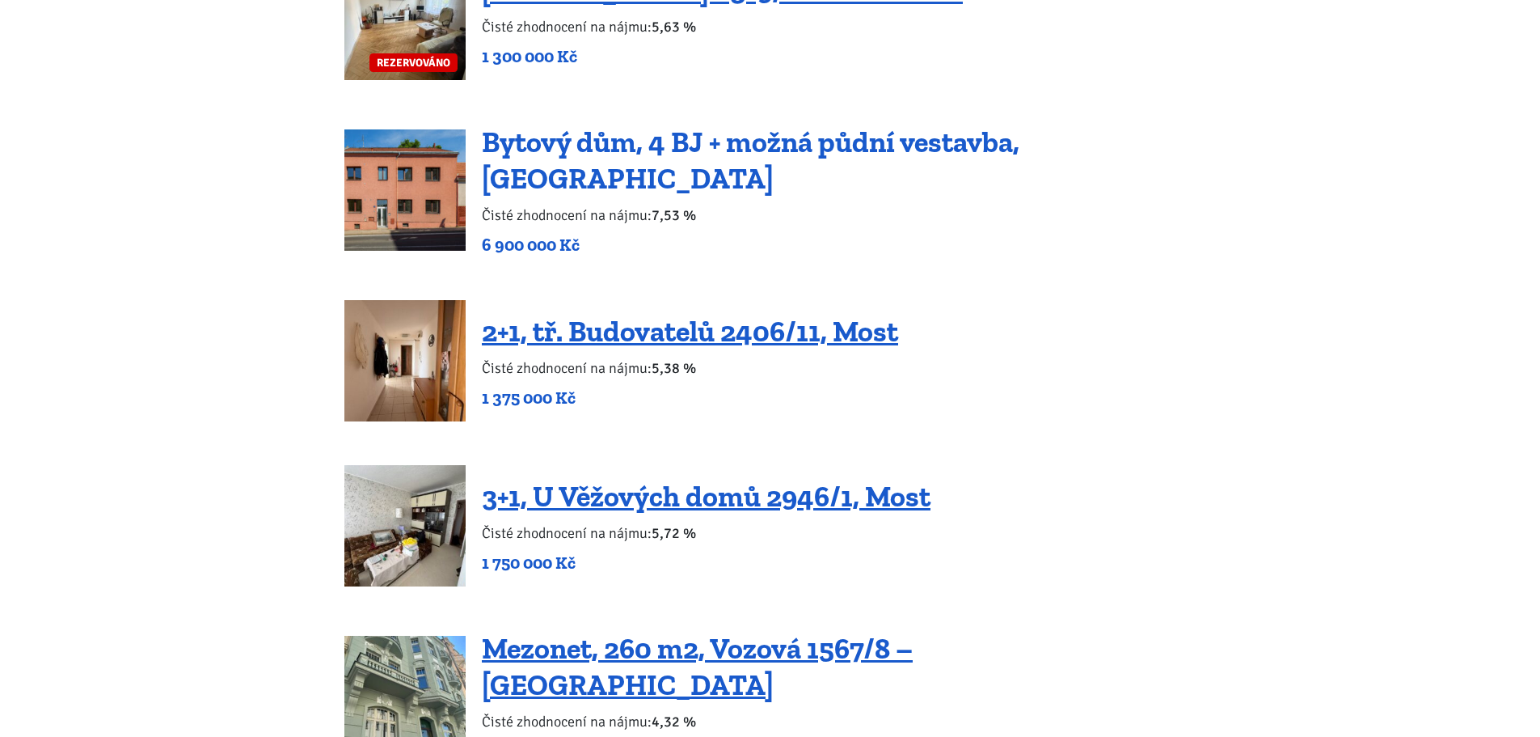
click at [606, 167] on link "Bytový dům, 4 BJ + možná půdní vestavba, Podbořany" at bounding box center [751, 160] width 538 height 71
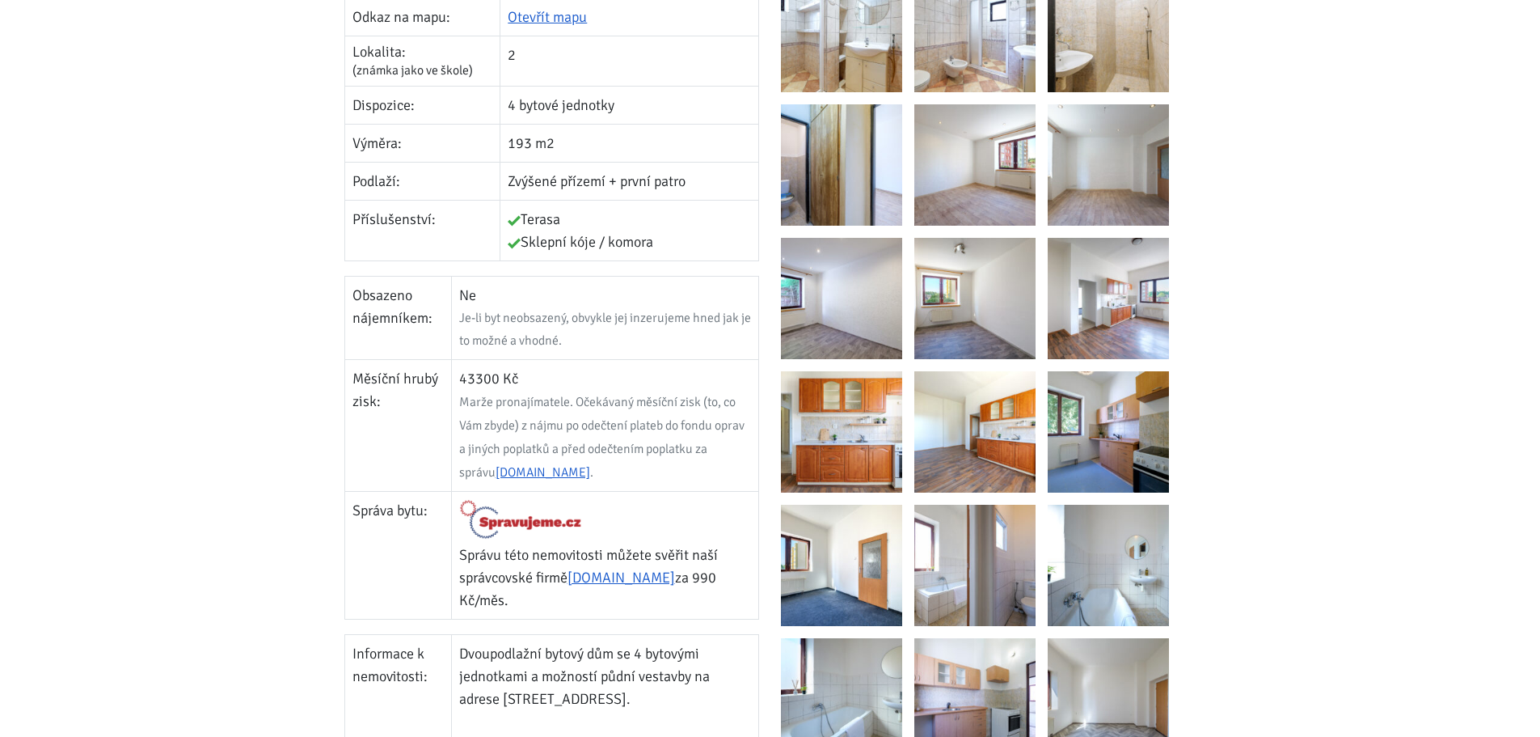
scroll to position [728, 0]
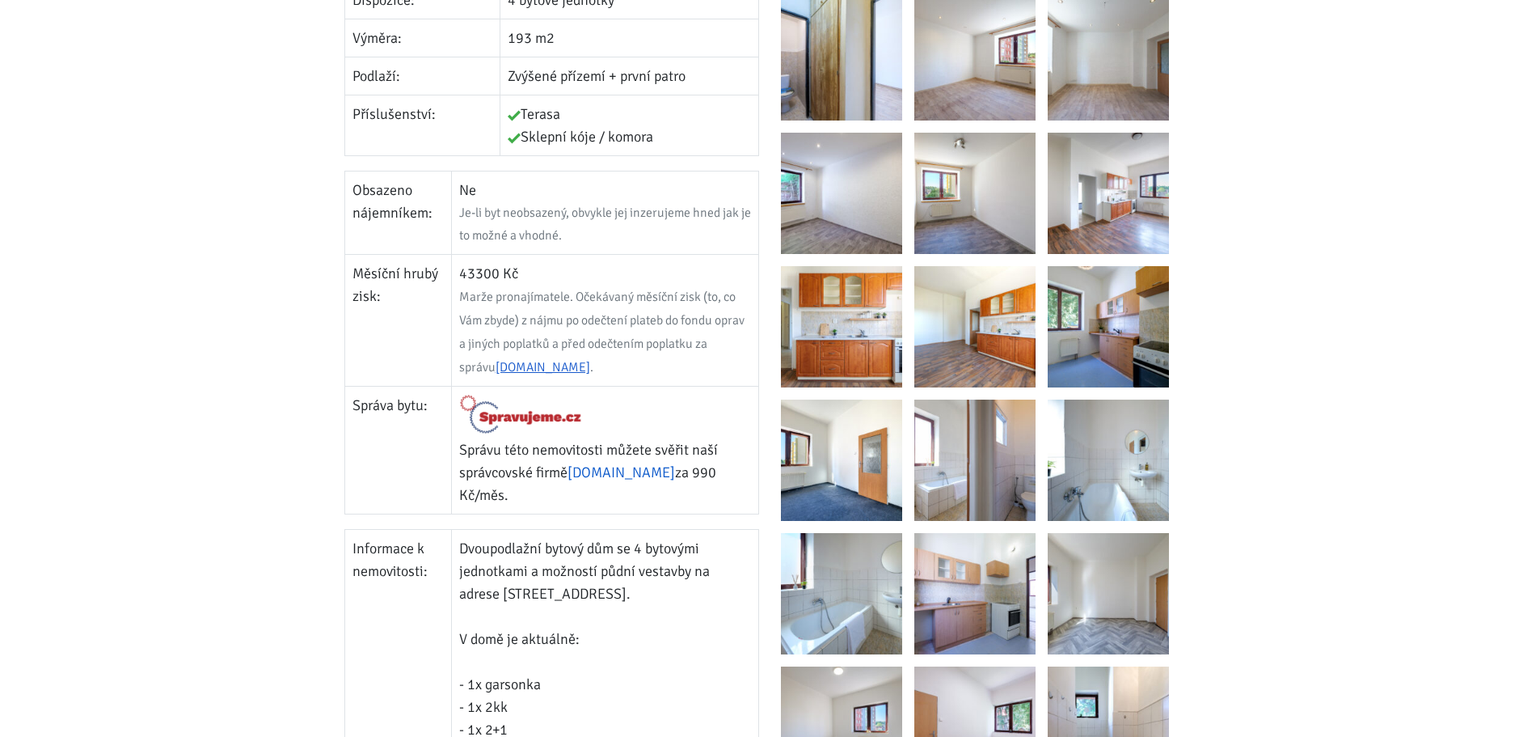
click at [616, 463] on link "[DOMAIN_NAME]" at bounding box center [622, 472] width 108 height 18
